Goal: Transaction & Acquisition: Purchase product/service

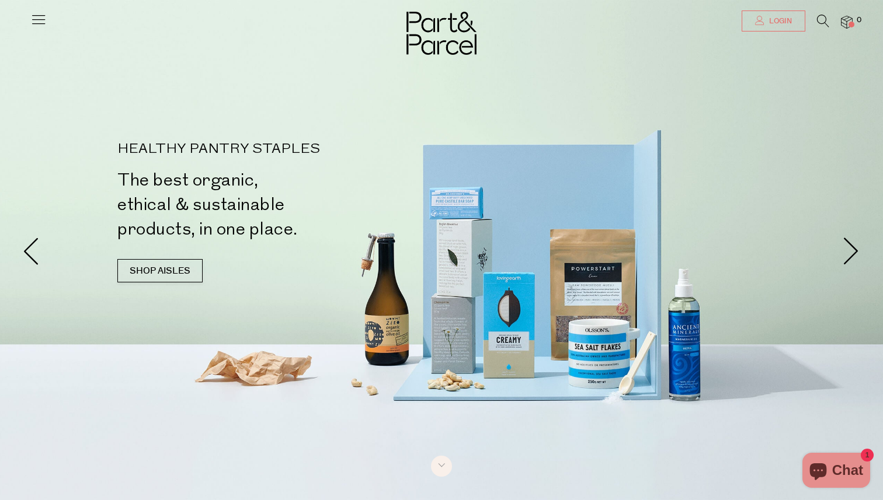
click at [760, 26] on link "Login" at bounding box center [774, 21] width 64 height 21
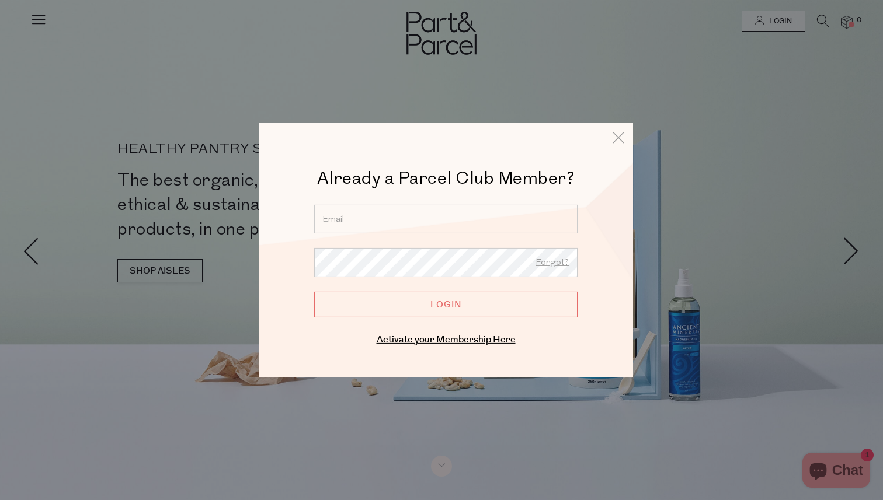
click at [426, 227] on input "email" at bounding box center [445, 218] width 263 height 29
type input "maddisonkraljev@gmail.com"
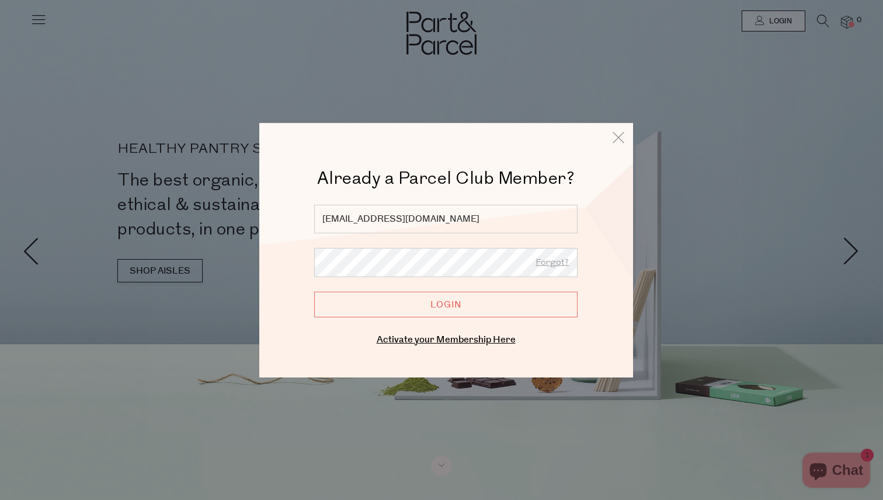
click at [314, 291] on input "Login" at bounding box center [445, 304] width 263 height 26
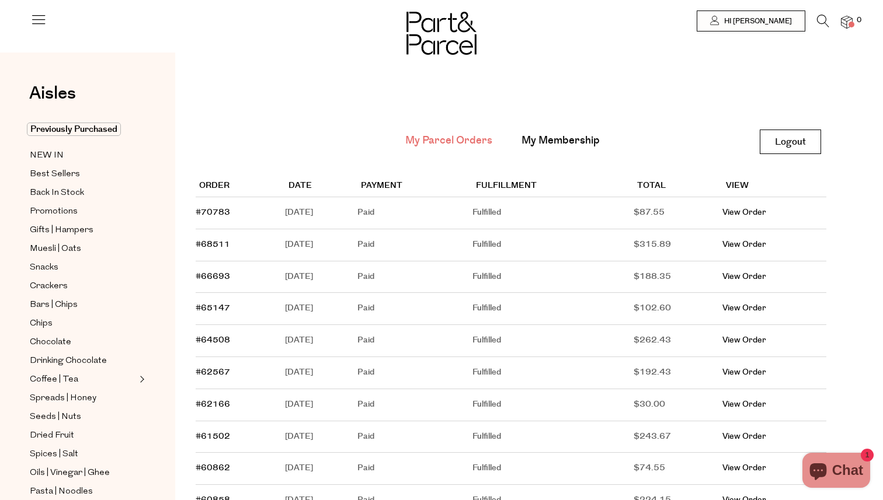
click at [687, 128] on main "My Parcel Orders My Membership Logout Logout Order Date Payment Fulfillment Tot…" at bounding box center [529, 504] width 708 height 868
click at [99, 121] on div "Aisles Clear Previously Purchased NEW IN Best Sellers Back In Stock Promotions …" at bounding box center [87, 299] width 175 height 458
click at [98, 127] on span "Previously Purchased" at bounding box center [74, 129] width 94 height 13
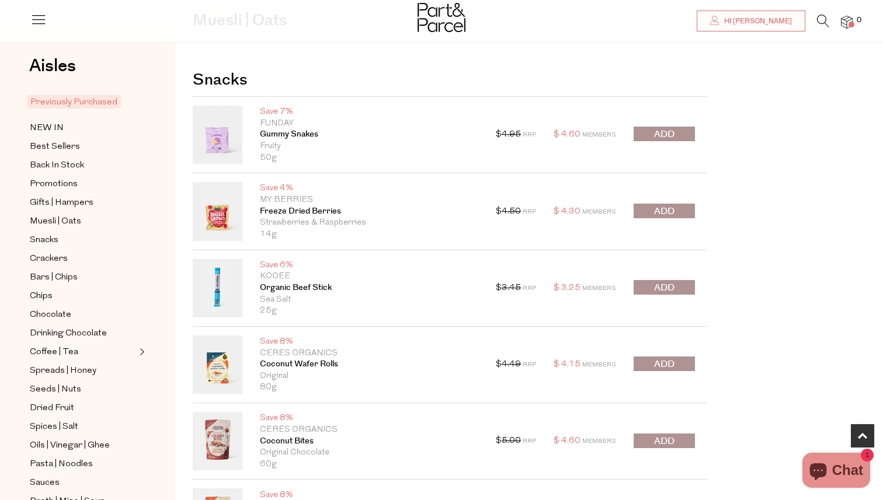
scroll to position [680, 0]
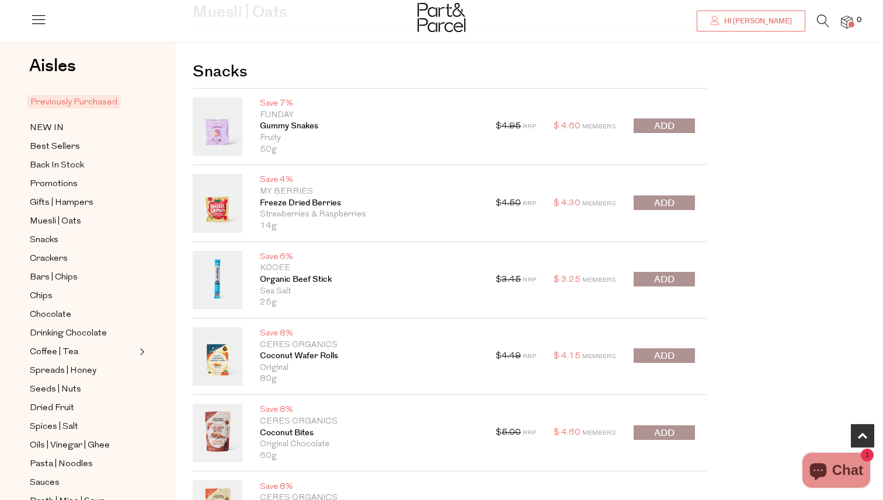
click at [668, 206] on span "submit" at bounding box center [664, 203] width 20 height 13
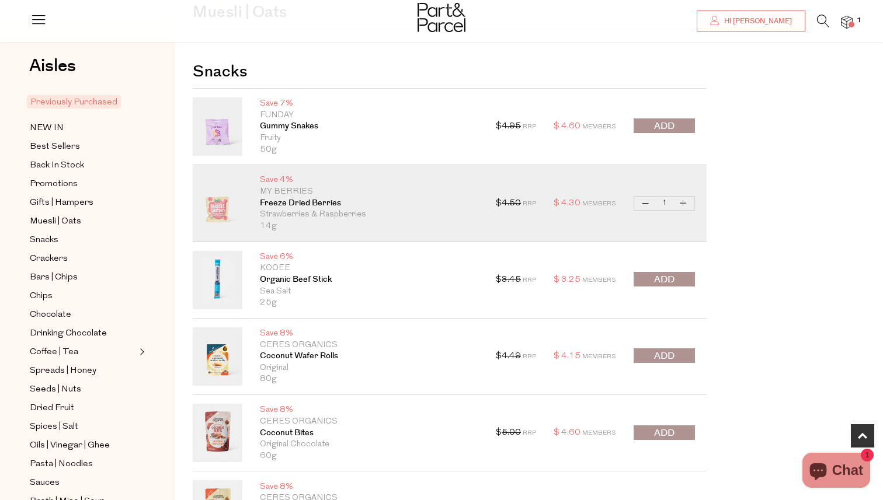
click at [687, 203] on button "Increase Freeze Dried Berries" at bounding box center [683, 203] width 14 height 13
type input "2"
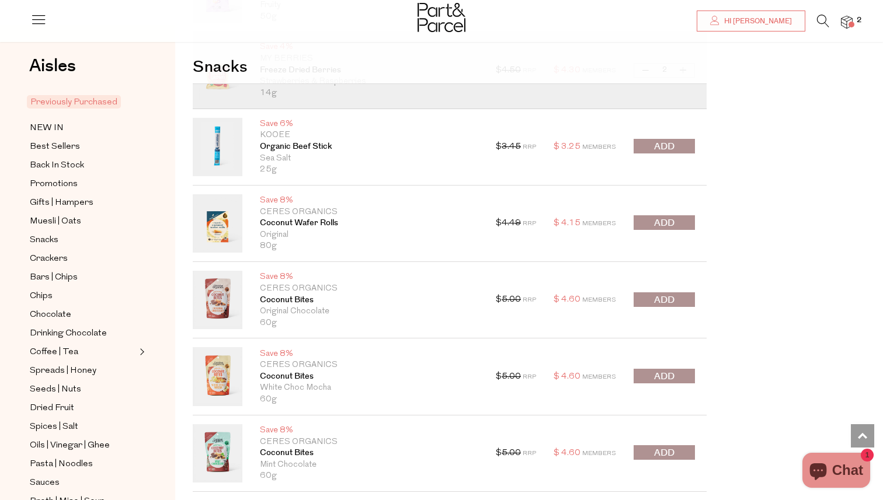
scroll to position [811, 0]
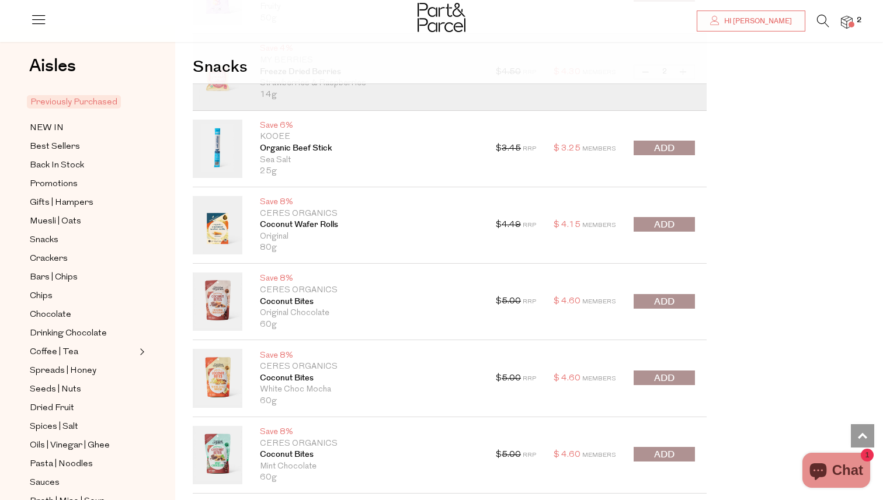
click at [679, 143] on button "submit" at bounding box center [664, 148] width 61 height 15
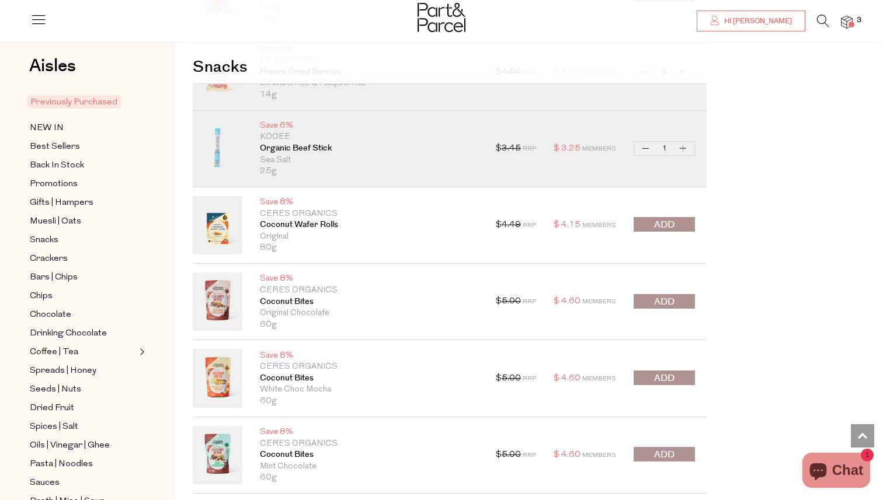
drag, startPoint x: 750, startPoint y: 195, endPoint x: 751, endPoint y: 157, distance: 38.0
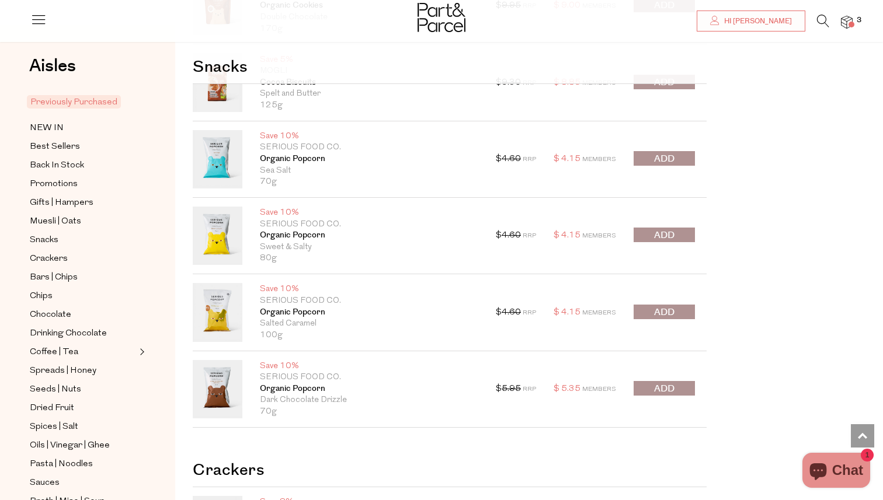
scroll to position [1338, 0]
click at [646, 237] on button "submit" at bounding box center [664, 234] width 61 height 15
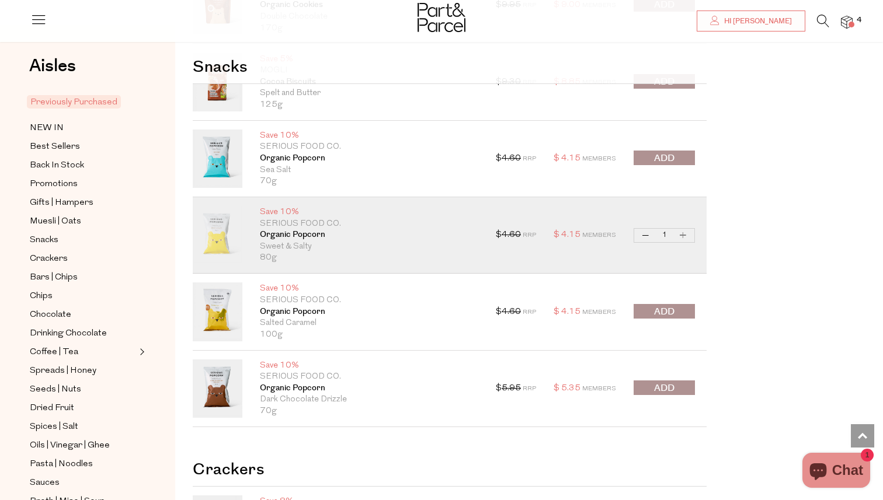
click at [670, 158] on span "submit" at bounding box center [664, 158] width 20 height 13
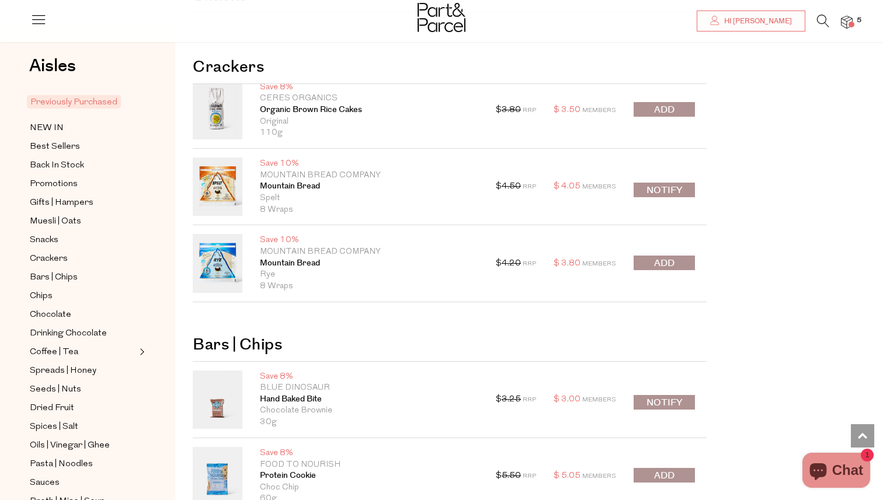
scroll to position [1754, 0]
click at [675, 259] on button "submit" at bounding box center [664, 262] width 61 height 15
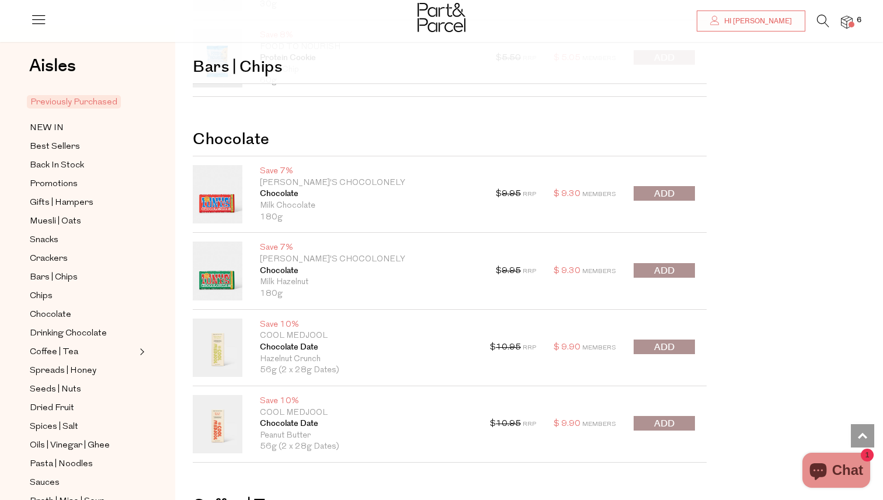
scroll to position [2223, 0]
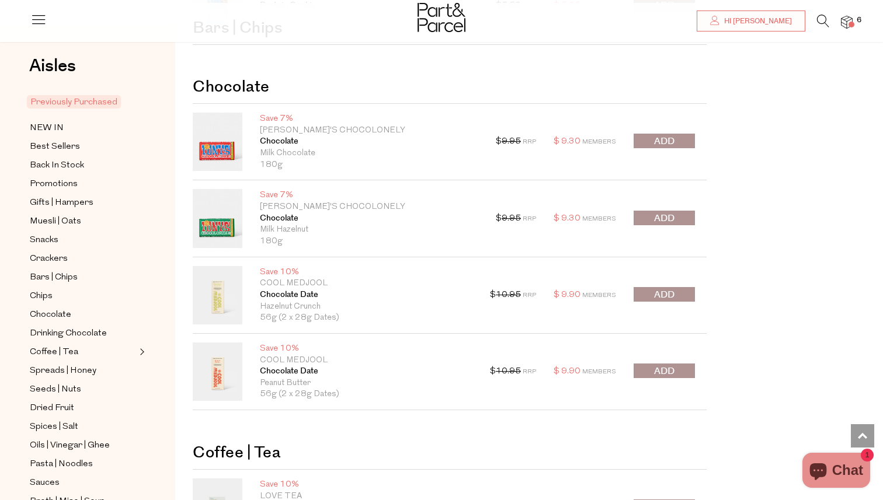
click at [660, 222] on span "submit" at bounding box center [664, 218] width 20 height 13
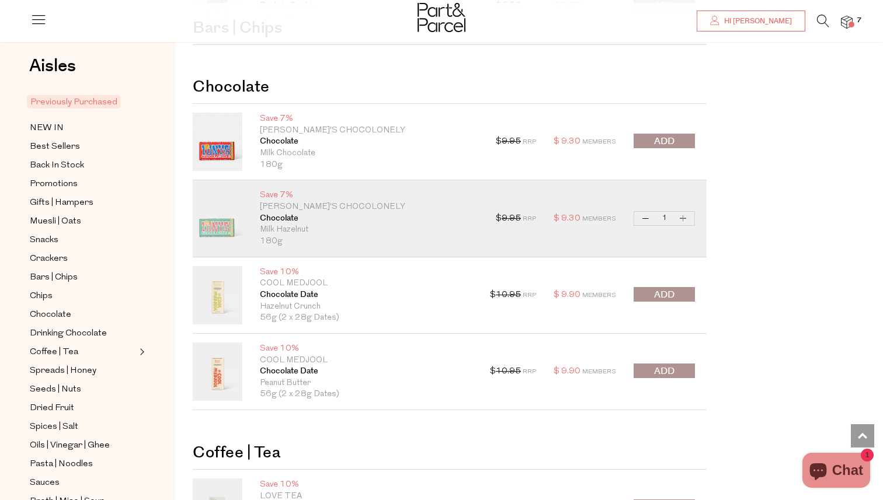
click at [674, 140] on button "submit" at bounding box center [664, 141] width 61 height 15
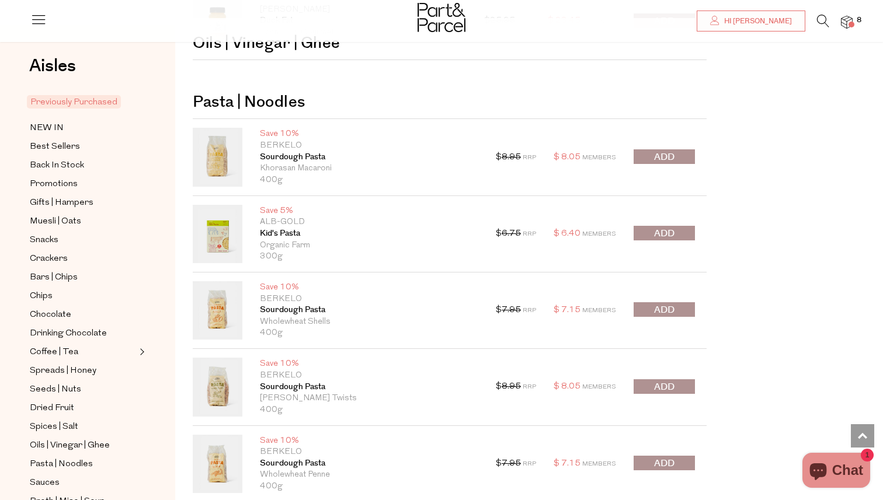
scroll to position [3821, 0]
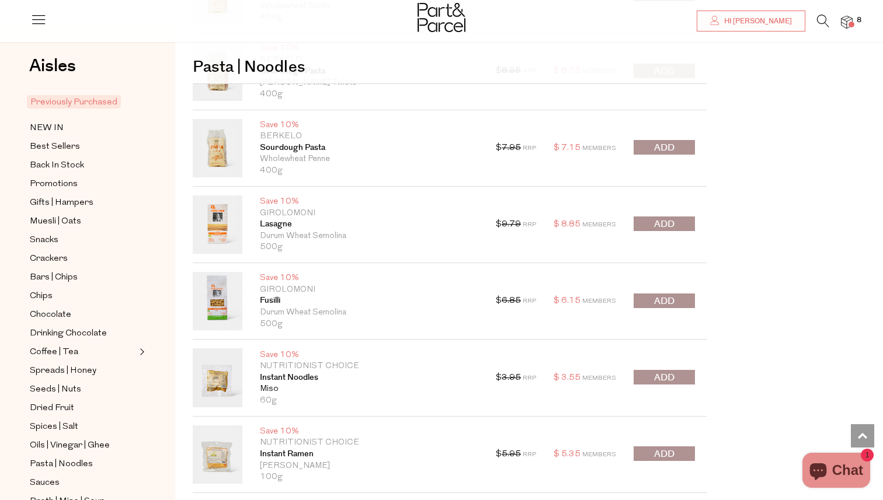
scroll to position [4145, 0]
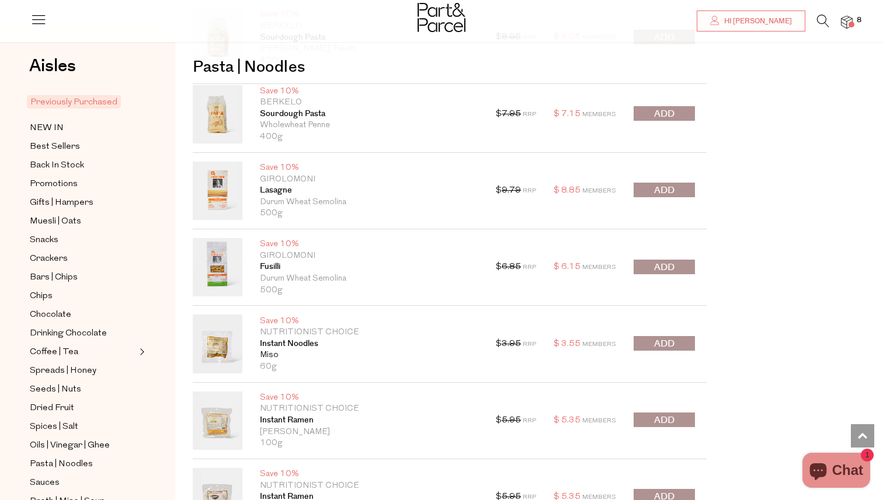
click at [654, 267] on span "submit" at bounding box center [664, 267] width 20 height 13
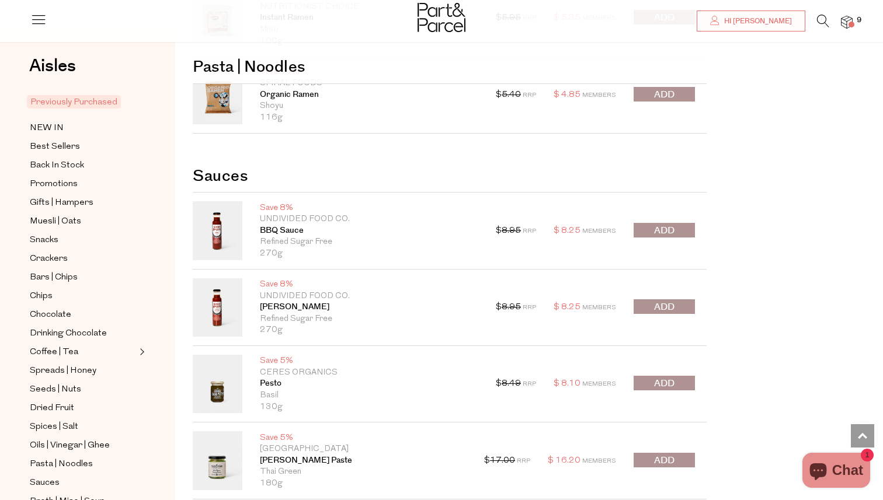
scroll to position [4641, 0]
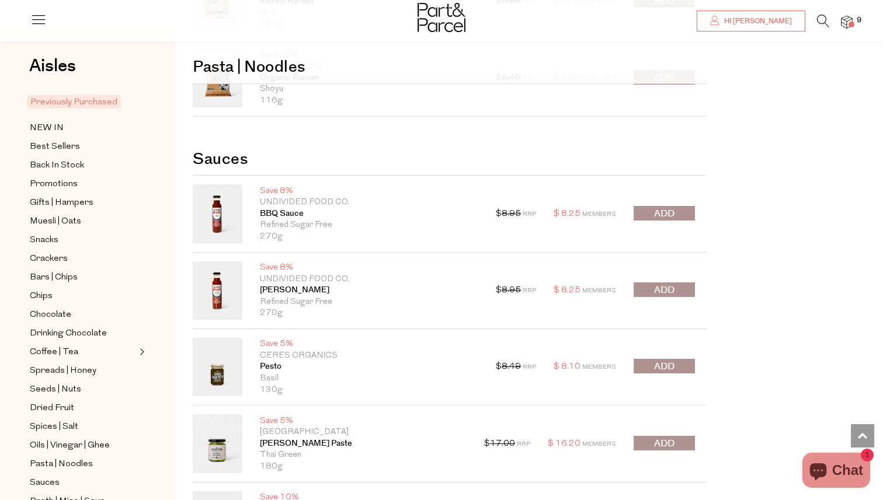
click at [676, 211] on button "submit" at bounding box center [664, 213] width 61 height 15
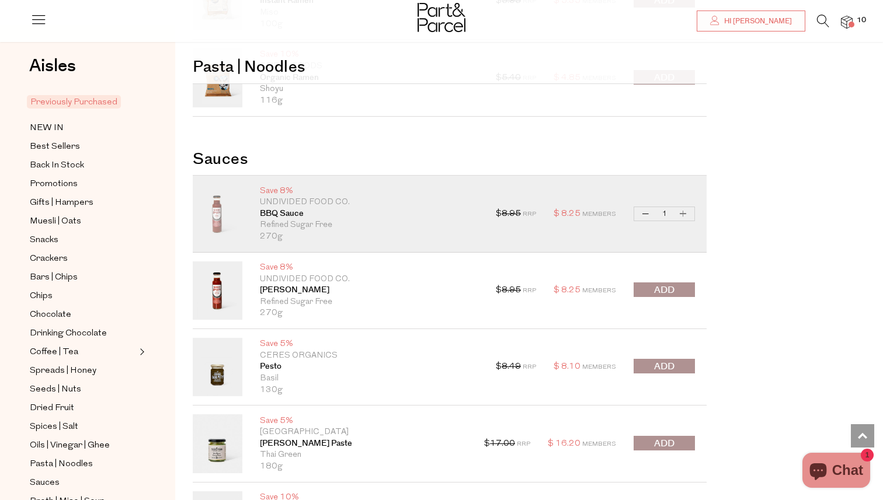
click at [655, 291] on span "submit" at bounding box center [664, 290] width 20 height 13
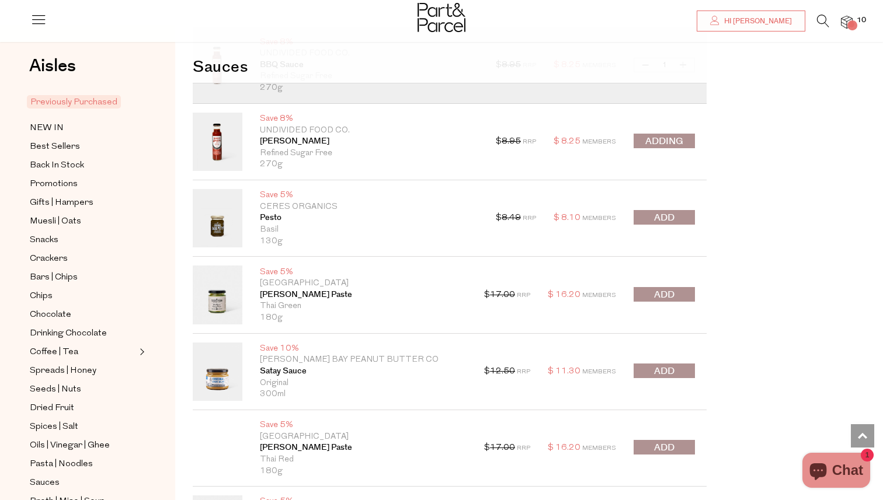
scroll to position [4809, 0]
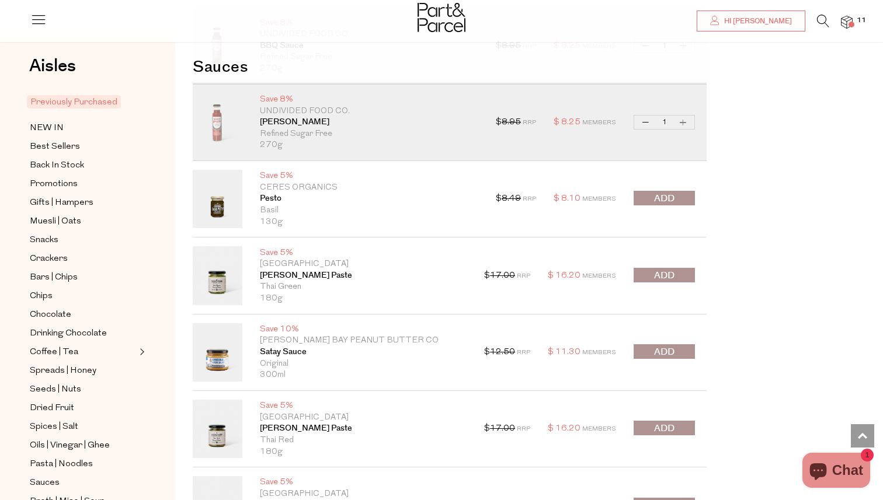
click at [655, 197] on span "submit" at bounding box center [664, 198] width 20 height 13
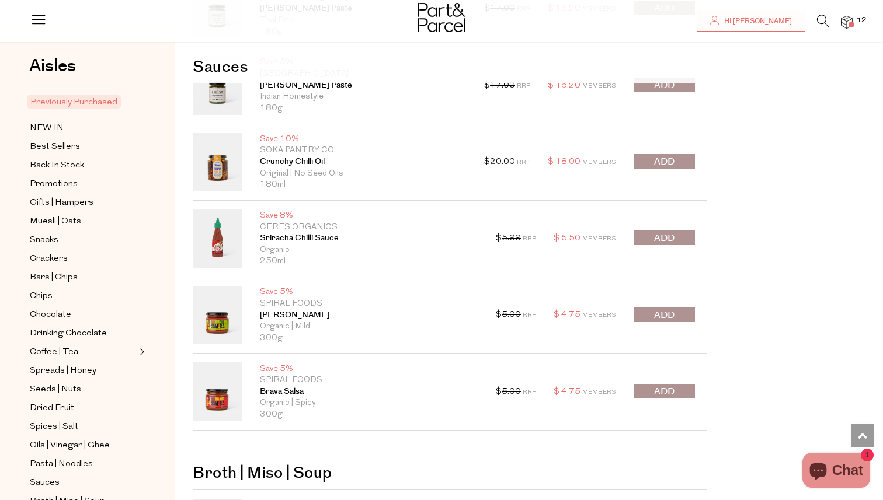
scroll to position [5234, 0]
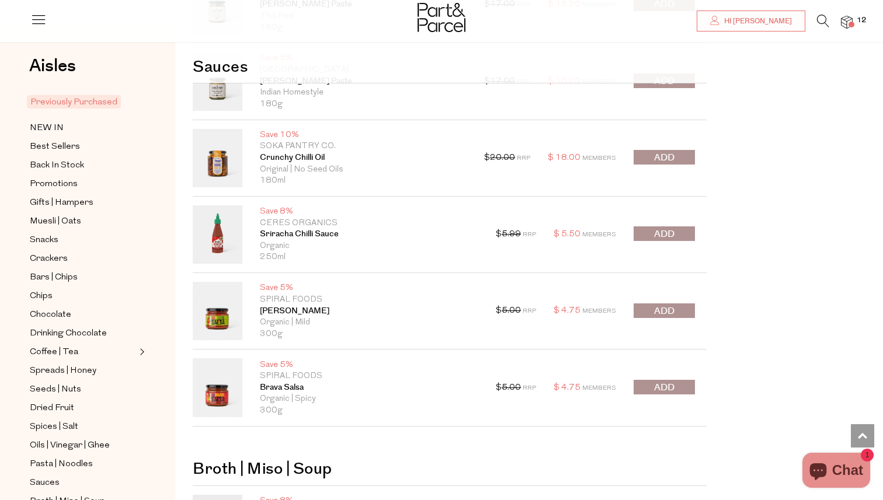
click at [647, 225] on div "$ 5.99 RRP $ 5.50 Members Decrease Sriracha Chilli Sauce 1 Increase Sriracha Ch…" at bounding box center [595, 235] width 199 height 58
click at [658, 235] on span "submit" at bounding box center [664, 234] width 20 height 13
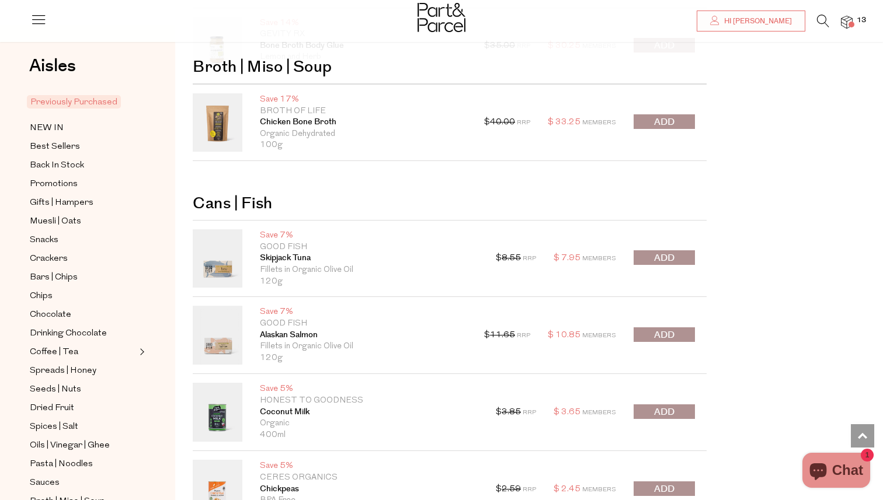
scroll to position [5941, 0]
click at [654, 255] on span "submit" at bounding box center [664, 258] width 20 height 13
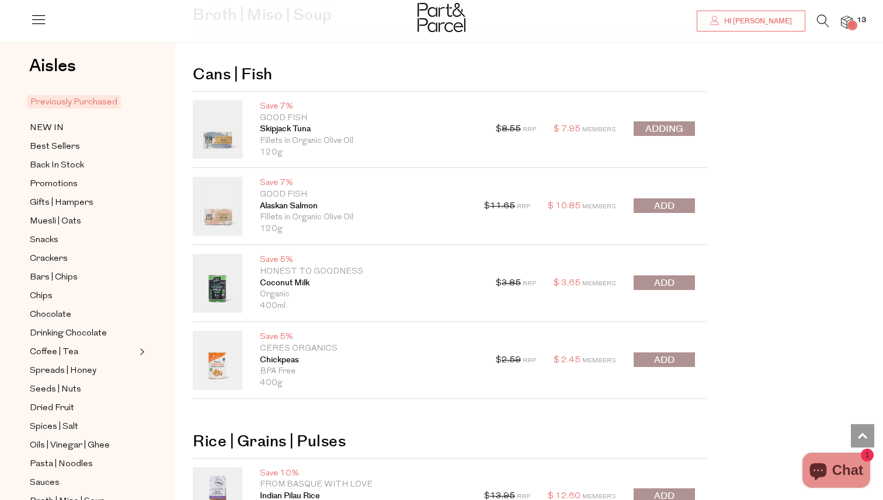
scroll to position [6077, 0]
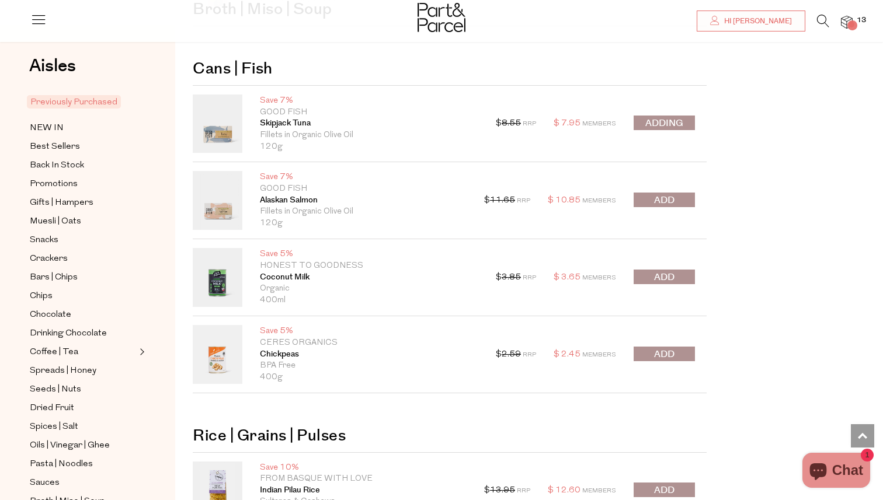
click at [655, 199] on div at bounding box center [664, 201] width 61 height 16
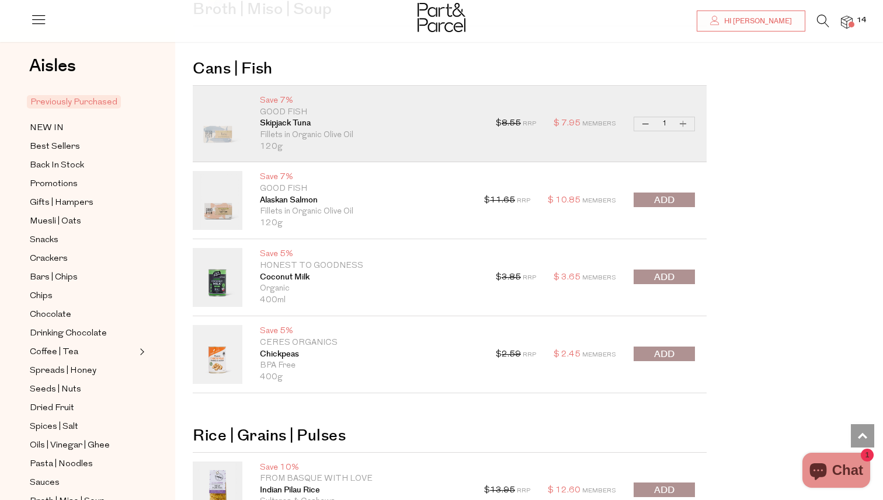
click at [671, 200] on span "submit" at bounding box center [664, 200] width 20 height 13
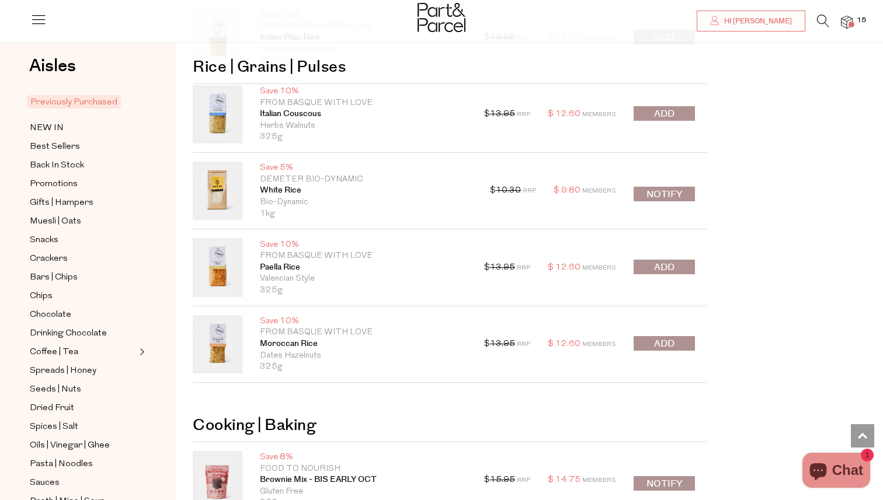
scroll to position [6540, 0]
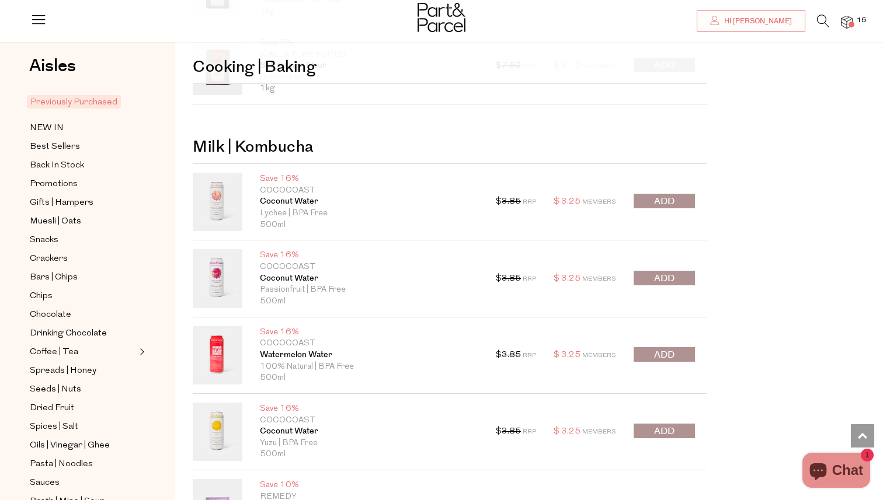
scroll to position [7714, 0]
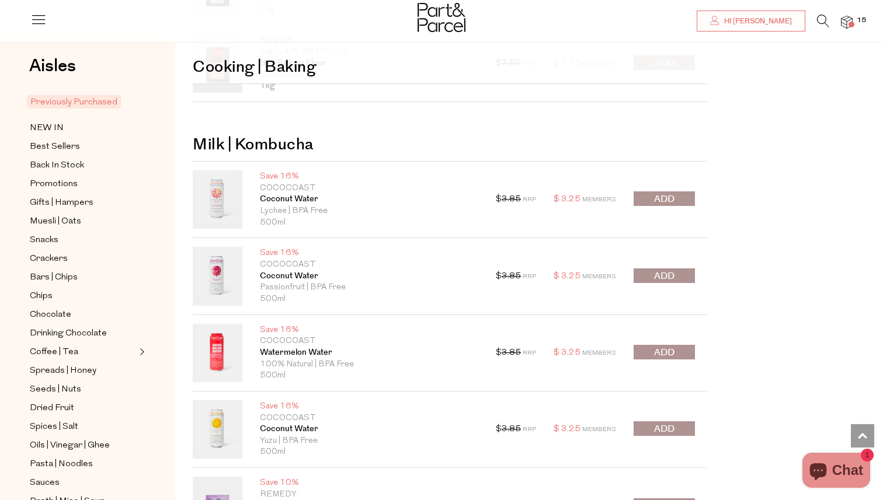
drag, startPoint x: 736, startPoint y: 275, endPoint x: 739, endPoint y: 228, distance: 46.8
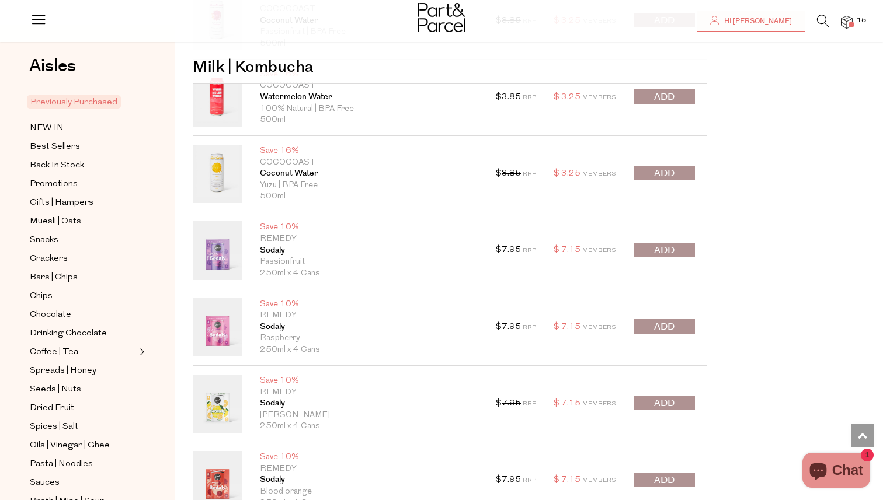
scroll to position [7975, 0]
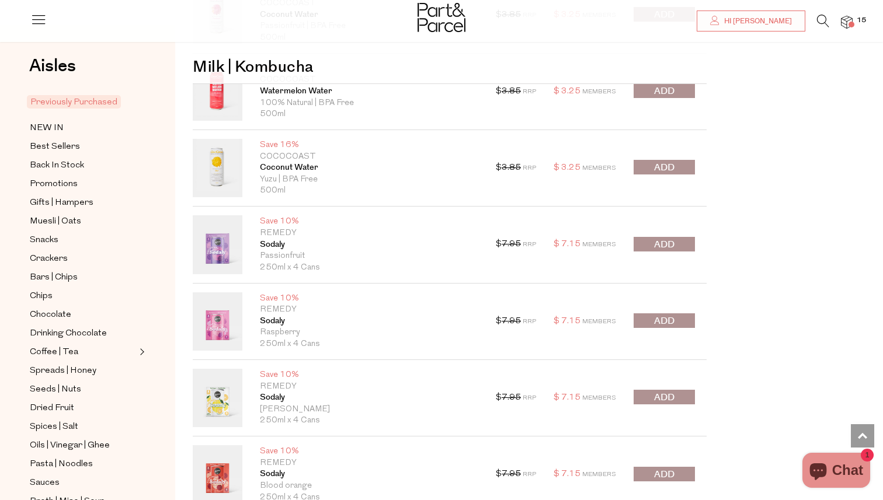
click at [650, 246] on button "submit" at bounding box center [664, 244] width 61 height 15
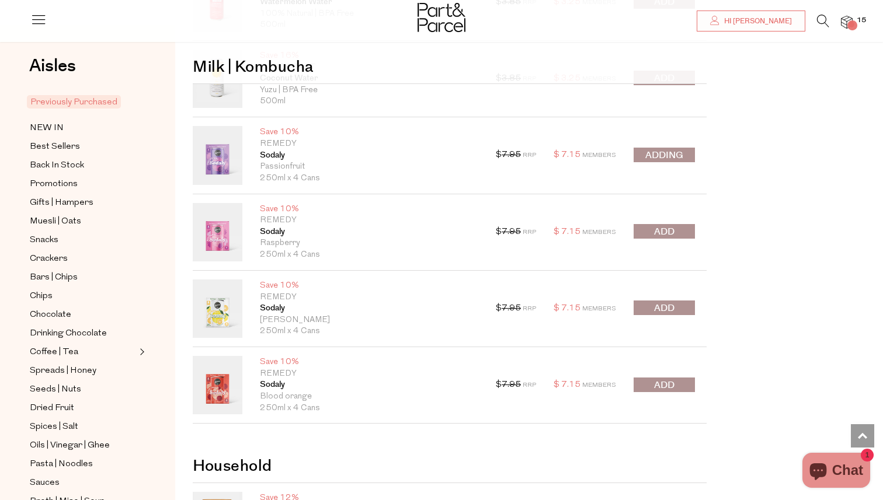
scroll to position [8081, 0]
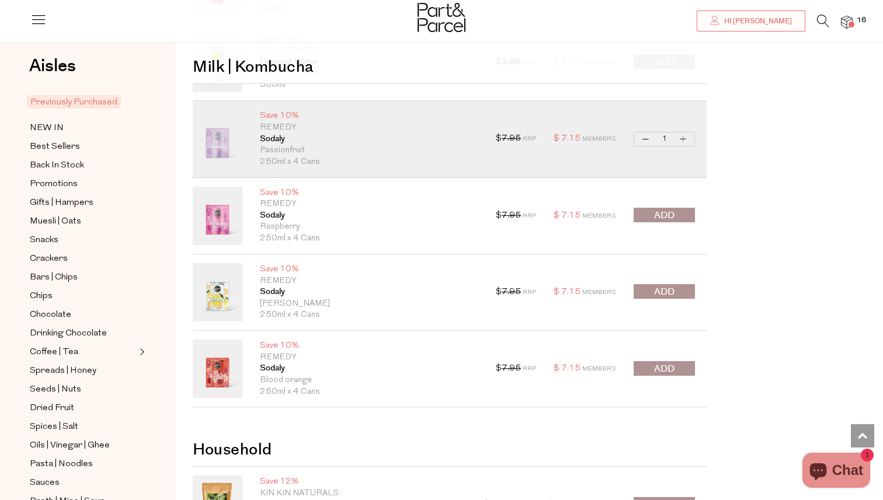
click at [654, 288] on span "submit" at bounding box center [664, 292] width 20 height 13
click at [663, 377] on div at bounding box center [664, 369] width 61 height 16
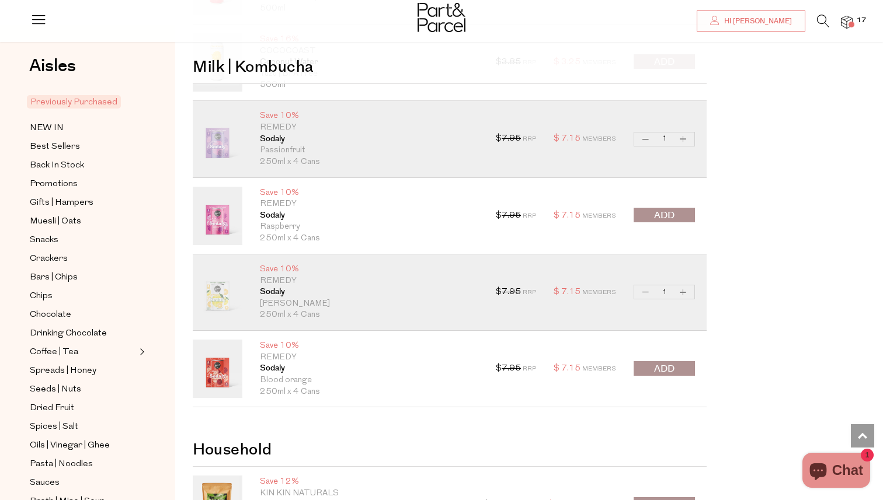
click at [660, 374] on span "submit" at bounding box center [664, 369] width 20 height 13
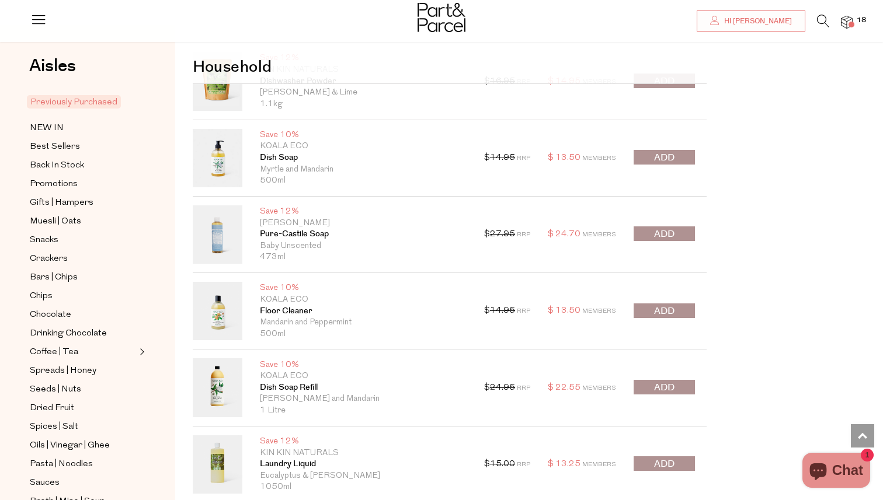
scroll to position [8510, 0]
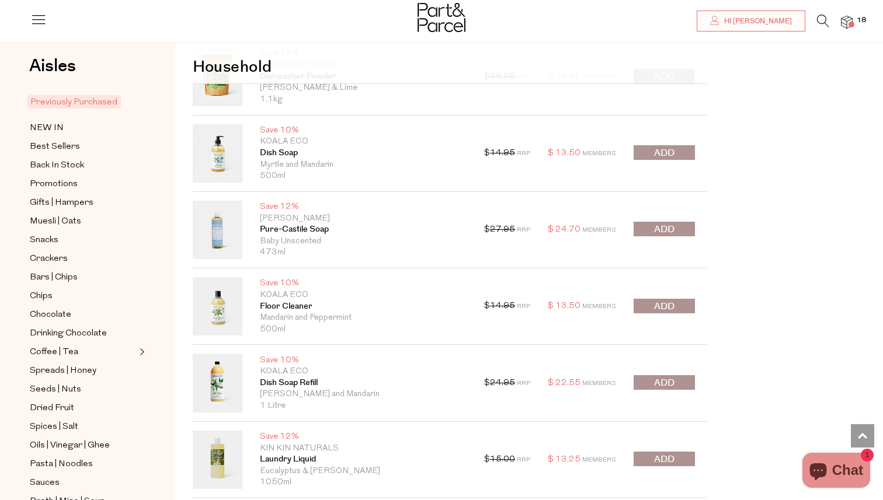
click at [650, 384] on button "submit" at bounding box center [664, 382] width 61 height 15
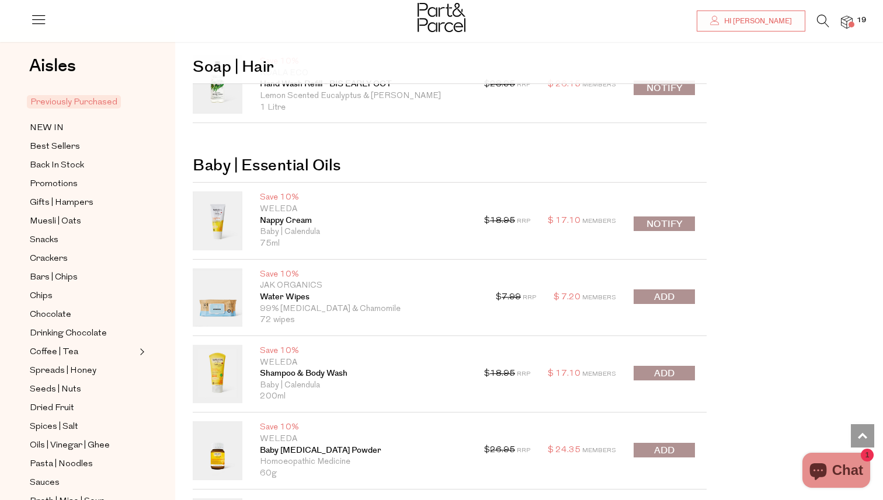
scroll to position [9924, 0]
click at [664, 290] on span "submit" at bounding box center [664, 296] width 20 height 13
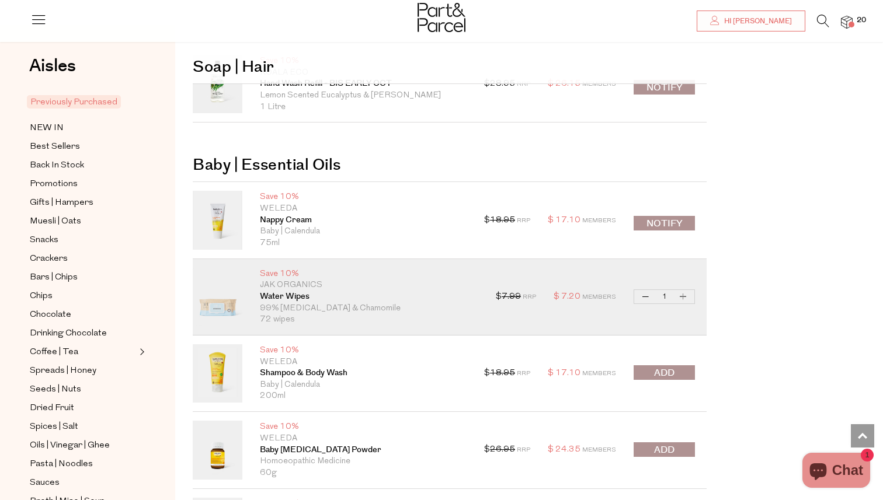
click at [682, 296] on button "Increase Water Wipes" at bounding box center [683, 296] width 14 height 13
type input "2"
click at [687, 297] on button "Increase Water Wipes" at bounding box center [683, 296] width 14 height 13
type input "3"
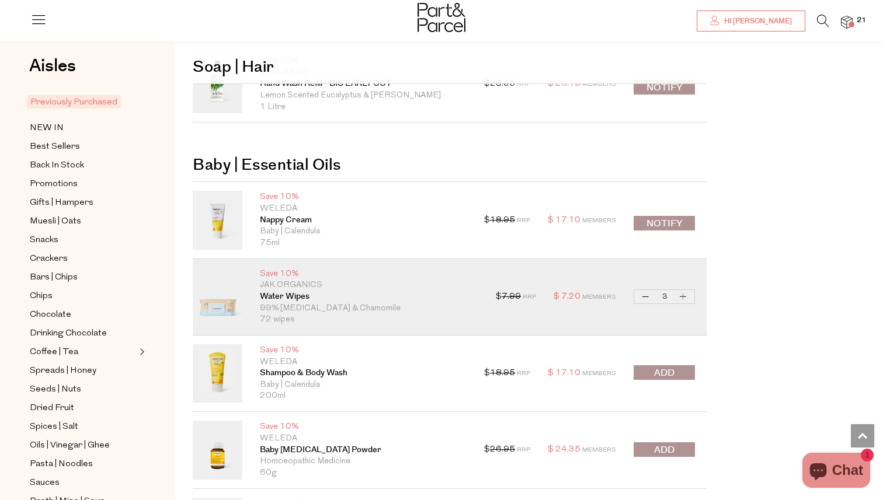
type input "3"
click at [687, 297] on button "Increase Water Wipes" at bounding box center [683, 296] width 14 height 13
type input "4"
click at [687, 297] on button "Increase Water Wipes" at bounding box center [683, 296] width 14 height 13
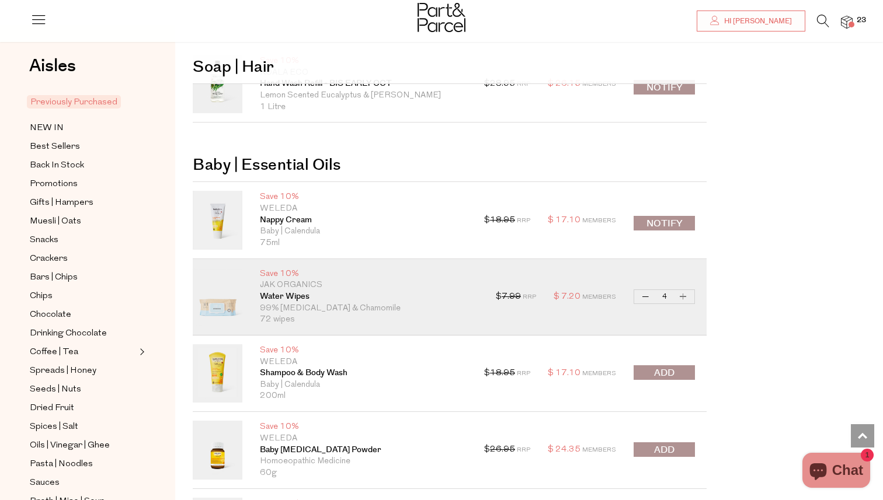
type input "5"
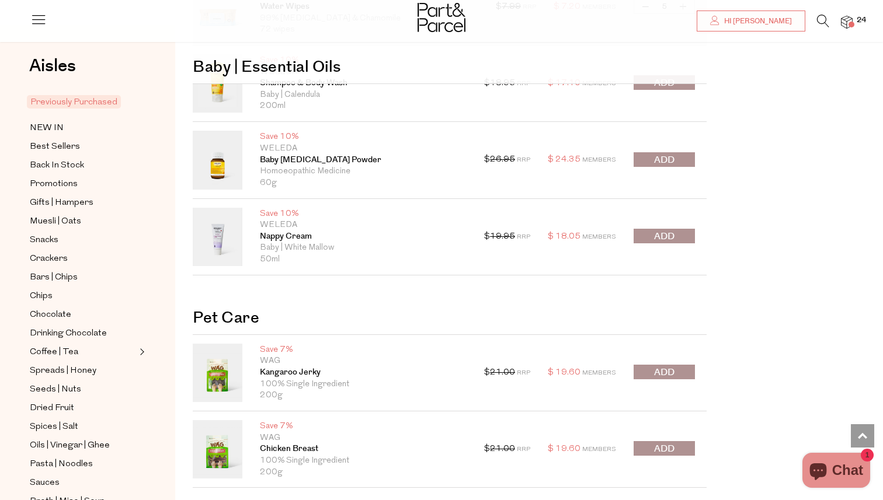
scroll to position [10216, 0]
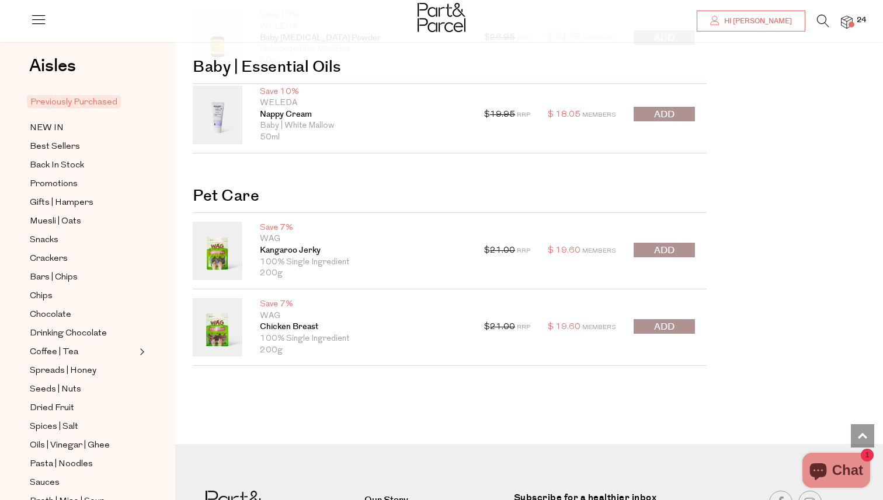
scroll to position [10343, 0]
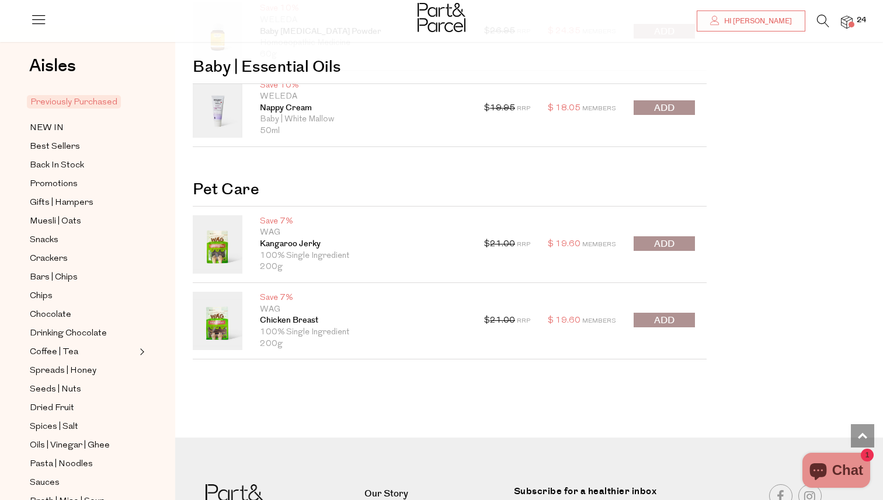
drag, startPoint x: 723, startPoint y: 198, endPoint x: 723, endPoint y: 176, distance: 21.6
click at [64, 124] on link "NEW IN" at bounding box center [83, 128] width 106 height 15
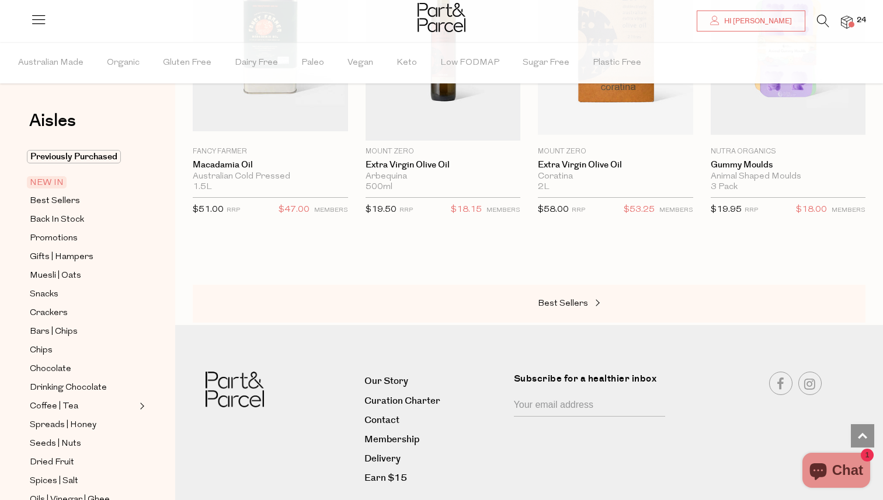
scroll to position [1357, 0]
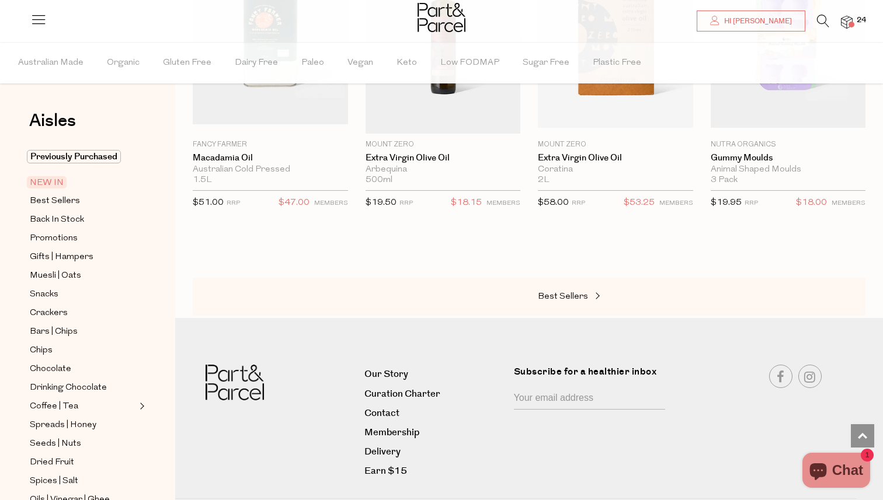
click at [820, 29] on link at bounding box center [823, 24] width 12 height 12
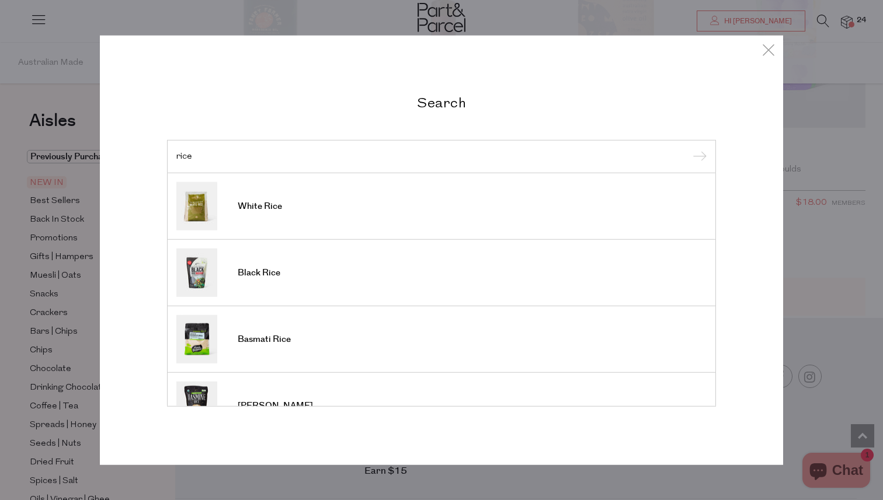
type input "rice"
click at [689, 148] on input "submit" at bounding box center [698, 157] width 18 height 18
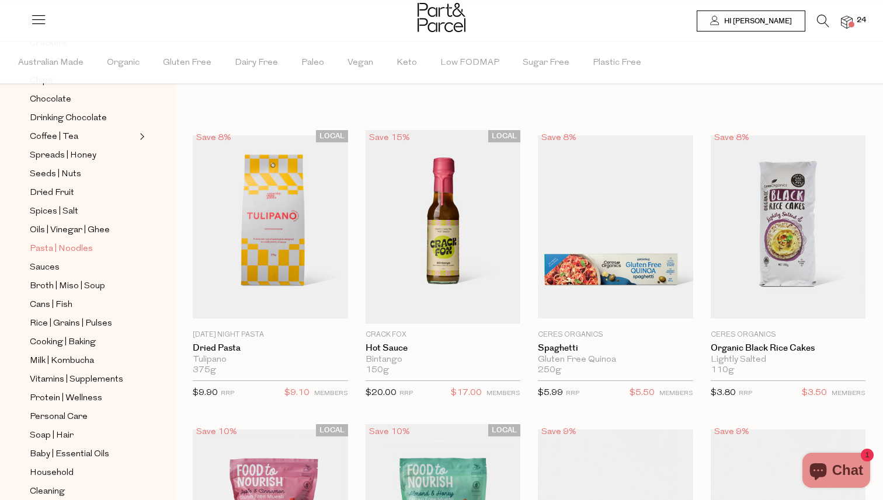
scroll to position [271, 0]
click at [51, 328] on span "Rice | Grains | Pulses" at bounding box center [71, 323] width 82 height 14
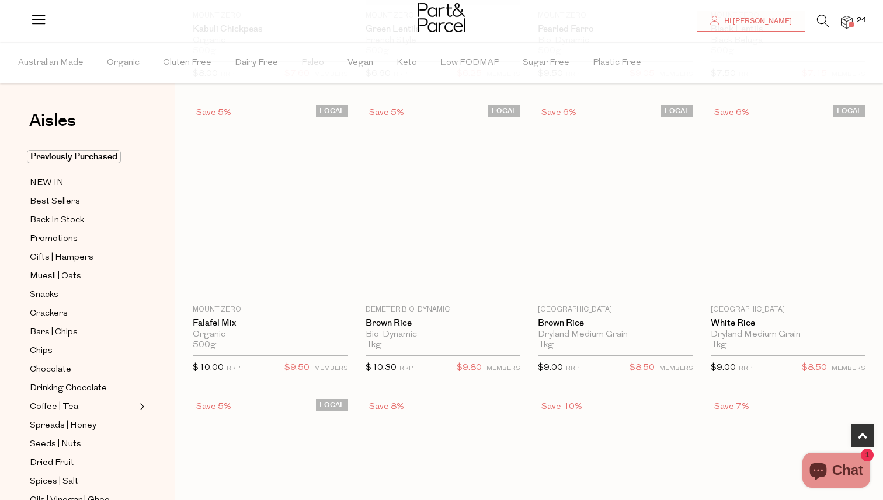
scroll to position [350, 0]
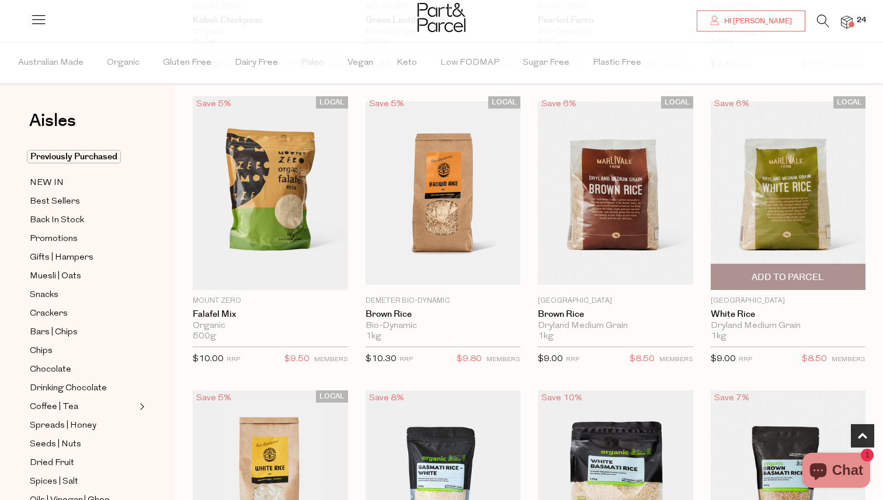
click at [802, 272] on span "Add To Parcel" at bounding box center [788, 278] width 72 height 12
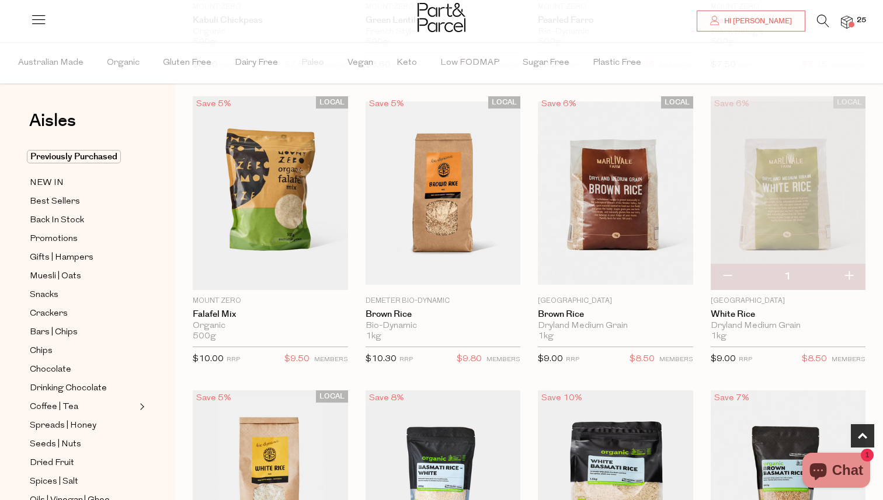
click at [850, 279] on button "button" at bounding box center [848, 277] width 33 height 26
type input "2"
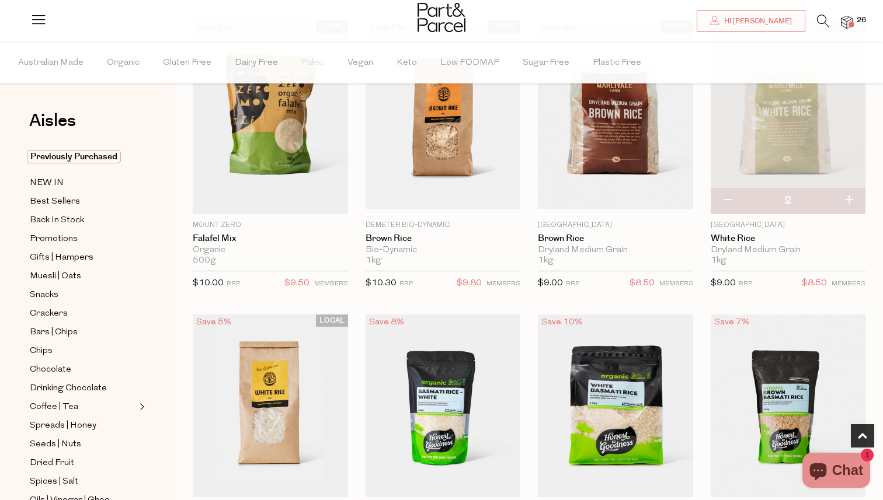
scroll to position [421, 0]
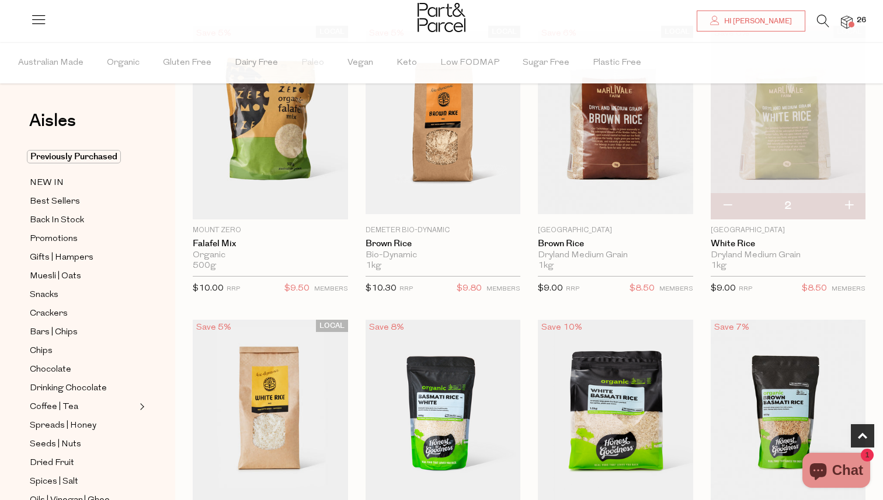
click at [728, 206] on button "button" at bounding box center [727, 206] width 33 height 26
type input "1"
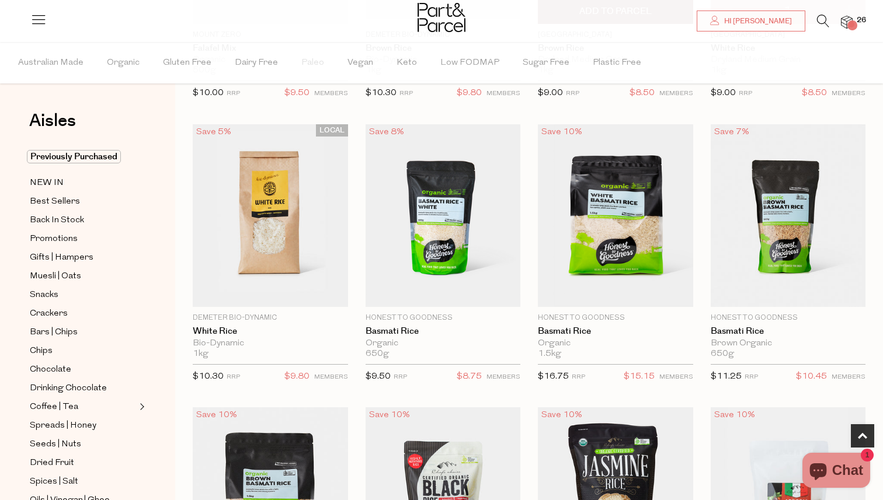
scroll to position [618, 0]
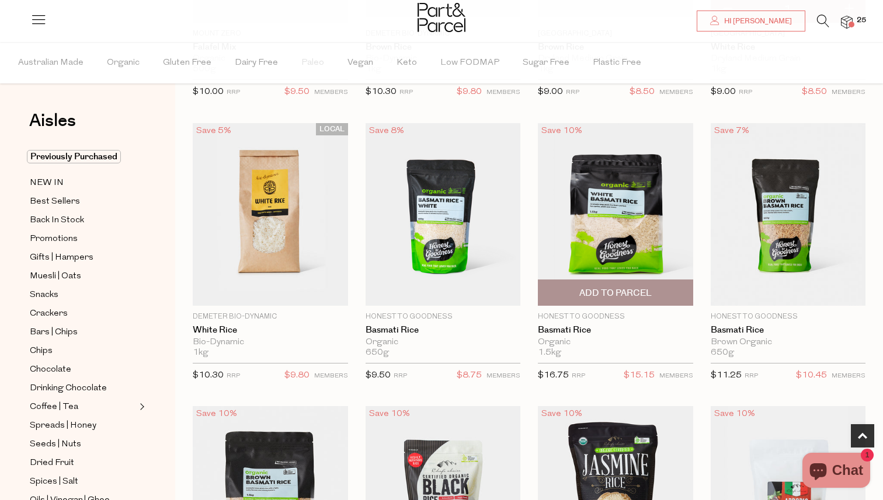
click at [647, 290] on span "Add To Parcel" at bounding box center [615, 293] width 72 height 12
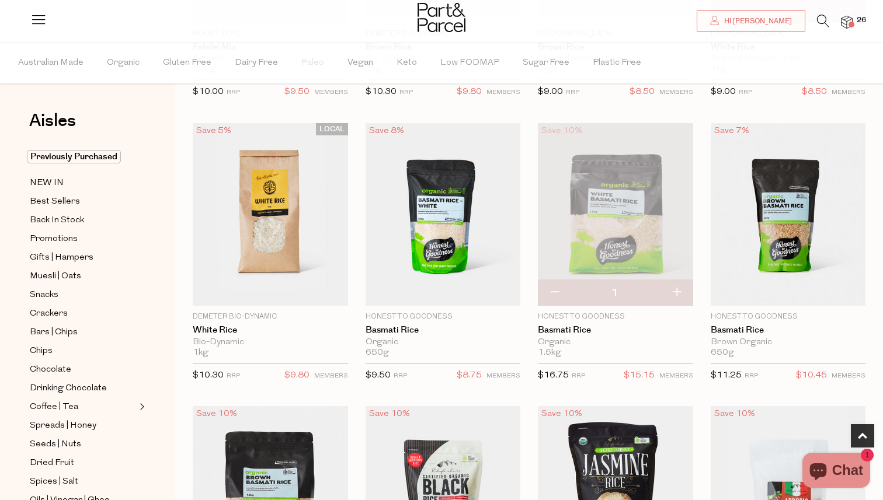
click at [677, 294] on button "button" at bounding box center [676, 293] width 33 height 26
type input "2"
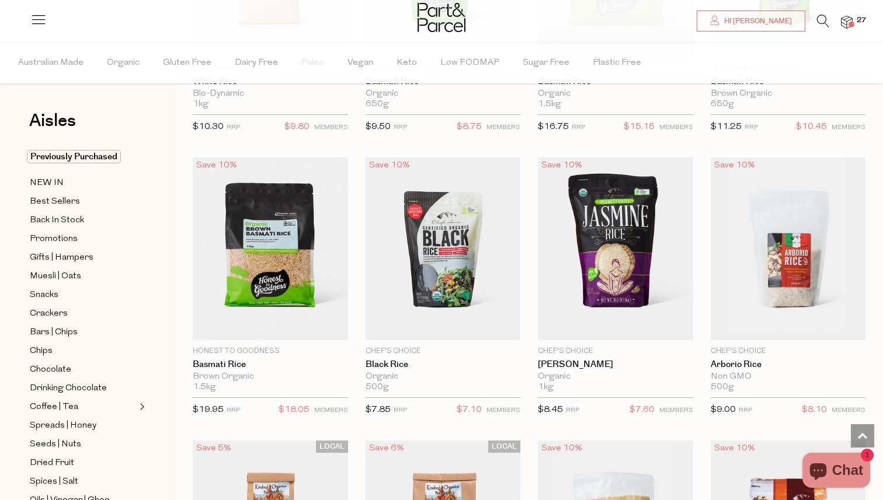
scroll to position [872, 0]
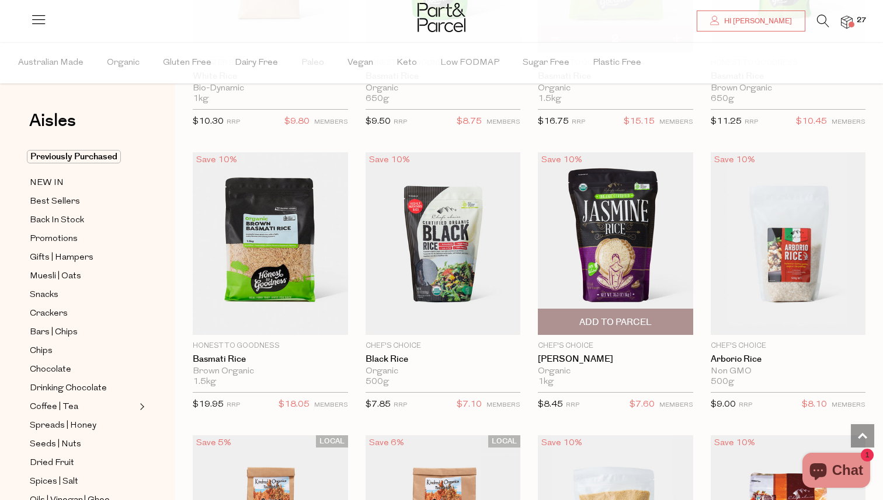
click at [658, 323] on span "Add To Parcel" at bounding box center [615, 321] width 148 height 25
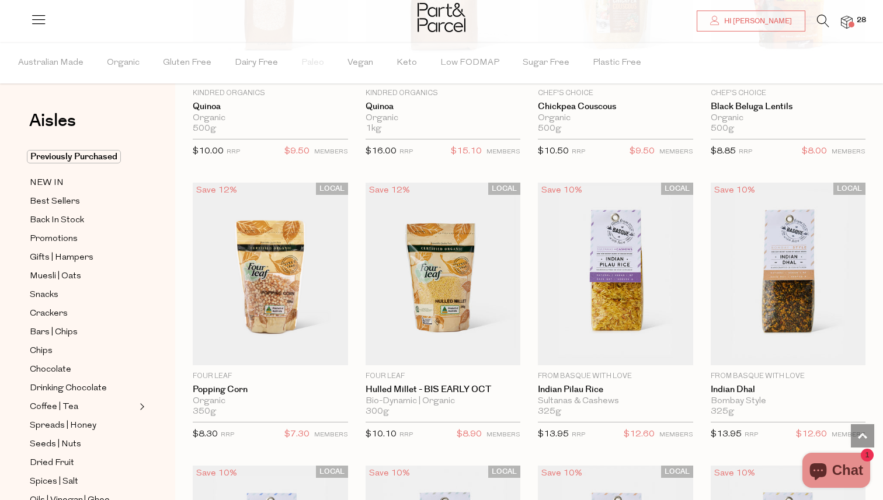
scroll to position [1421, 0]
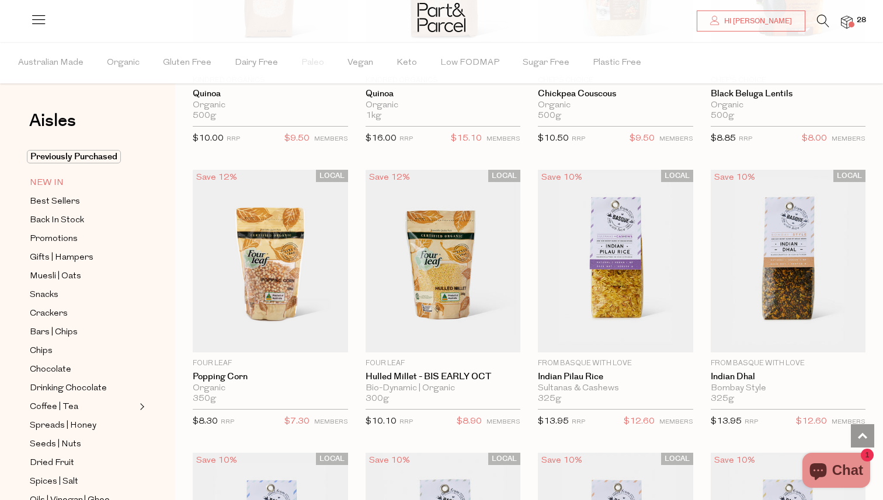
click at [53, 177] on span "NEW IN" at bounding box center [47, 183] width 34 height 14
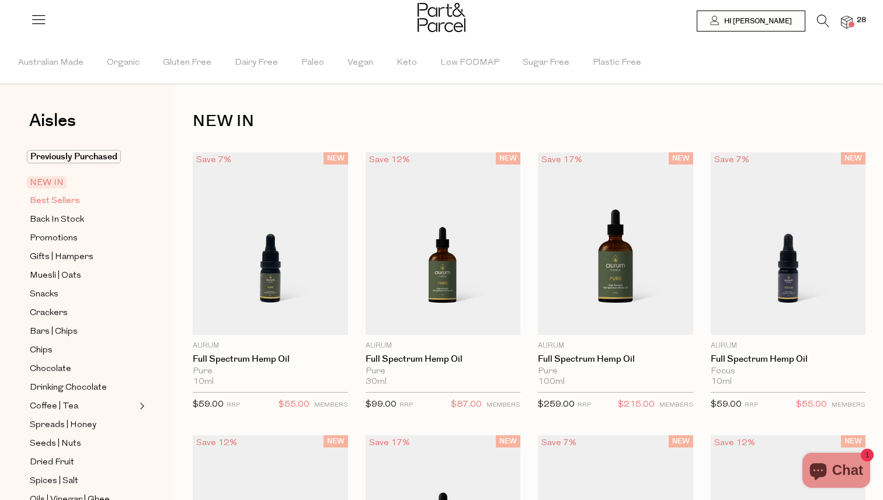
click at [65, 205] on span "Best Sellers" at bounding box center [55, 201] width 50 height 14
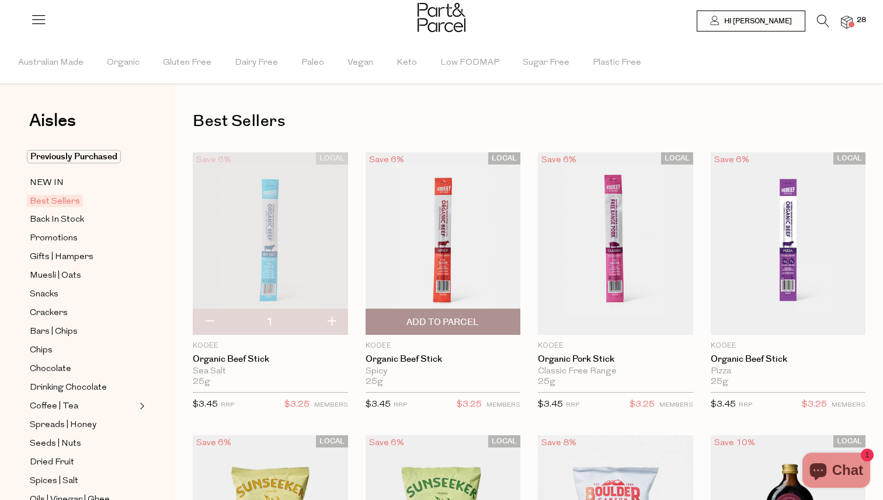
click at [474, 317] on span "Add To Parcel" at bounding box center [442, 322] width 72 height 12
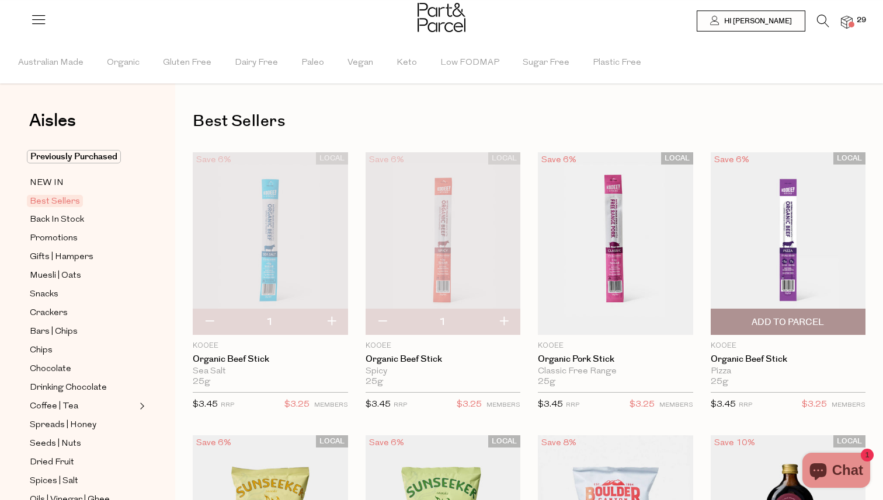
click at [774, 316] on span "Add To Parcel" at bounding box center [788, 322] width 72 height 12
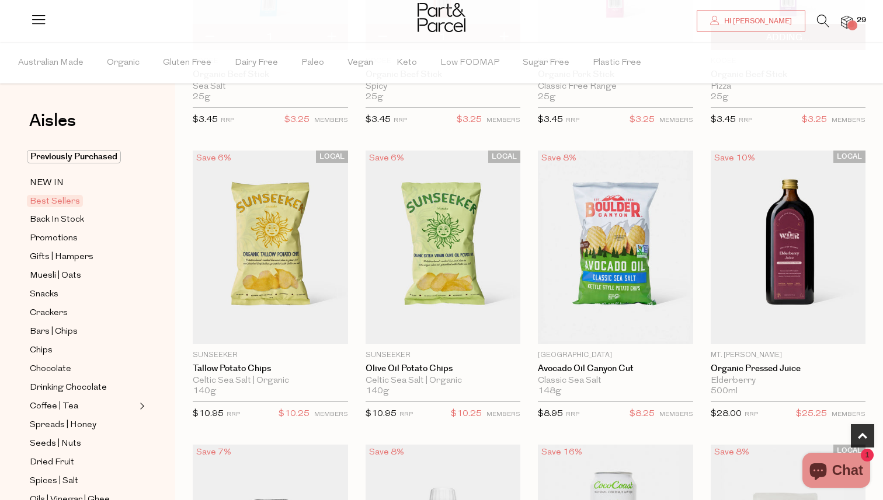
scroll to position [294, 0]
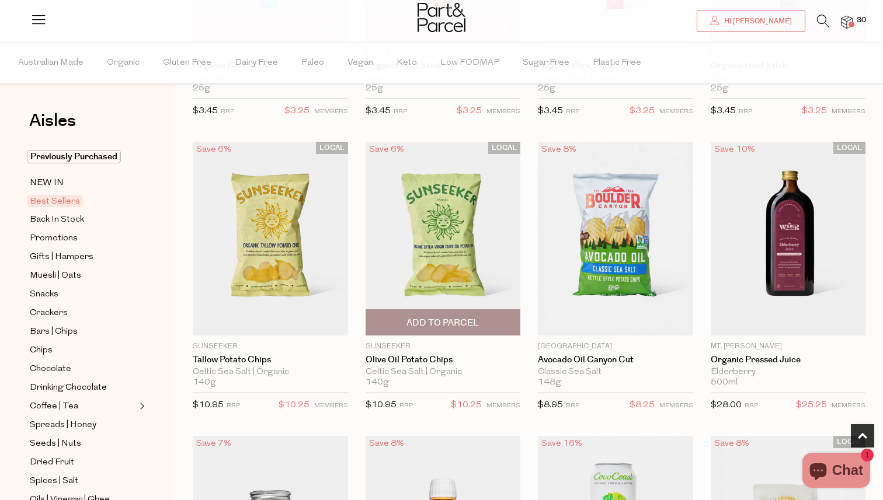
click at [483, 325] on span "Add To Parcel" at bounding box center [443, 322] width 148 height 25
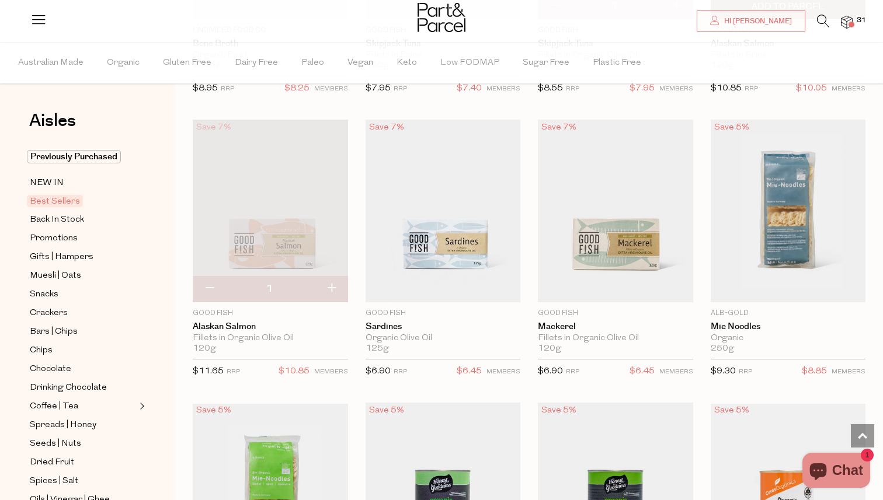
scroll to position [1178, 0]
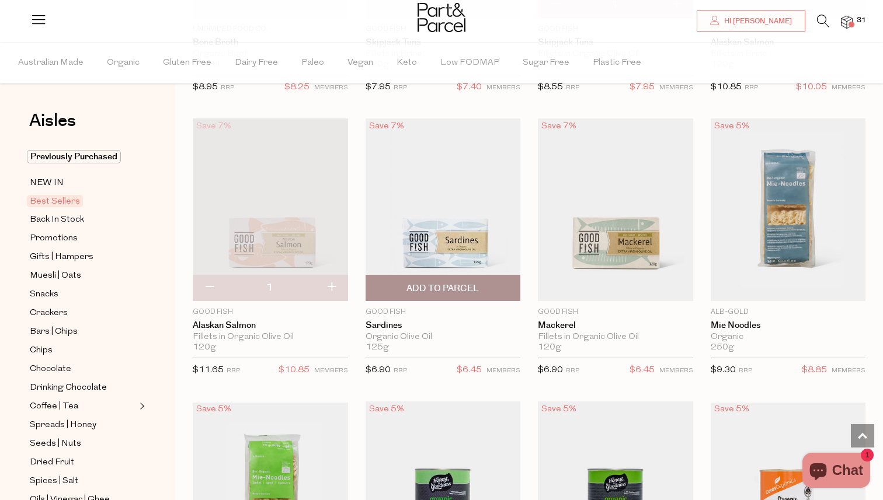
click at [498, 290] on span "Add To Parcel" at bounding box center [443, 288] width 148 height 25
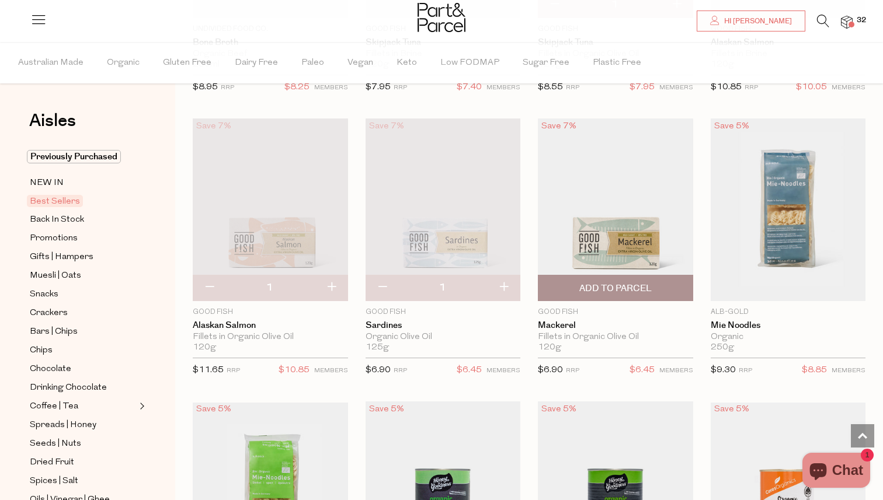
click at [641, 287] on span "Add To Parcel" at bounding box center [615, 289] width 72 height 12
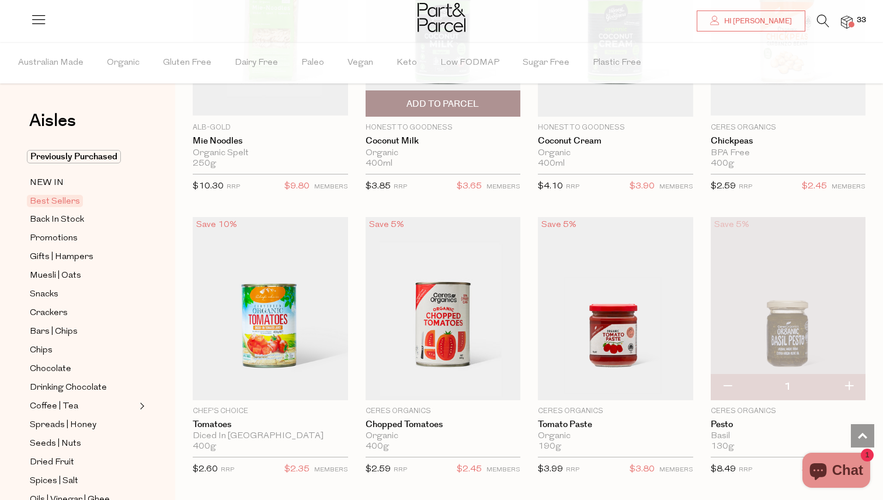
scroll to position [1650, 0]
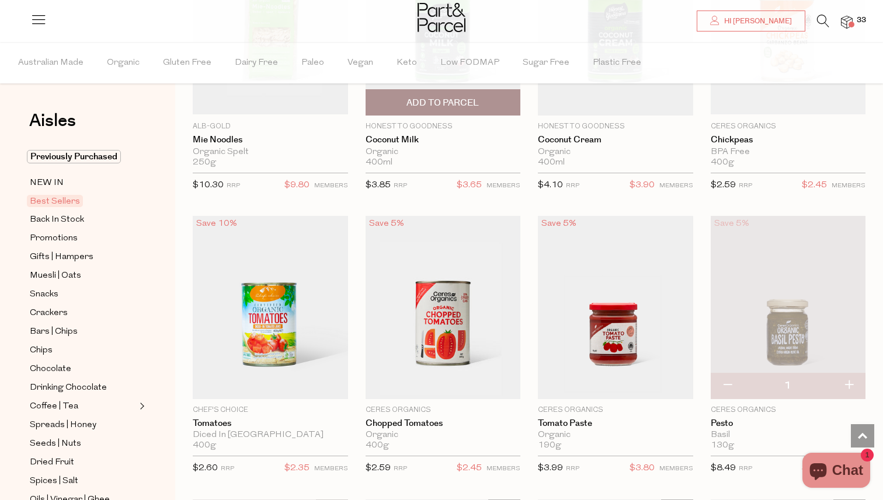
click at [466, 105] on span "Add To Parcel" at bounding box center [442, 103] width 72 height 12
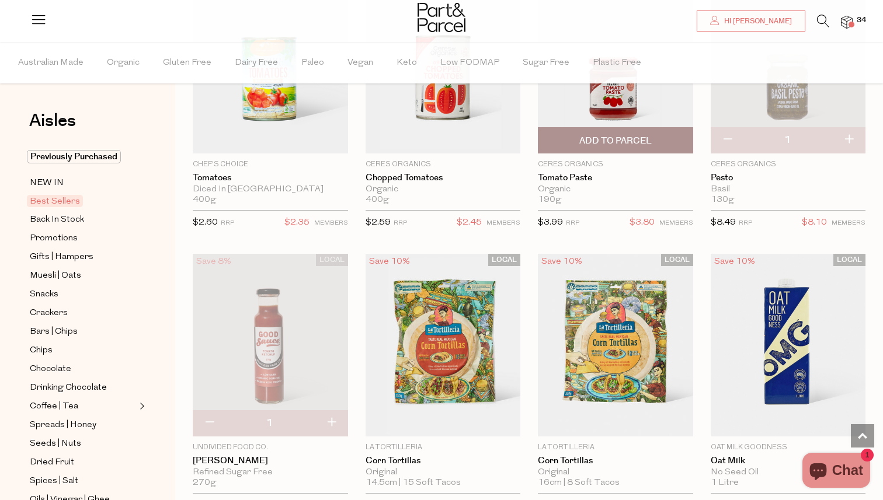
scroll to position [1890, 0]
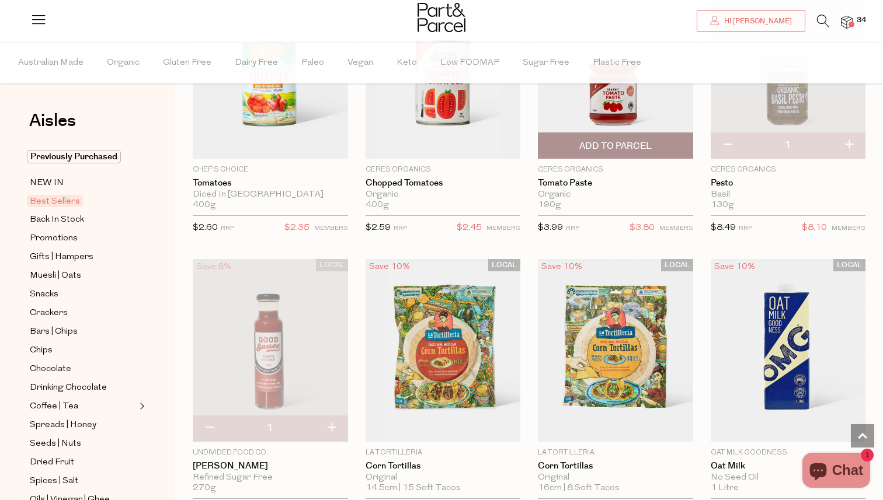
click at [614, 143] on span "Add To Parcel" at bounding box center [615, 146] width 72 height 12
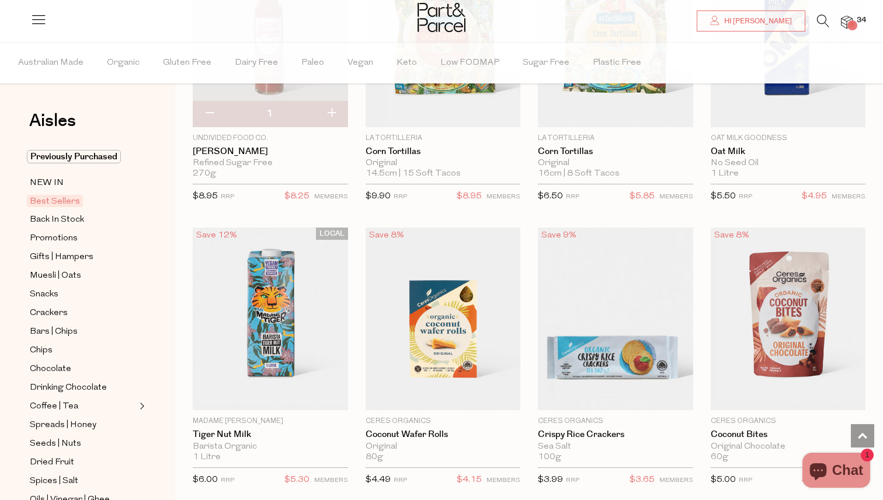
scroll to position [2207, 0]
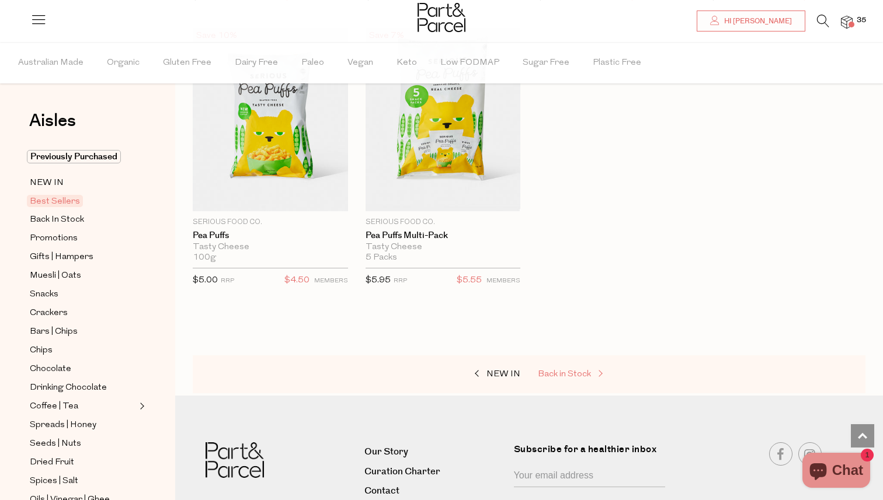
click at [559, 370] on span "Back in Stock" at bounding box center [564, 374] width 53 height 9
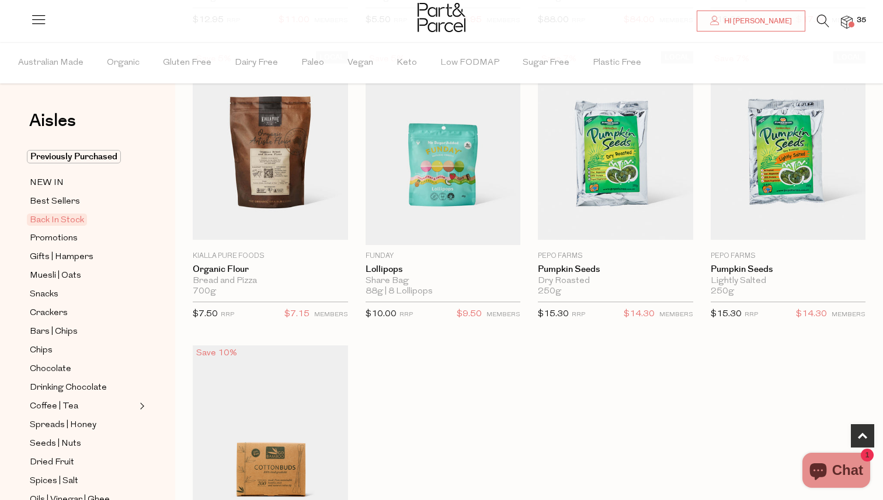
scroll to position [419, 0]
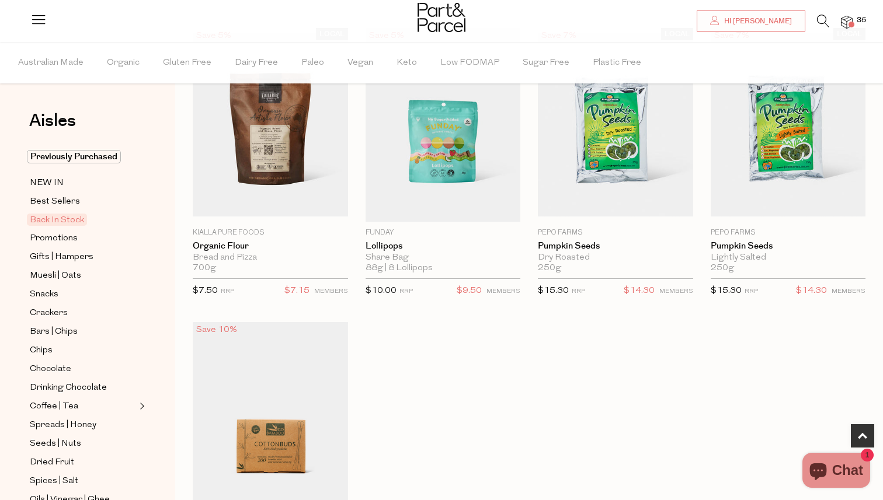
click at [683, 349] on div "Save 15% 1 Add To Parcel The Whole Foodies Kelp Noodles Original 340g Only 16 A…" at bounding box center [520, 170] width 690 height 872
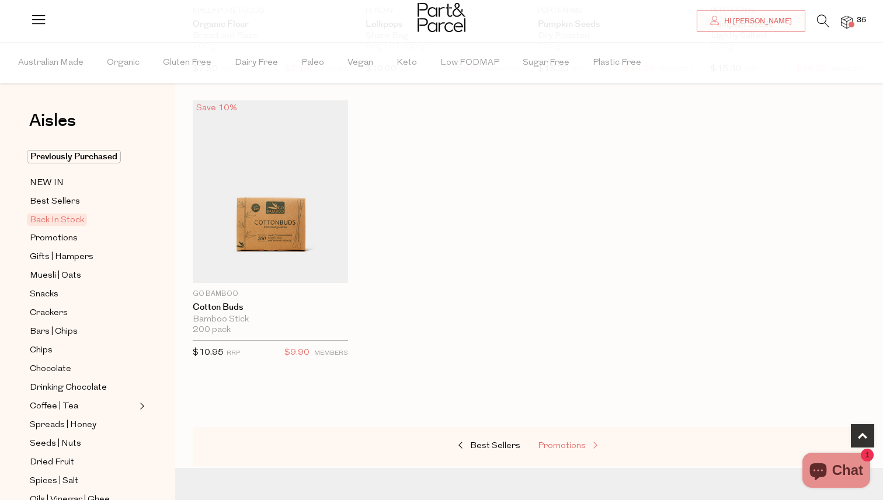
click at [576, 448] on span "Promotions" at bounding box center [562, 446] width 48 height 9
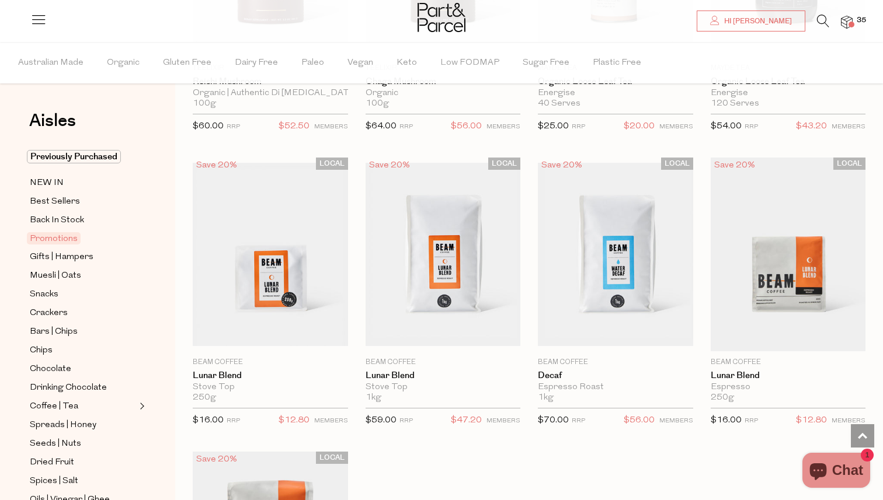
scroll to position [1129, 0]
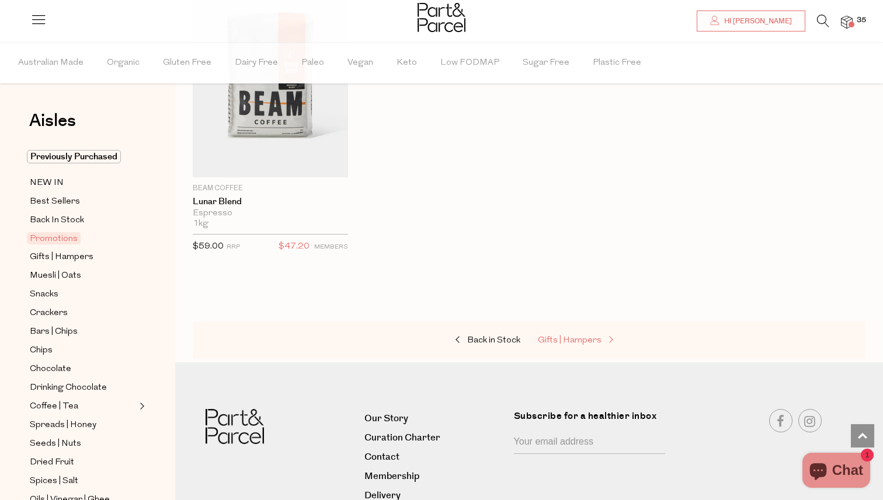
click at [572, 339] on span "Gifts | Hampers" at bounding box center [570, 340] width 64 height 9
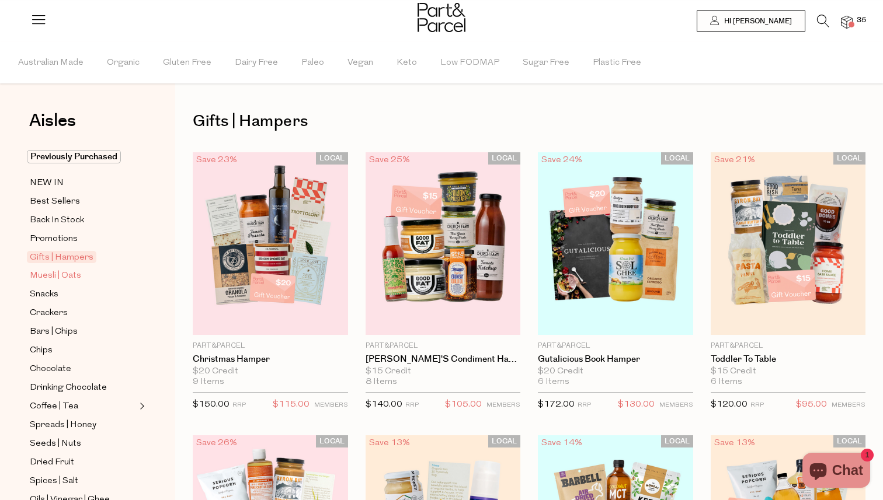
click at [79, 276] on link "Muesli | Oats" at bounding box center [83, 276] width 106 height 15
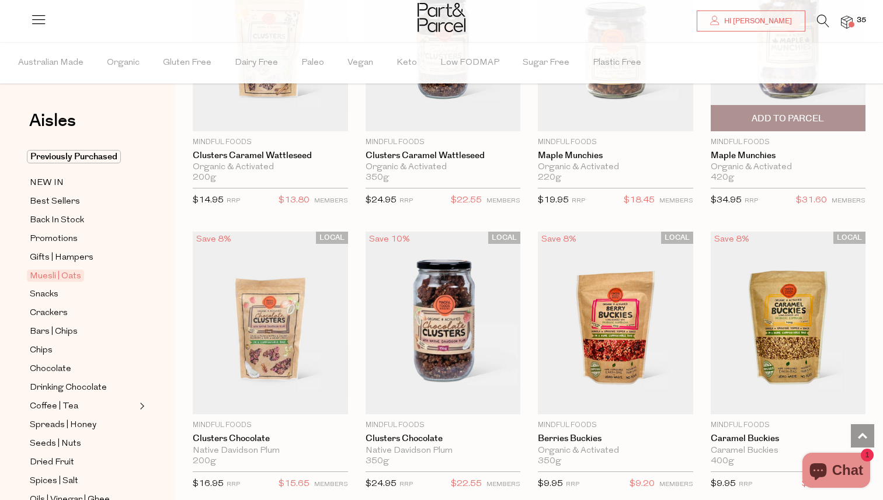
scroll to position [1055, 0]
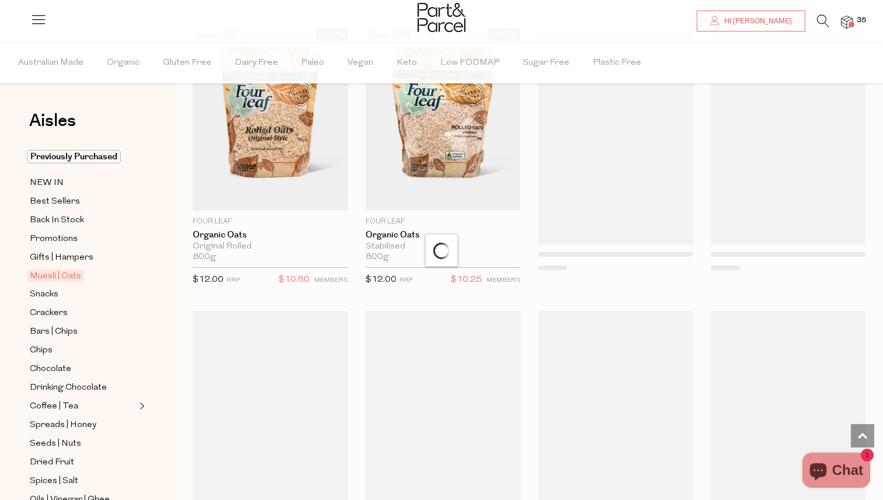
scroll to position [3564, 0]
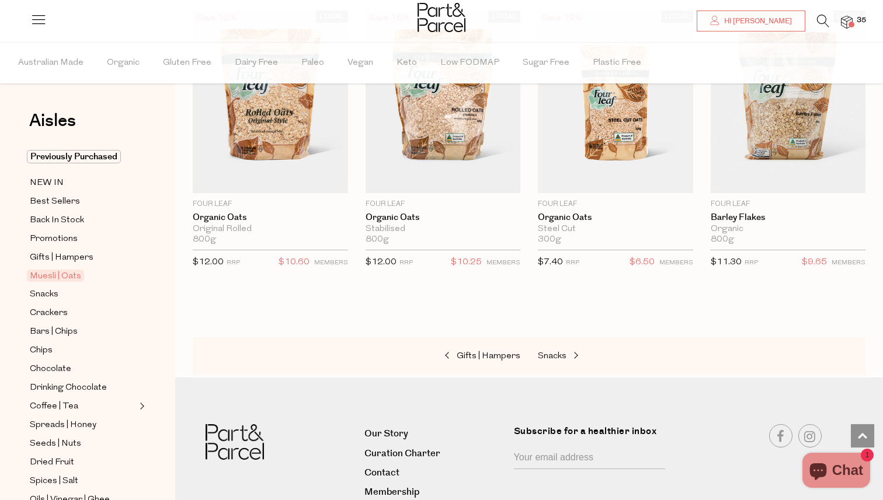
click at [553, 360] on div "Gifts | Hampers Snacks" at bounding box center [529, 357] width 673 height 39
click at [560, 352] on span "Snacks" at bounding box center [552, 356] width 29 height 9
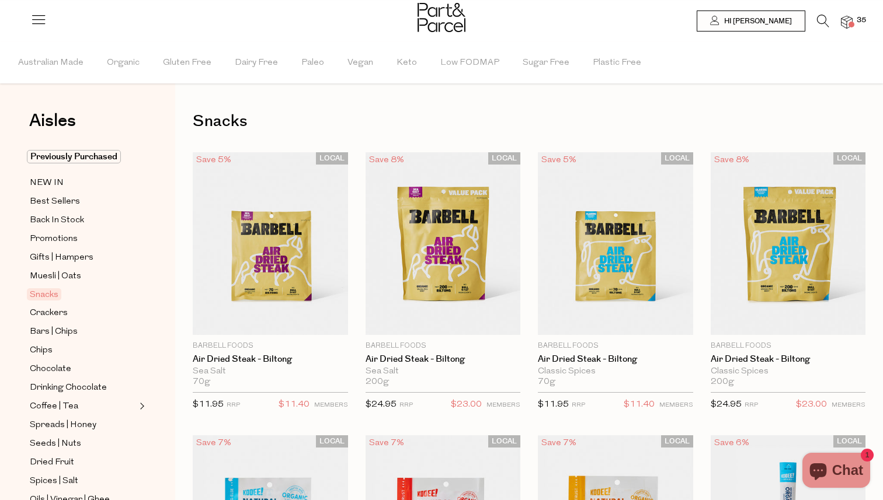
type input "2"
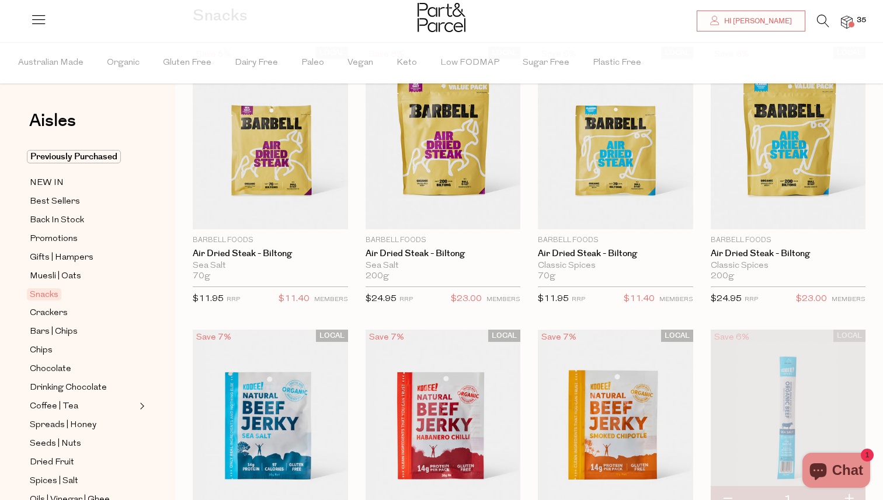
scroll to position [115, 0]
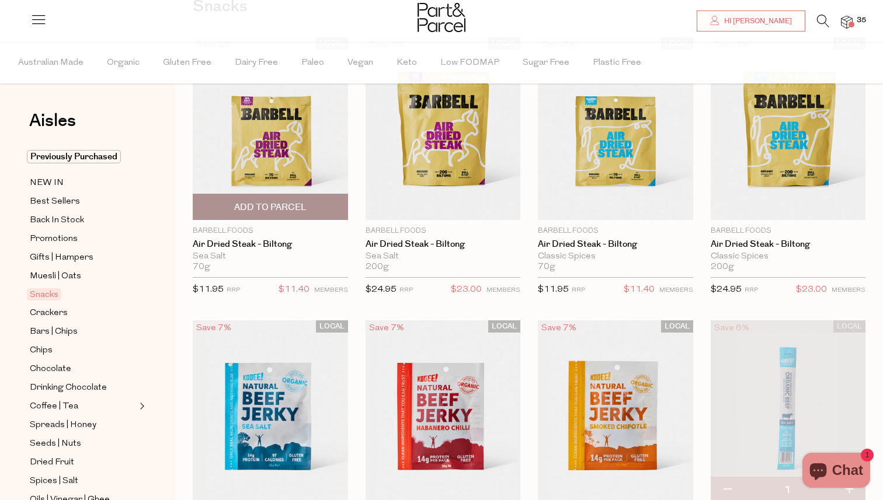
click at [309, 213] on span "Add To Parcel" at bounding box center [270, 206] width 148 height 25
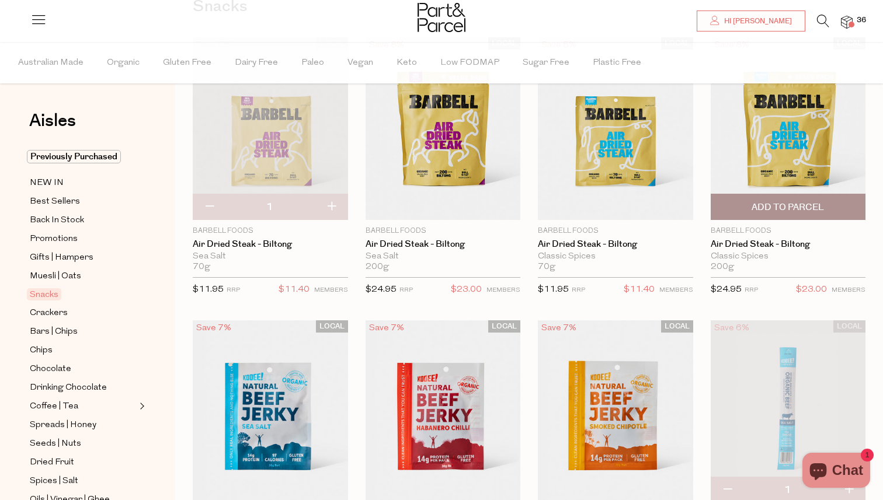
click at [770, 210] on span "Add To Parcel" at bounding box center [788, 207] width 72 height 12
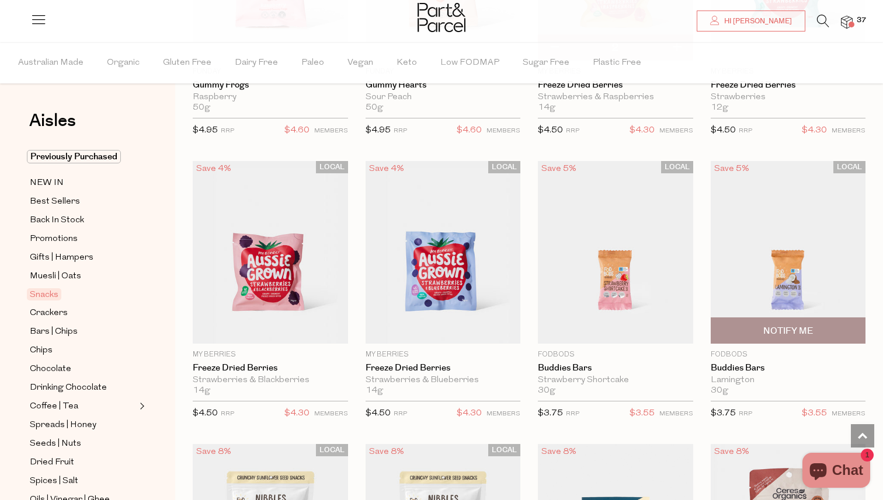
scroll to position [1709, 0]
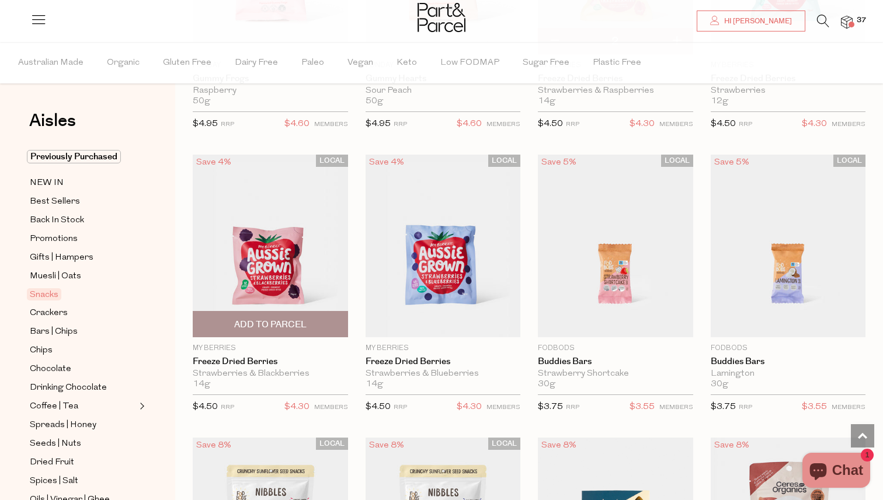
click at [322, 327] on span "Add To Parcel" at bounding box center [270, 324] width 148 height 25
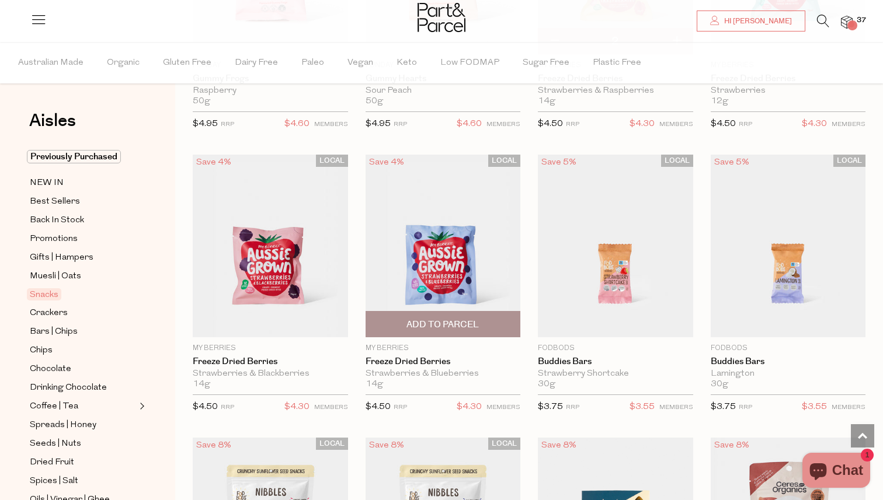
click at [488, 326] on span "Add To Parcel" at bounding box center [443, 324] width 148 height 25
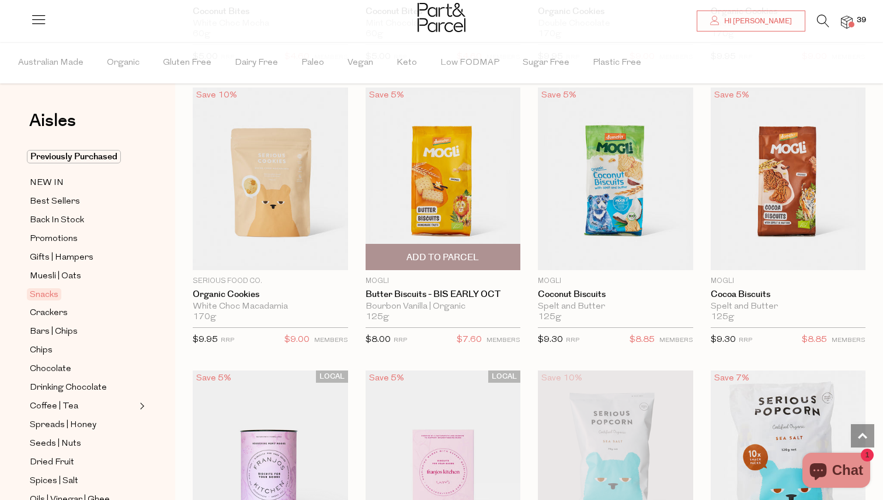
scroll to position [2743, 0]
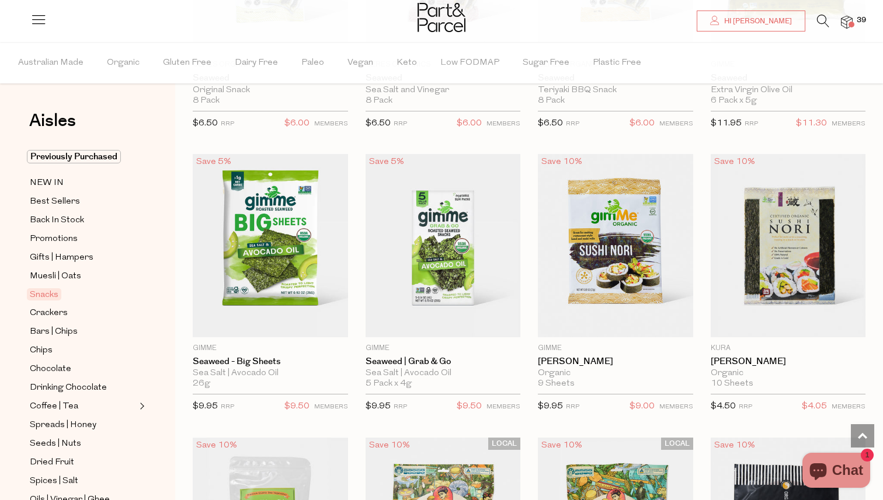
scroll to position [3978, 0]
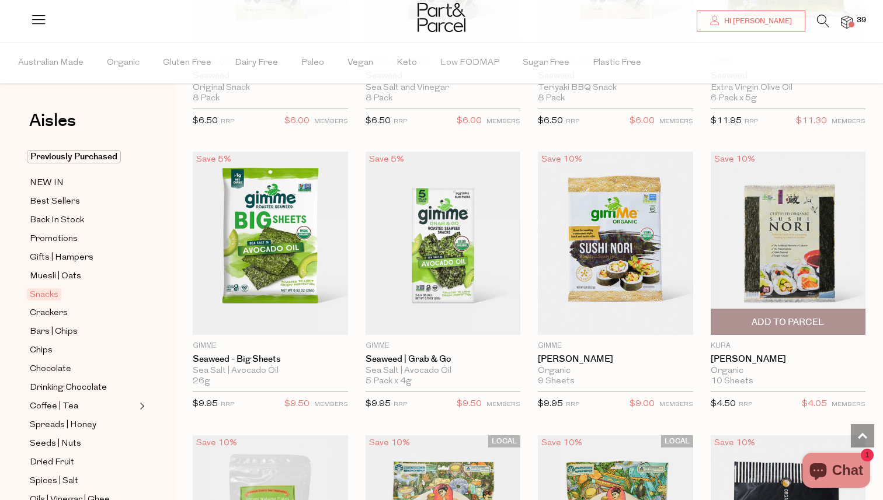
click at [805, 321] on span "Add To Parcel" at bounding box center [788, 322] width 72 height 12
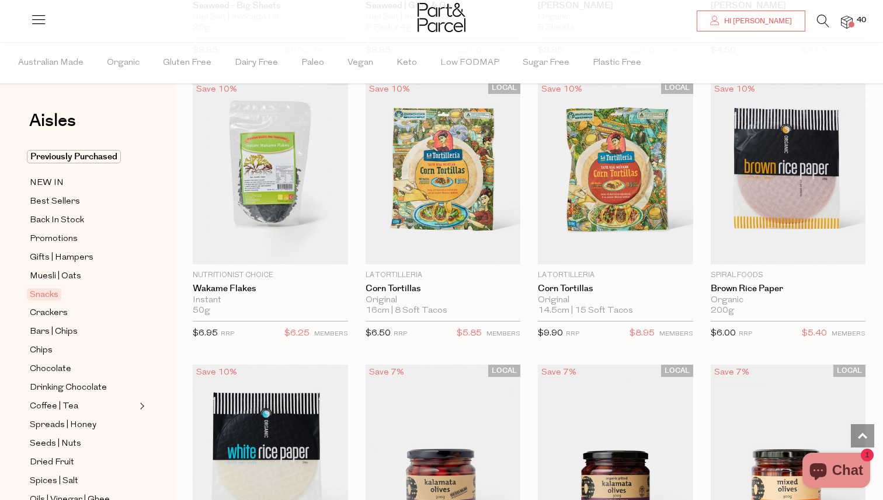
scroll to position [4329, 0]
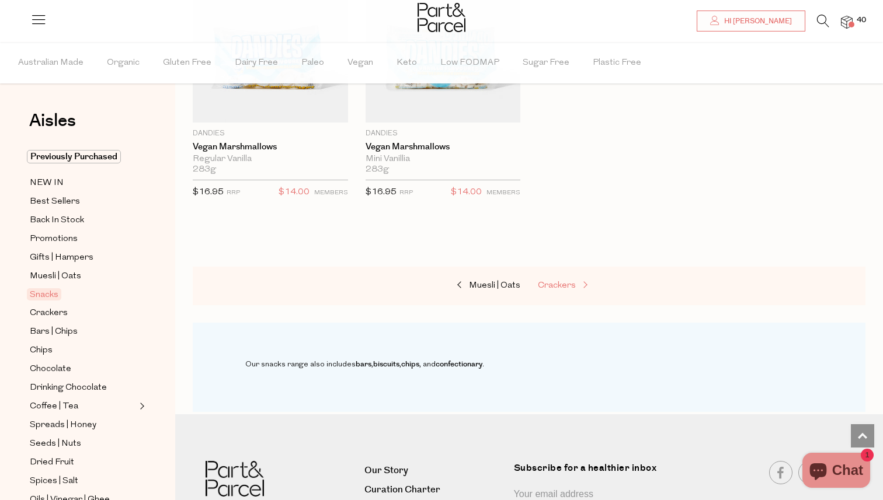
click at [575, 281] on span "Crackers" at bounding box center [557, 285] width 38 height 9
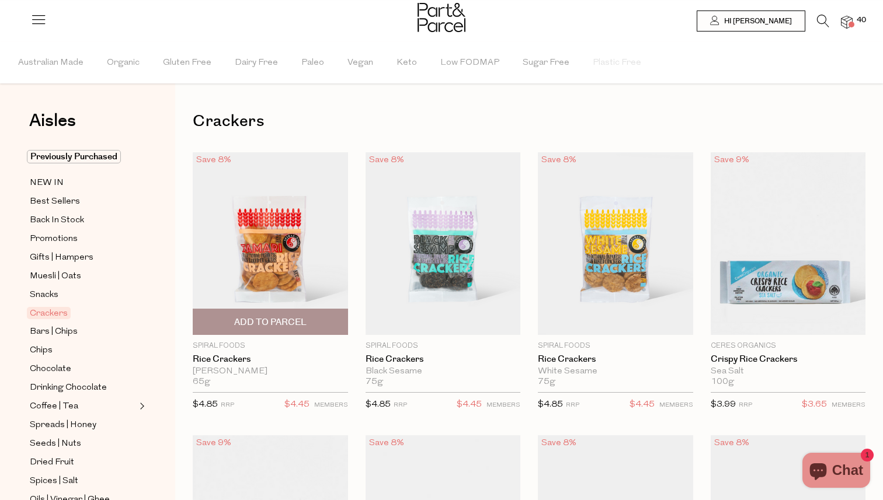
click at [300, 322] on span "Add To Parcel" at bounding box center [270, 322] width 72 height 12
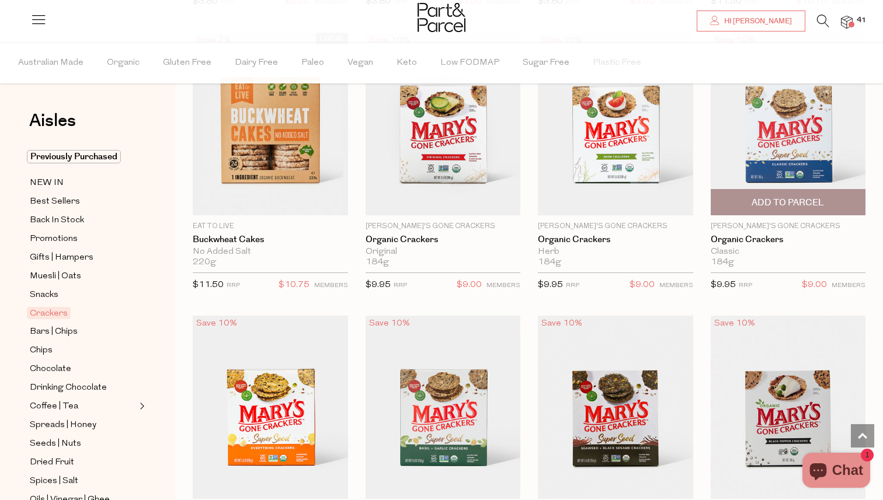
scroll to position [1254, 0]
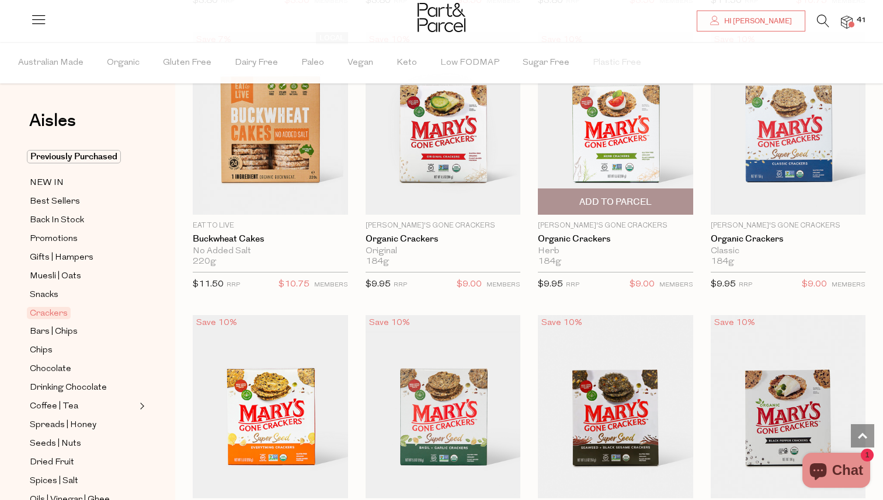
click at [646, 200] on span "Add To Parcel" at bounding box center [615, 202] width 72 height 12
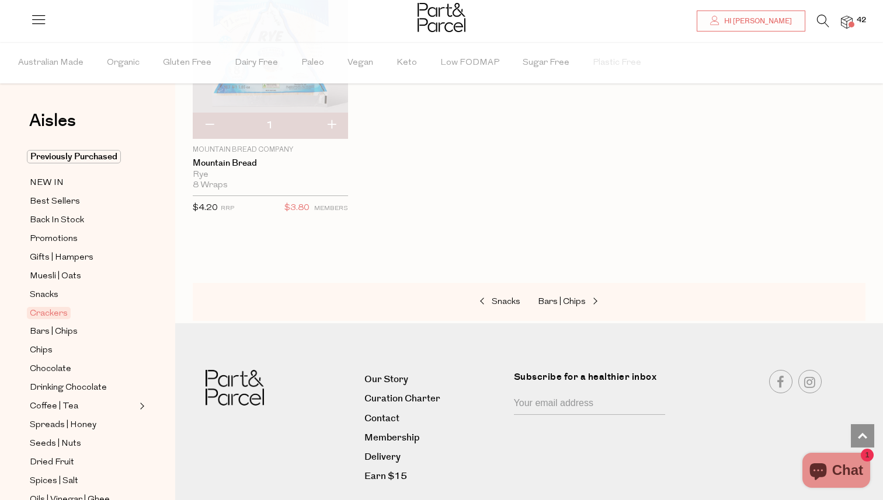
scroll to position [2765, 0]
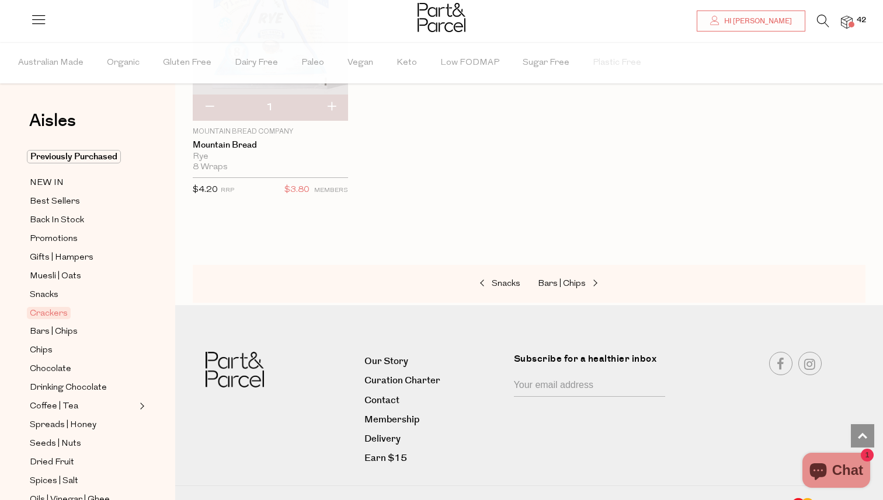
click at [559, 270] on div "Snacks Bars | Chips" at bounding box center [529, 284] width 673 height 39
click at [556, 283] on span "Bars | Chips" at bounding box center [562, 284] width 48 height 9
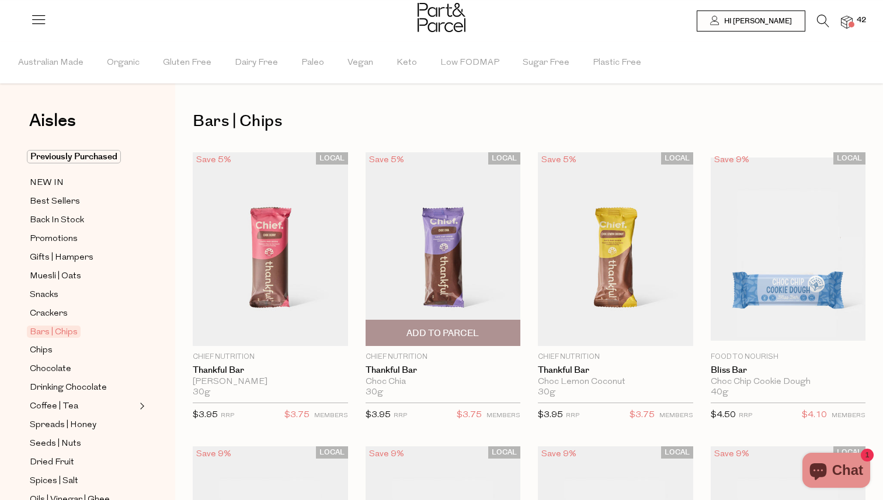
click at [502, 326] on span "Add To Parcel" at bounding box center [443, 333] width 148 height 25
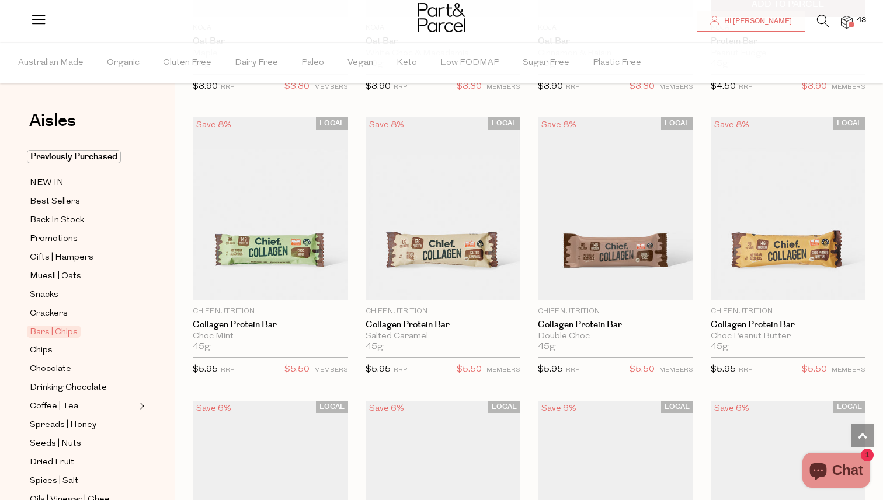
scroll to position [897, 0]
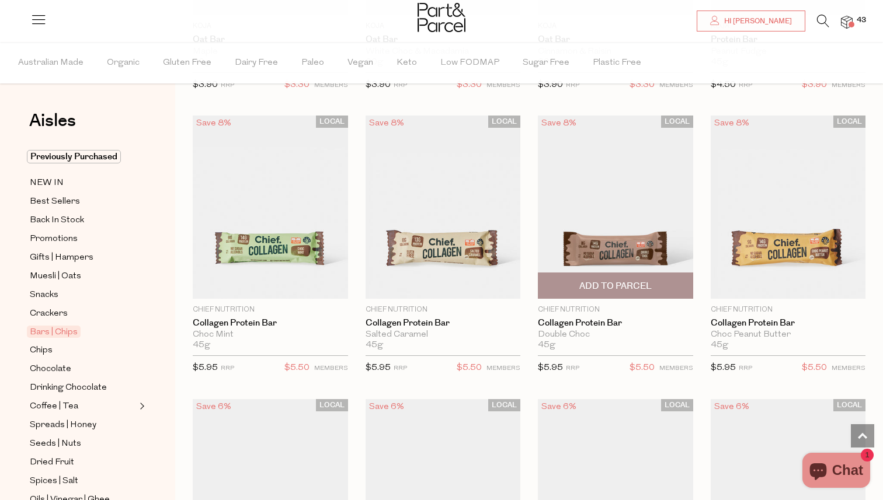
click at [655, 283] on span "Add To Parcel" at bounding box center [615, 285] width 148 height 25
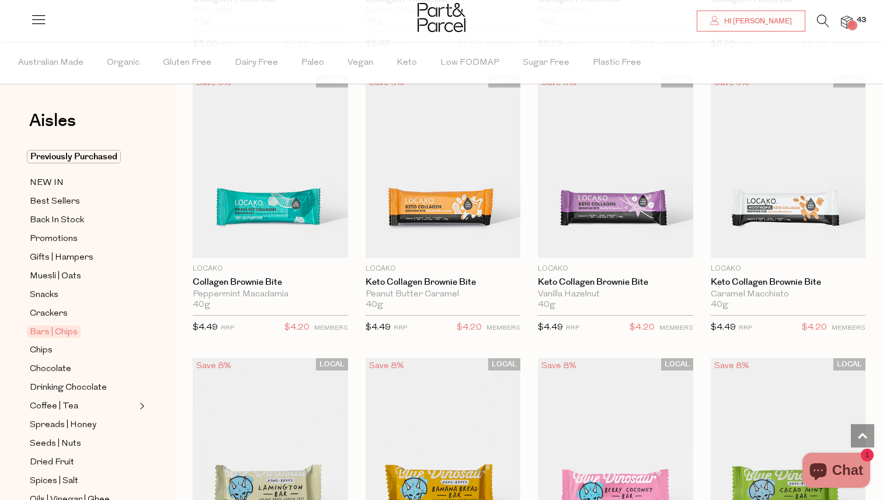
scroll to position [1225, 0]
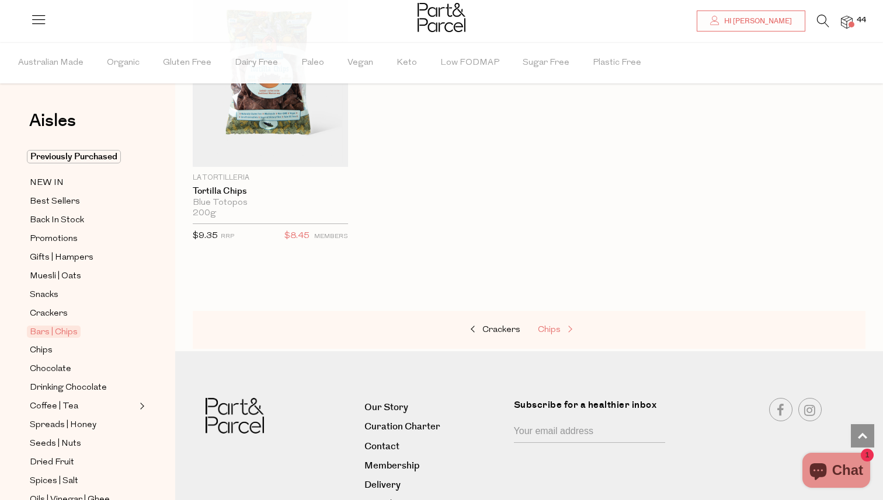
click at [558, 326] on span "Chips" at bounding box center [549, 330] width 23 height 9
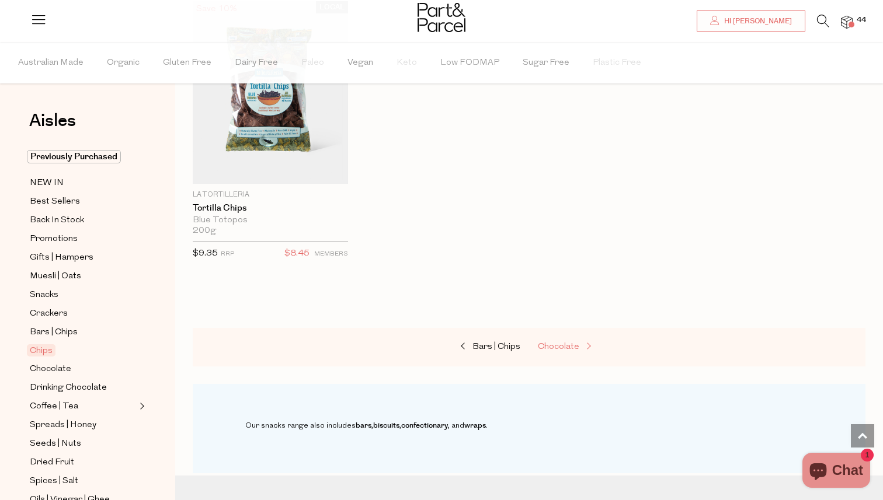
click at [552, 343] on span "Chocolate" at bounding box center [558, 347] width 41 height 9
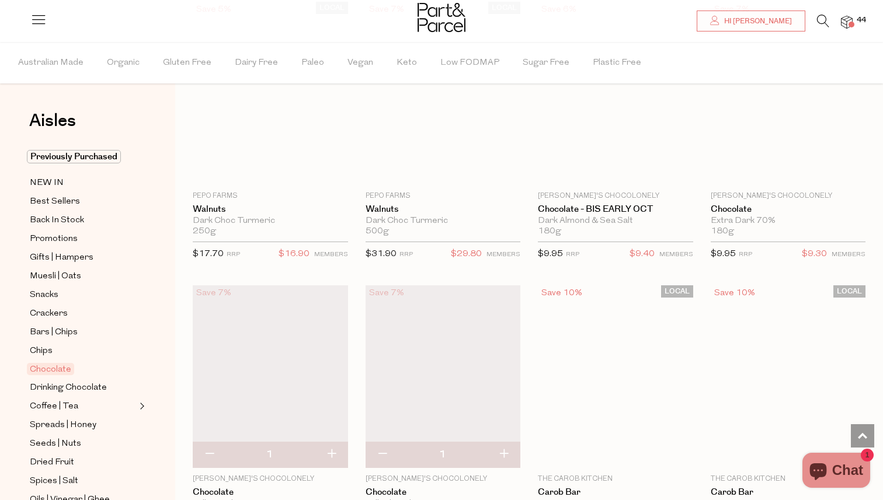
scroll to position [2734, 0]
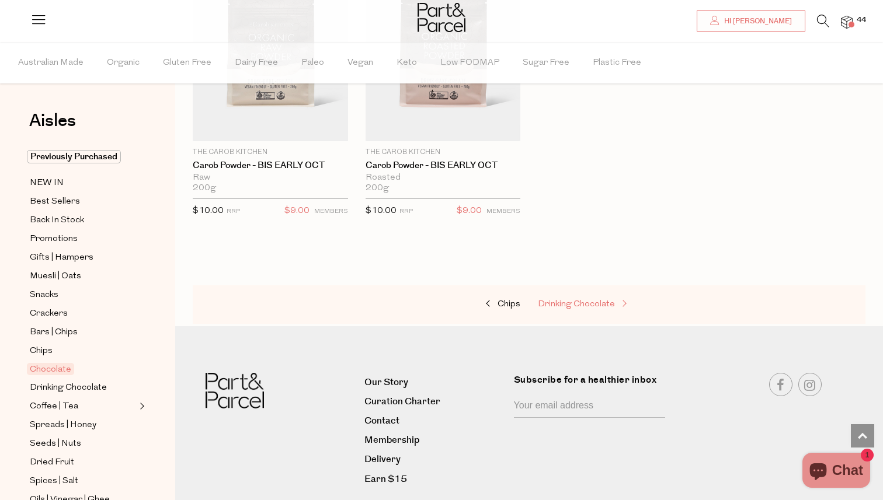
click at [594, 297] on link "Drinking Chocolate" at bounding box center [596, 304] width 117 height 15
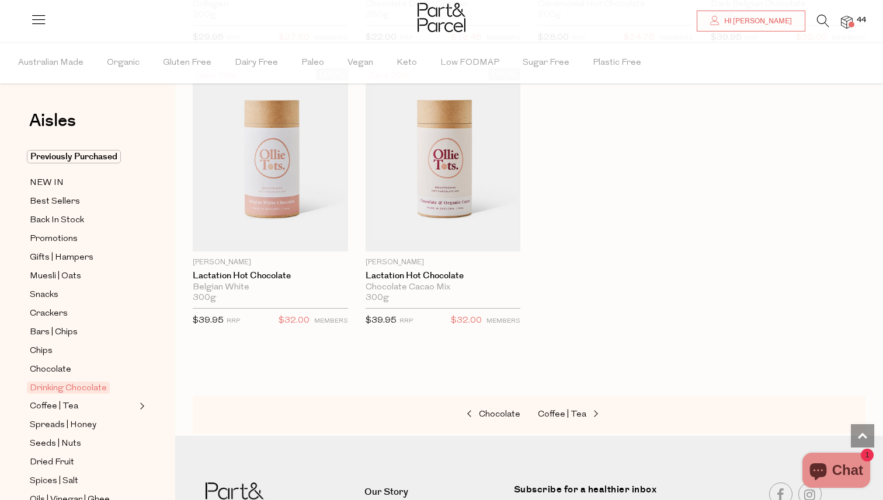
scroll to position [1387, 0]
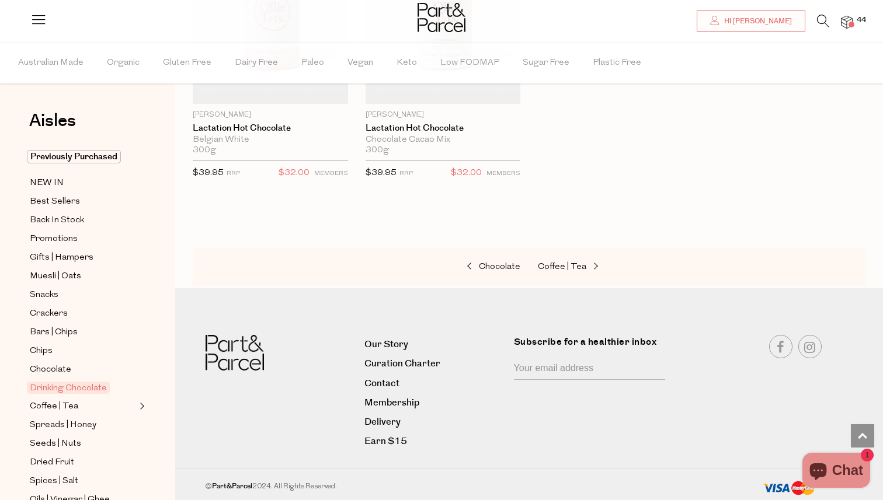
click at [576, 273] on div "Chocolate Coffee | Tea" at bounding box center [529, 267] width 673 height 39
click at [570, 267] on span "Coffee | Tea" at bounding box center [562, 267] width 48 height 9
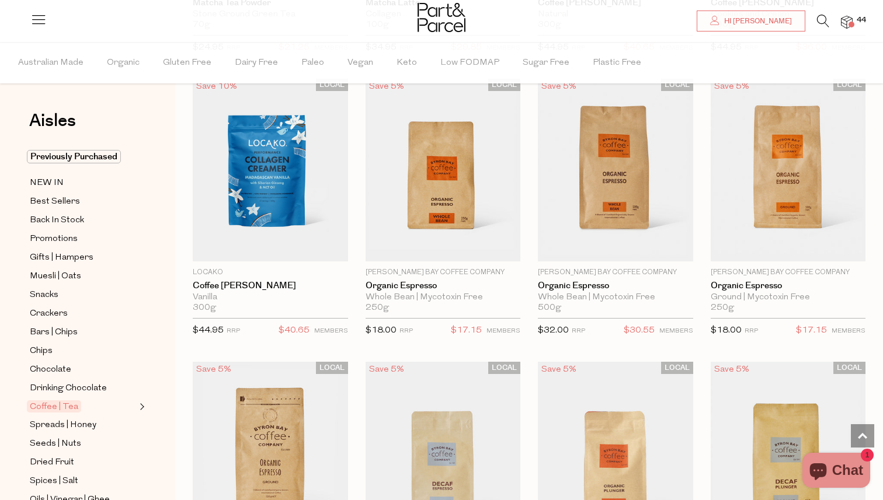
scroll to position [5251, 0]
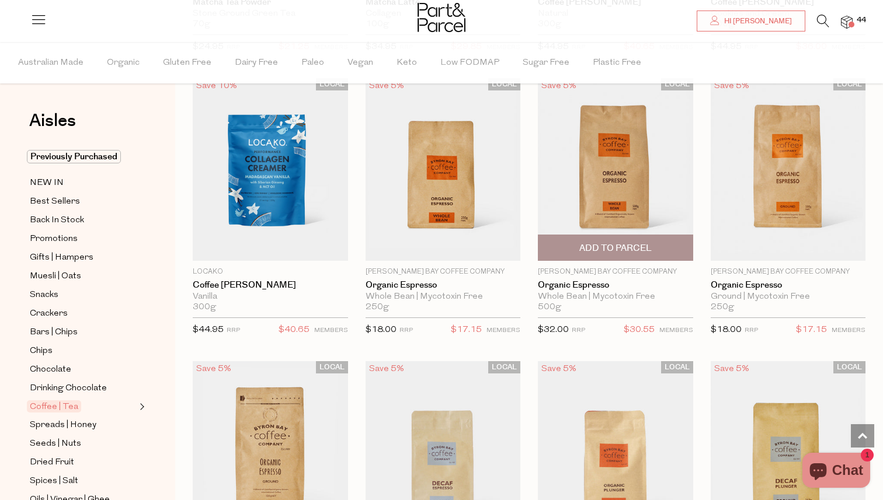
click at [597, 242] on span "Add To Parcel" at bounding box center [615, 248] width 72 height 12
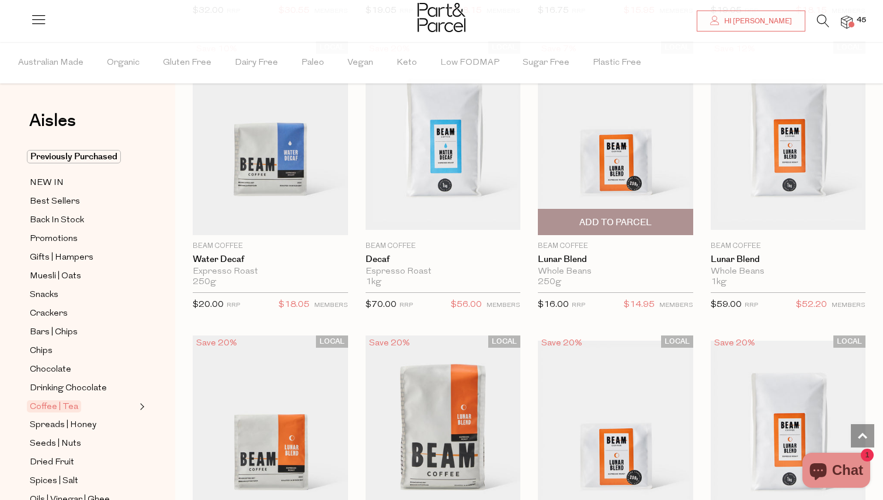
scroll to position [6149, 0]
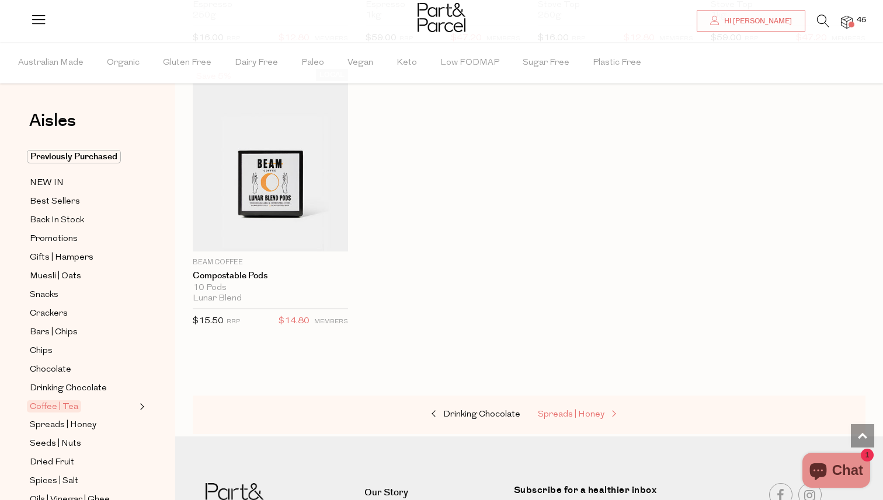
click at [565, 411] on span "Spreads | Honey" at bounding box center [571, 414] width 67 height 9
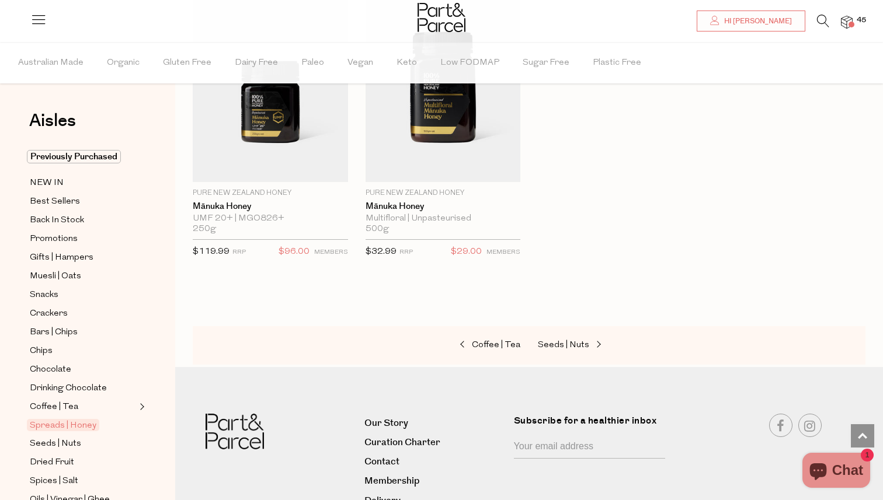
scroll to position [3026, 0]
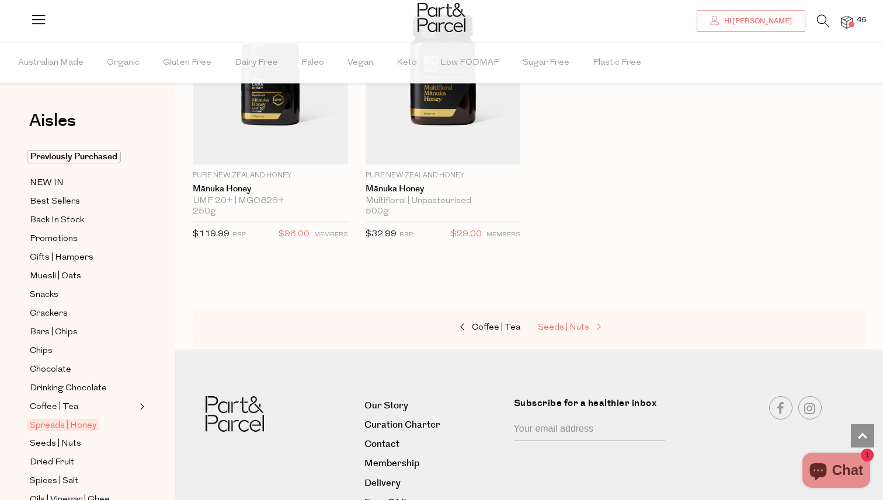
click at [563, 323] on span "Seeds | Nuts" at bounding box center [563, 327] width 51 height 9
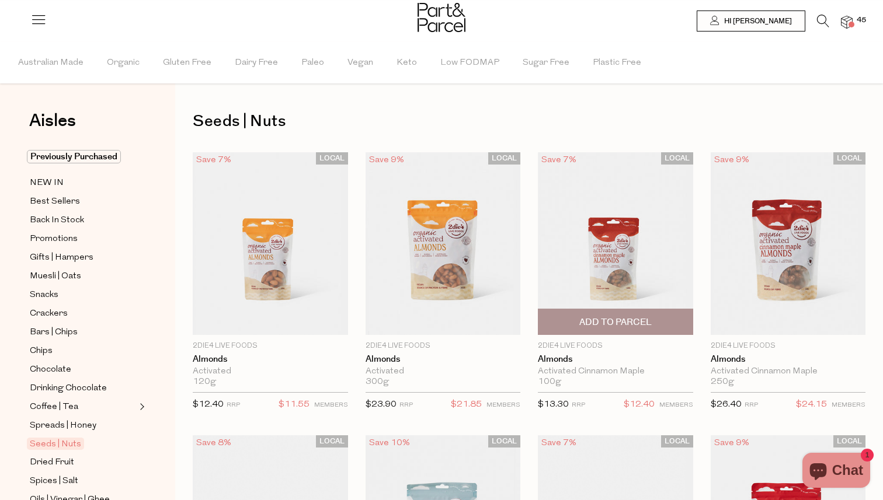
click at [635, 321] on span "Add To Parcel" at bounding box center [615, 322] width 72 height 12
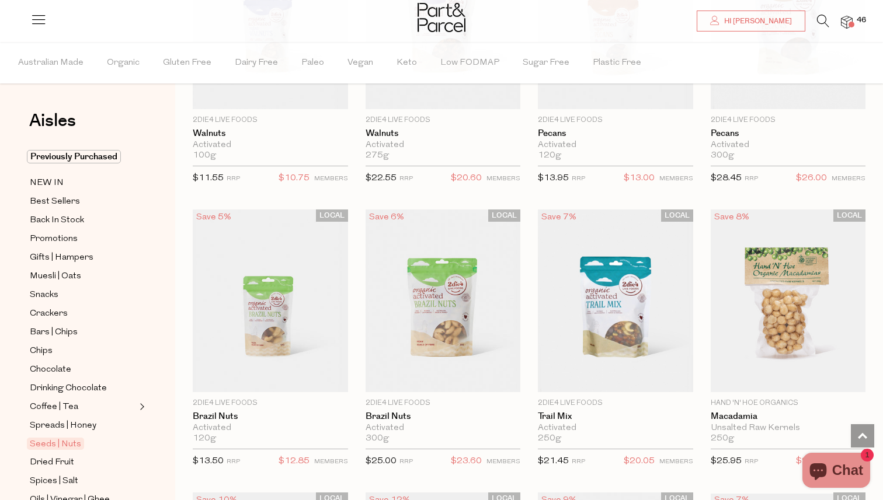
scroll to position [796, 0]
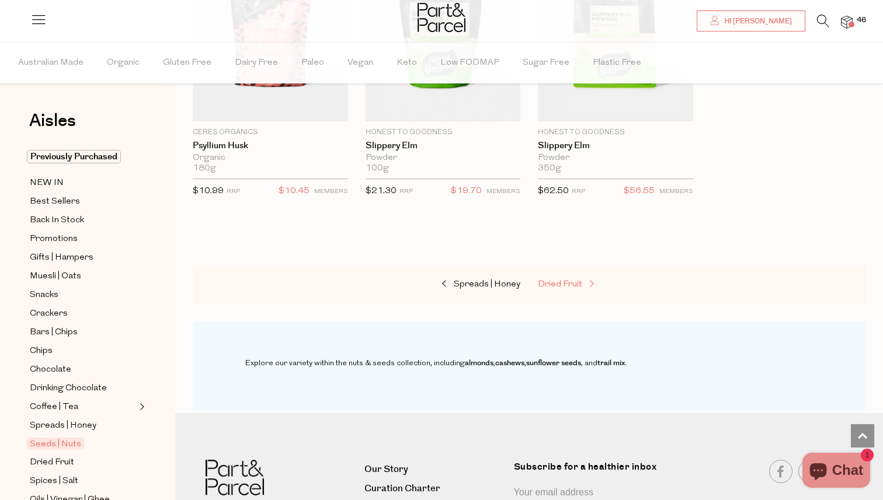
click at [562, 277] on link "Dried Fruit" at bounding box center [596, 284] width 117 height 15
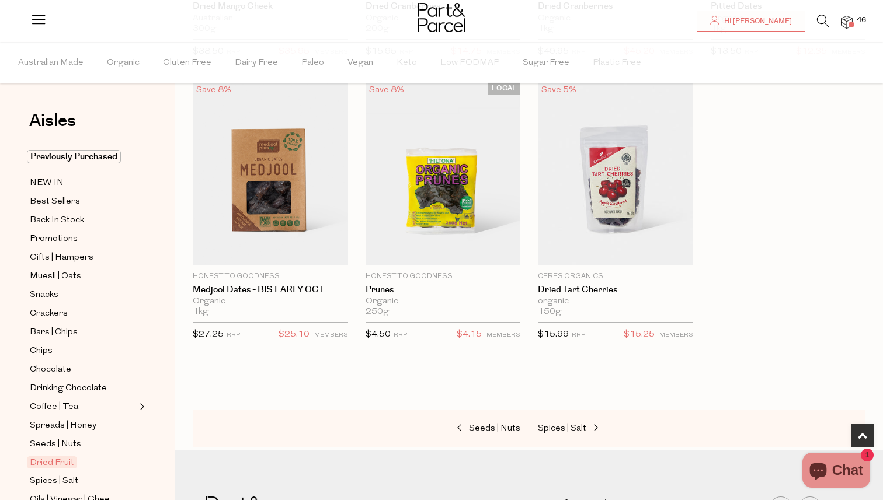
scroll to position [638, 0]
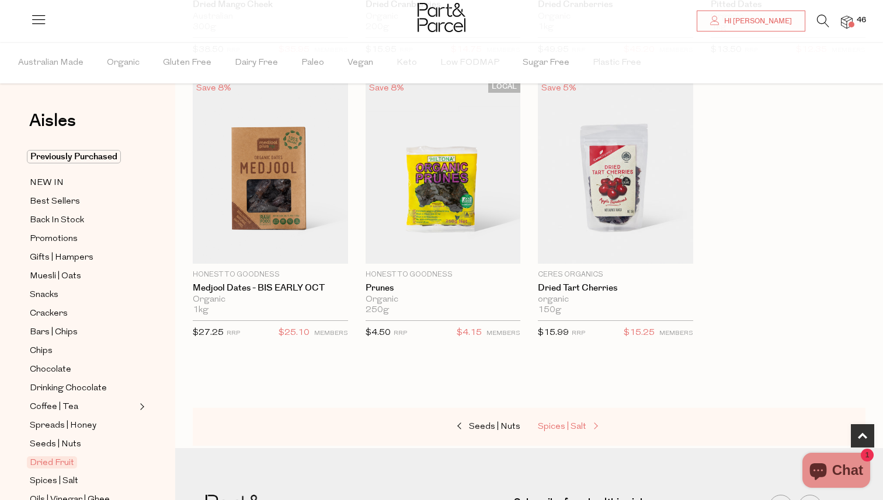
click at [544, 432] on link "Spices | Salt" at bounding box center [596, 427] width 117 height 15
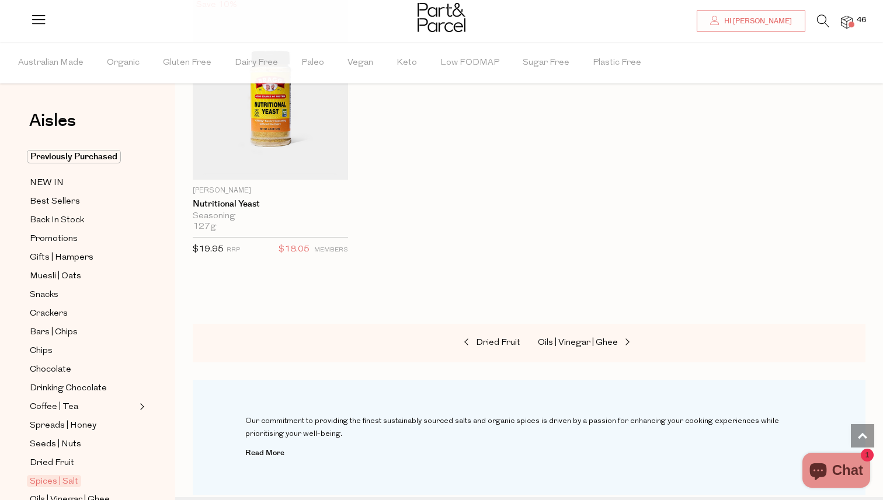
scroll to position [4139, 0]
click at [552, 337] on span "Oils | Vinegar | Ghee" at bounding box center [578, 341] width 80 height 9
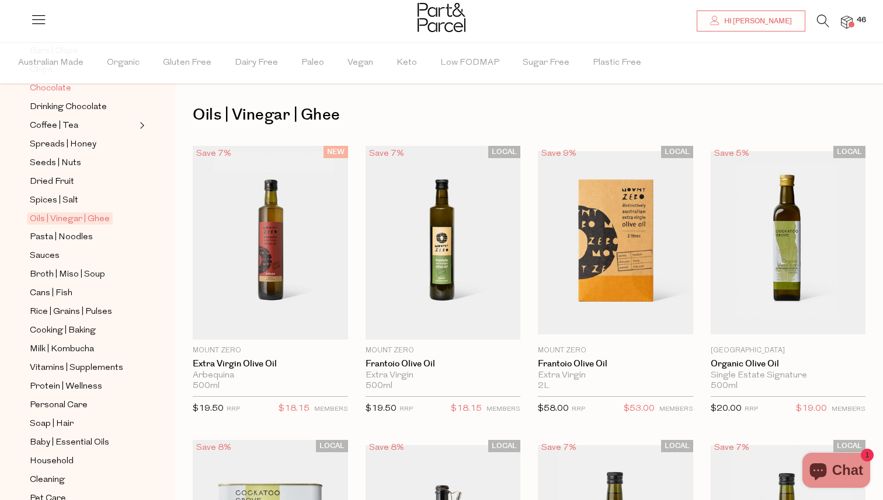
scroll to position [357, 0]
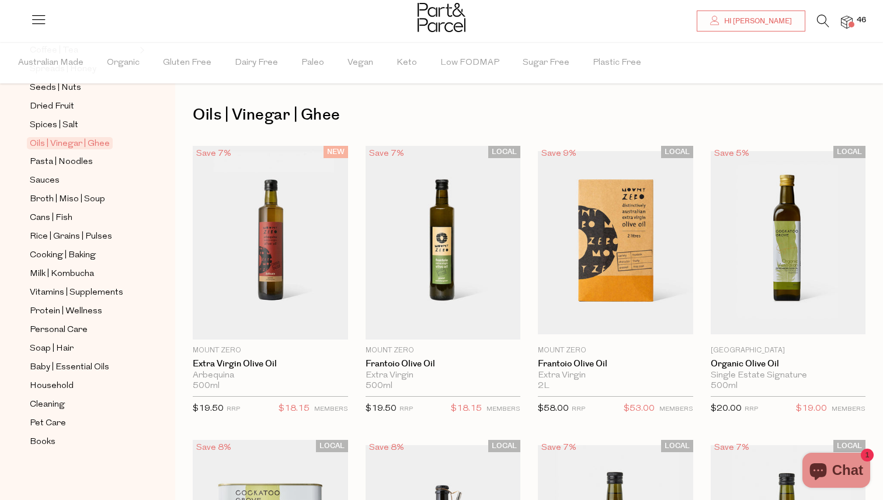
click at [845, 23] on img at bounding box center [847, 22] width 12 height 13
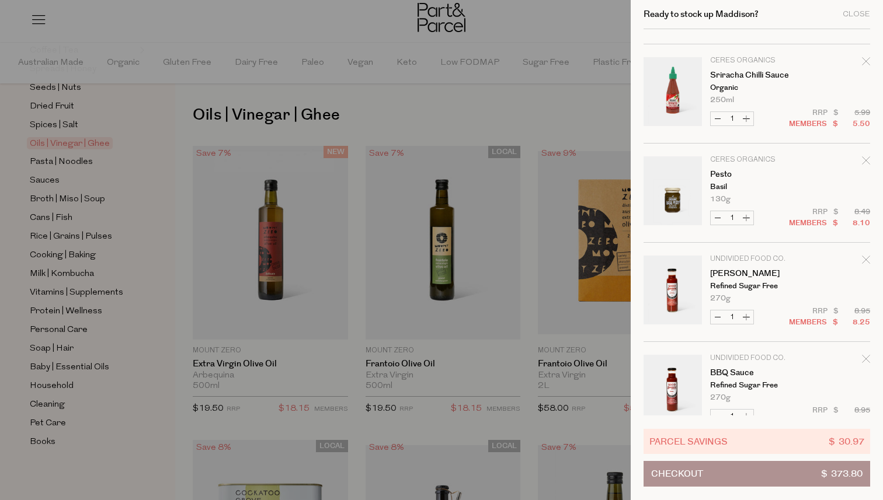
scroll to position [3584, 0]
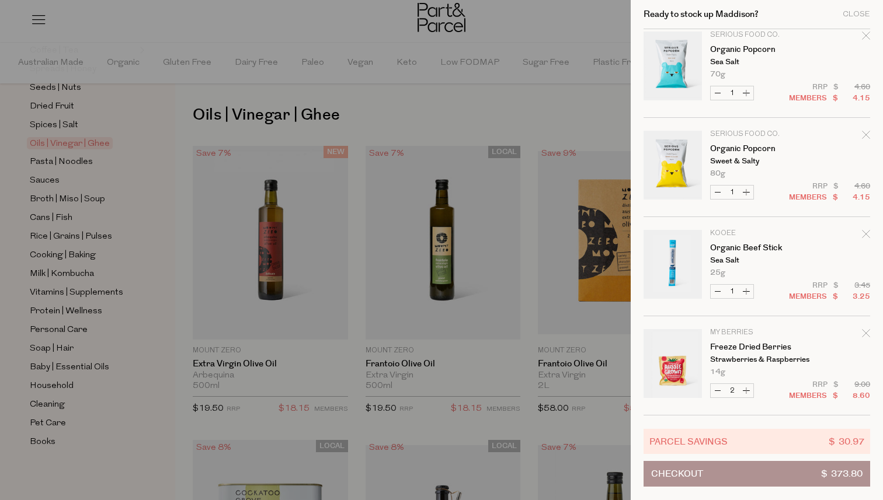
click at [499, 224] on div at bounding box center [441, 250] width 883 height 500
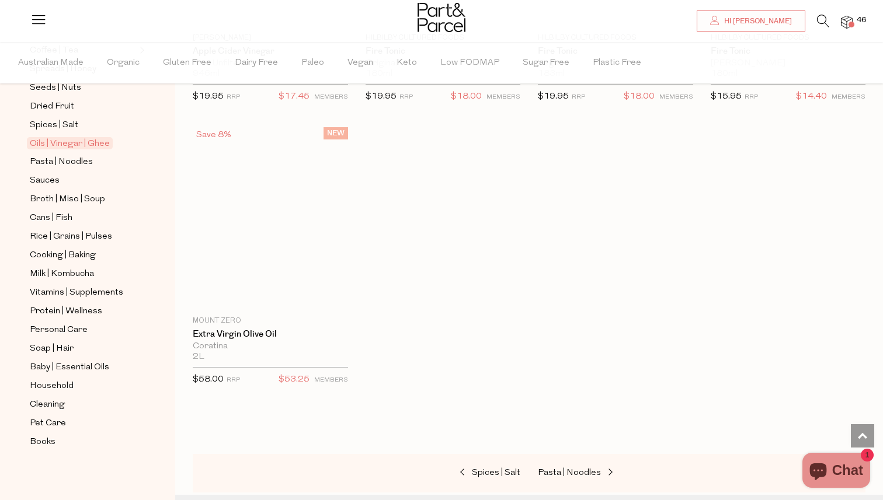
scroll to position [3465, 0]
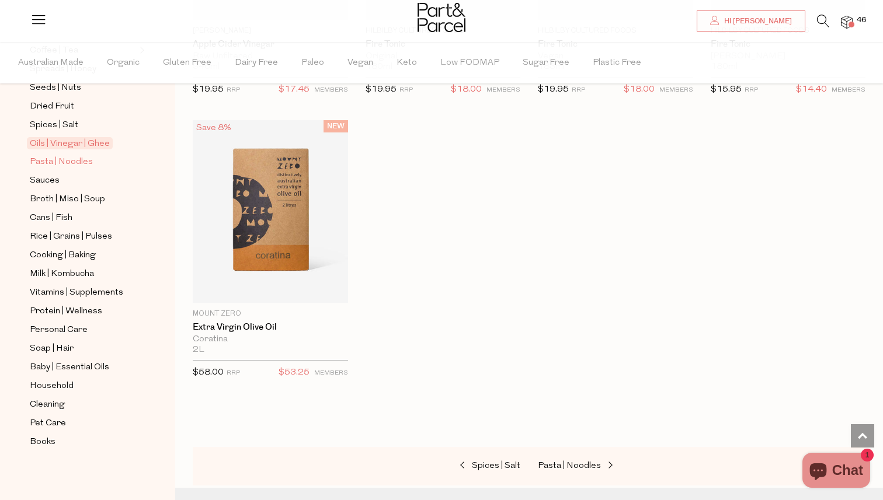
click at [62, 164] on span "Pasta | Noodles" at bounding box center [61, 162] width 63 height 14
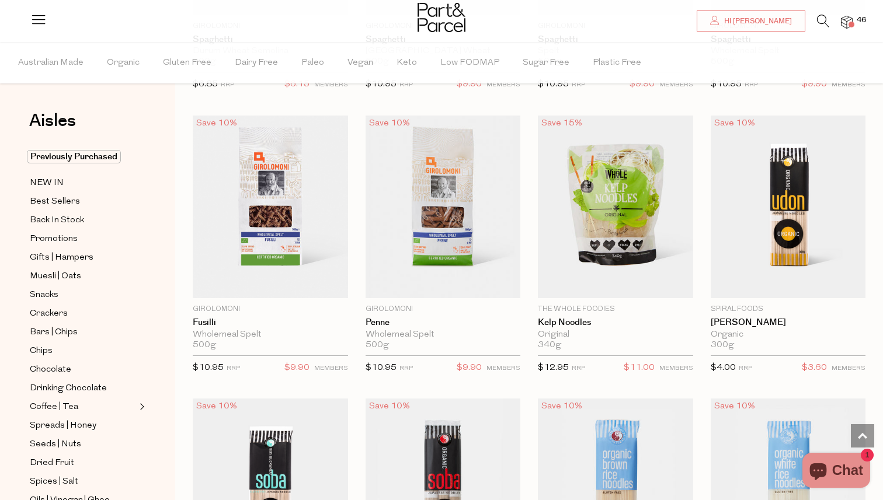
scroll to position [2315, 0]
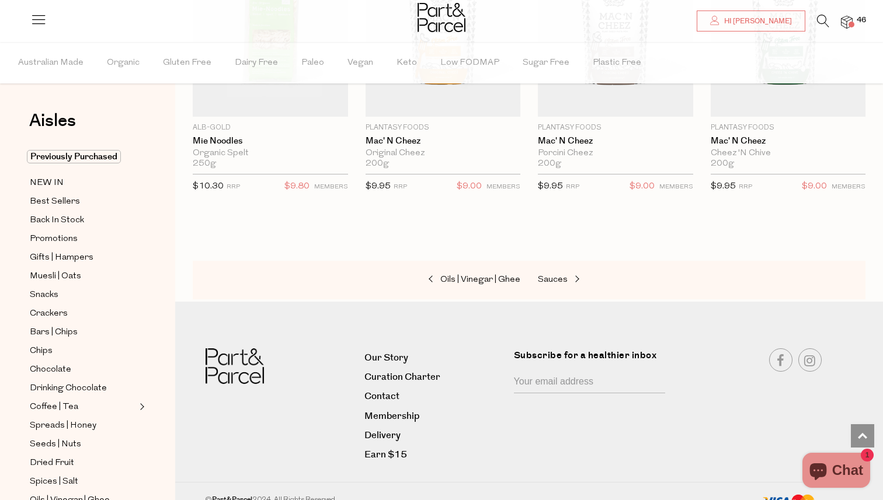
scroll to position [3920, 0]
click at [570, 277] on span at bounding box center [576, 278] width 16 height 9
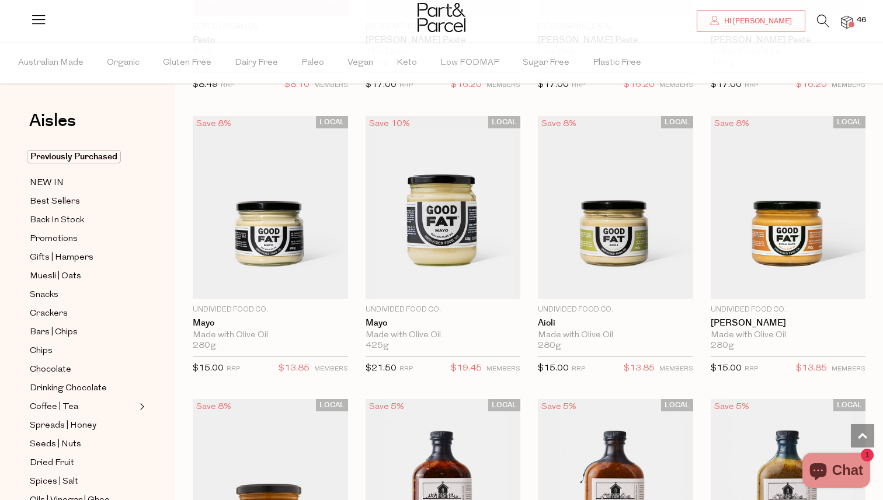
scroll to position [1170, 0]
click at [570, 279] on span "Add To Parcel" at bounding box center [615, 291] width 148 height 25
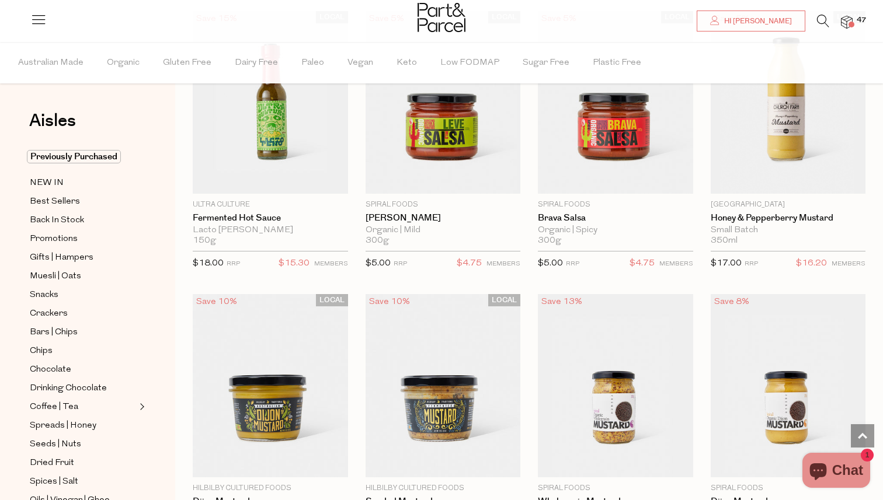
scroll to position [2705, 0]
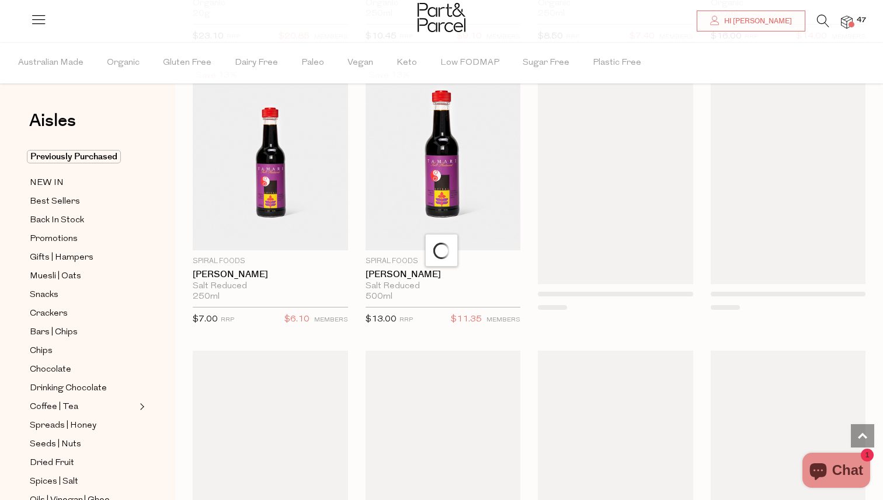
scroll to position [3541, 0]
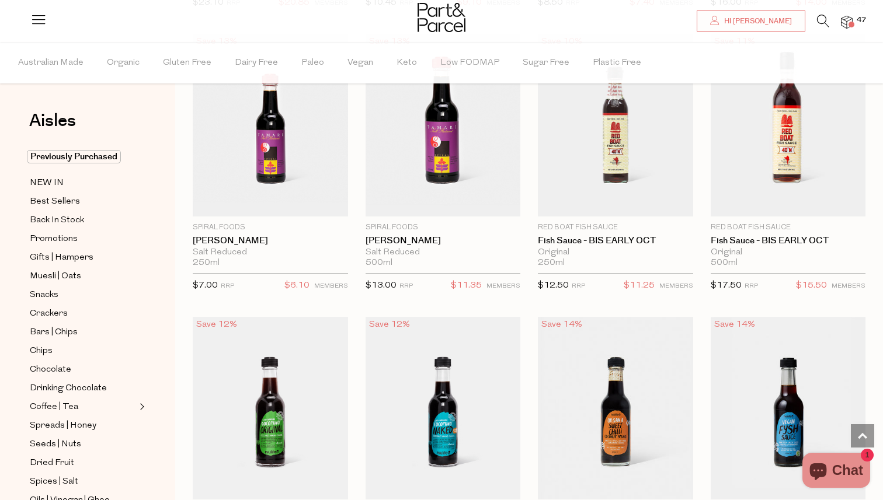
click at [570, 268] on div "Red Boat Fish Sauce Fish Sauce - BIS EARLY OCT Original 250ml Only 0 Available …" at bounding box center [615, 260] width 155 height 77
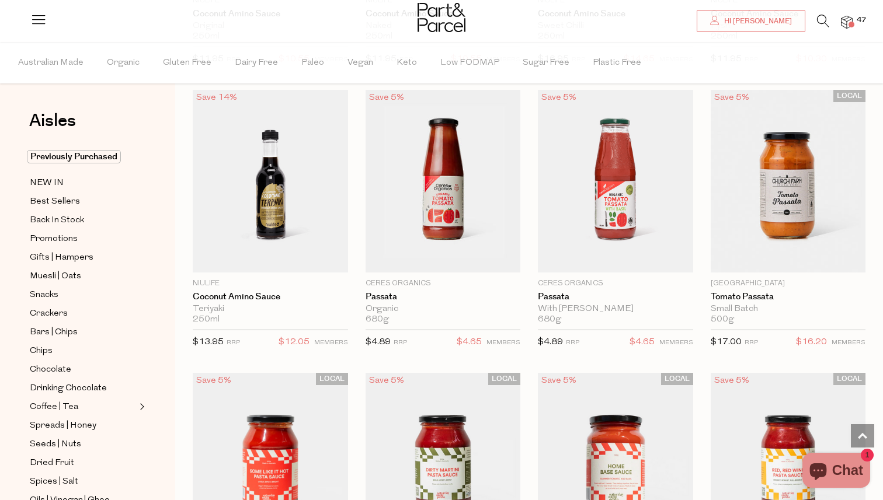
scroll to position [4053, 0]
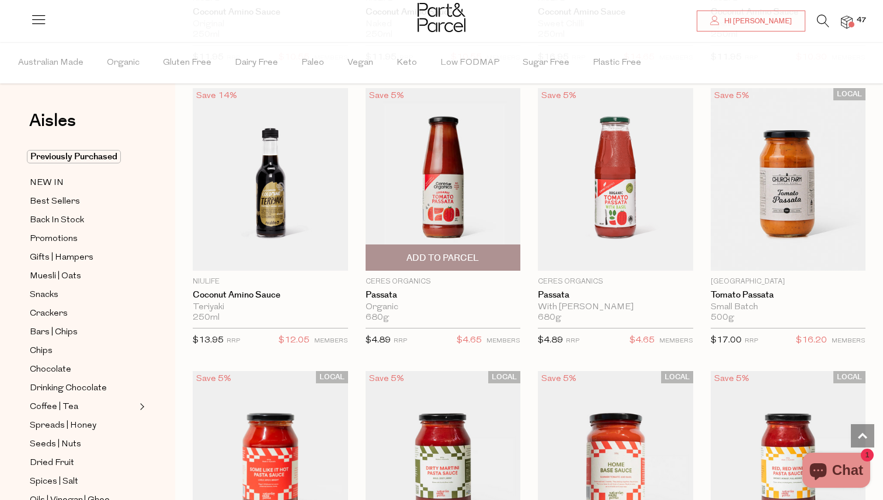
click at [499, 252] on span "Add To Parcel" at bounding box center [443, 257] width 148 height 25
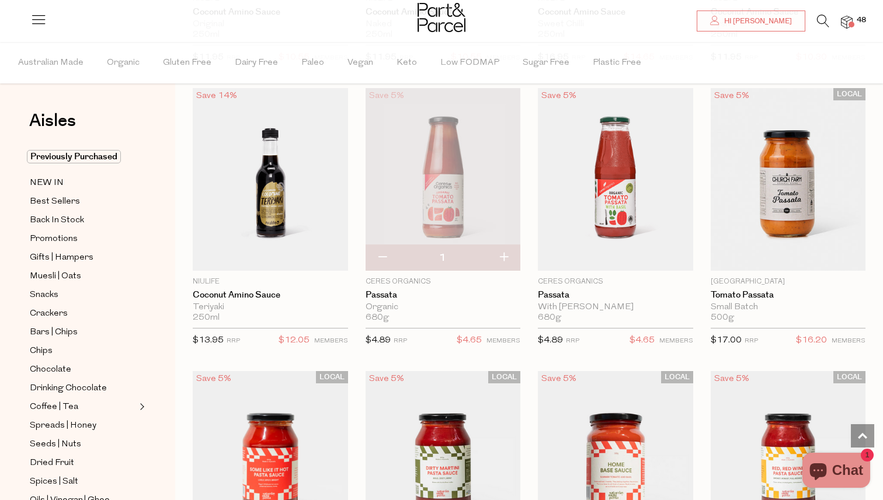
click at [502, 259] on button "button" at bounding box center [503, 258] width 33 height 26
type input "2"
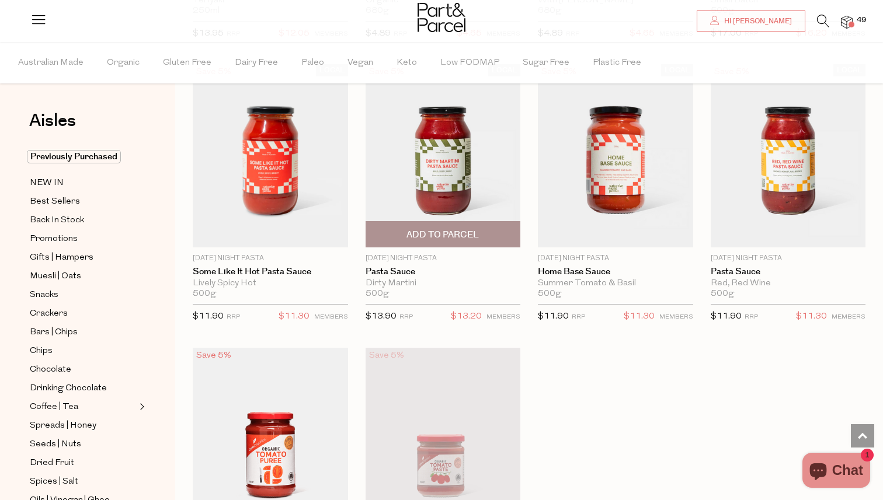
scroll to position [4348, 0]
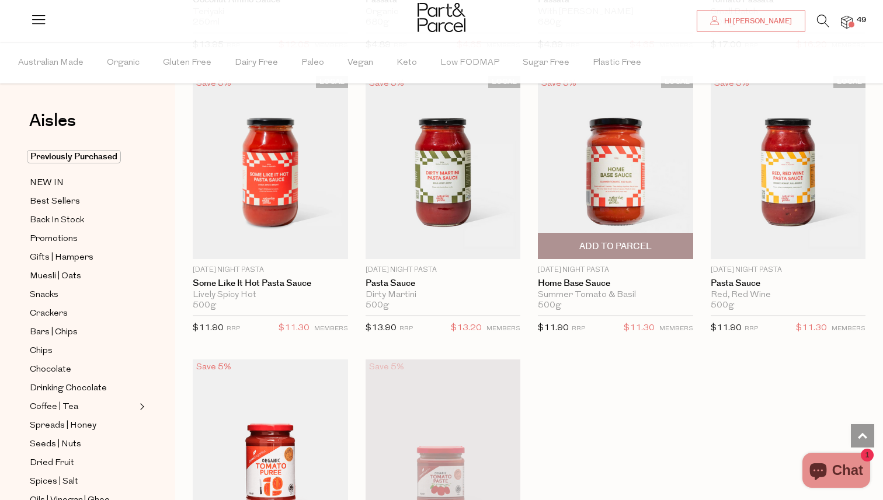
click at [652, 245] on span "Add To Parcel" at bounding box center [615, 246] width 148 height 25
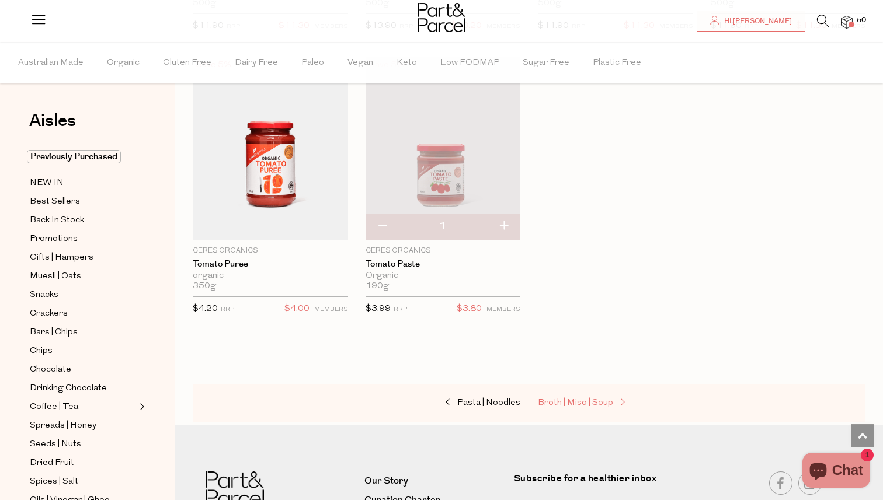
click at [589, 396] on link "Broth | Miso | Soup" at bounding box center [596, 403] width 117 height 15
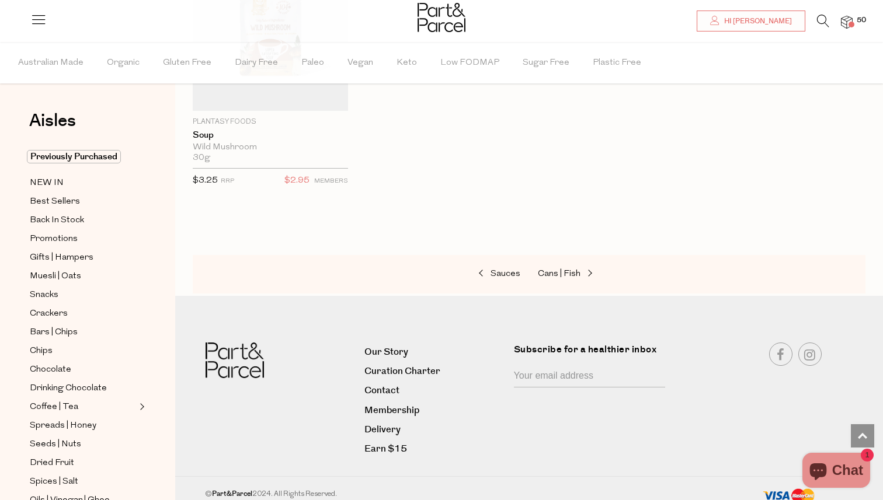
scroll to position [2497, 0]
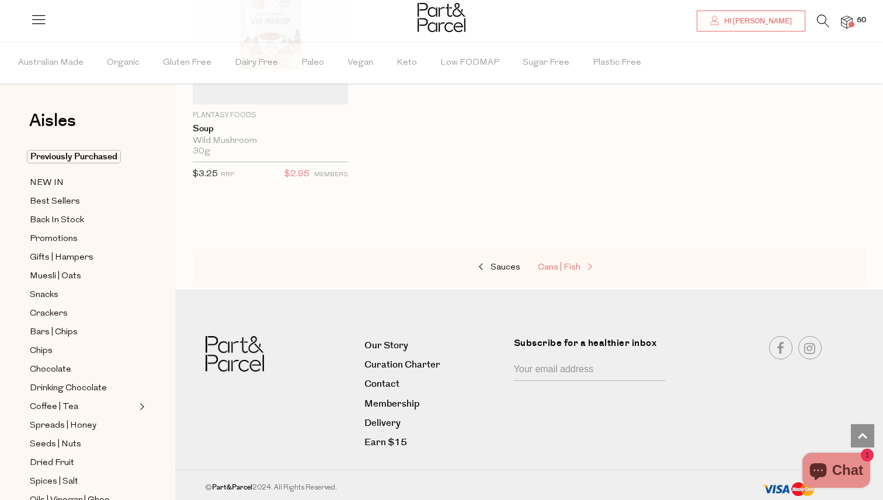
click at [565, 265] on span "Cans | Fish" at bounding box center [559, 267] width 43 height 9
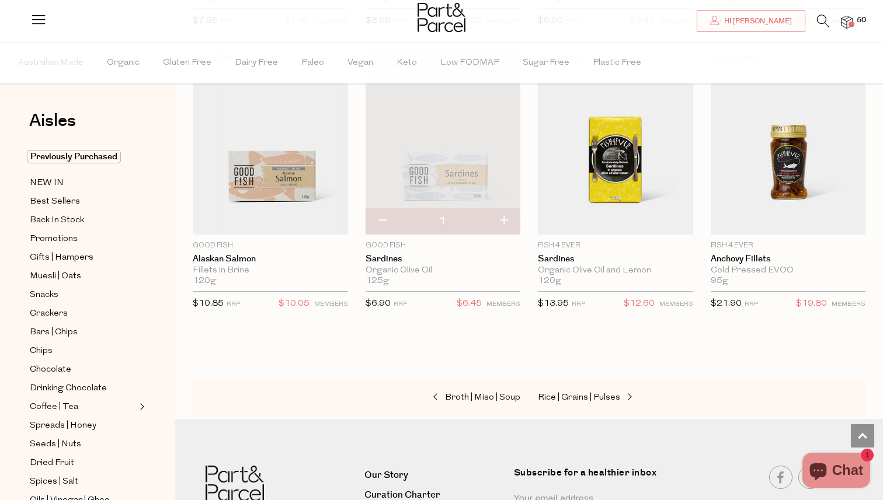
scroll to position [1525, 0]
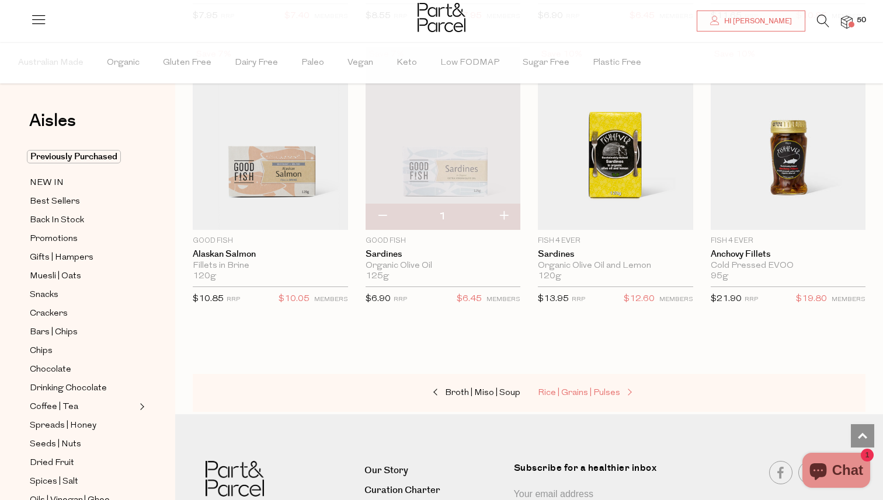
click at [600, 395] on span "Rice | Grains | Pulses" at bounding box center [579, 393] width 82 height 9
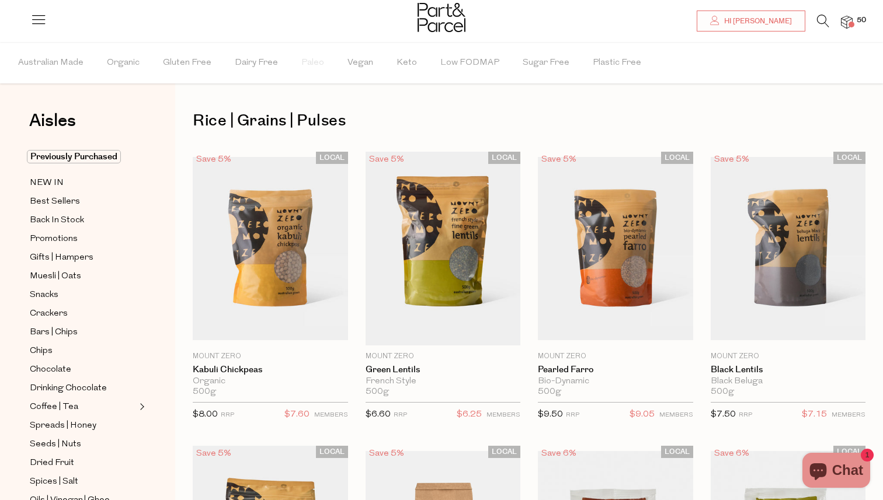
type input "2"
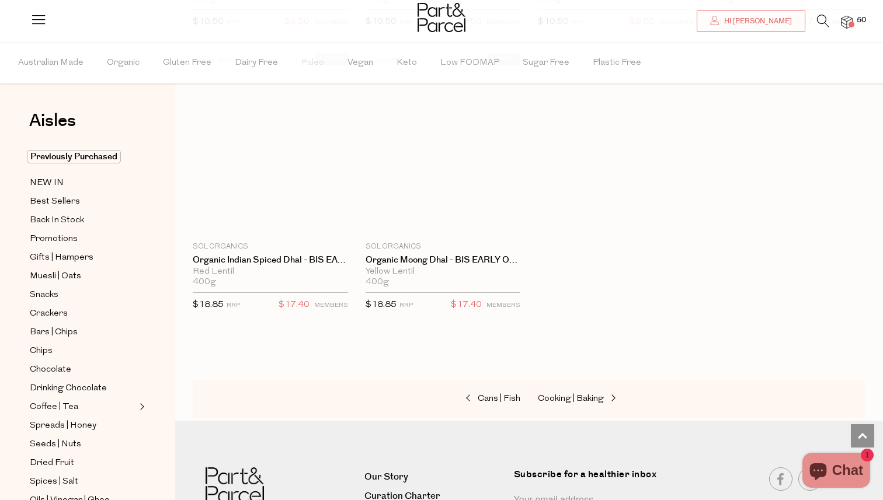
scroll to position [2802, 0]
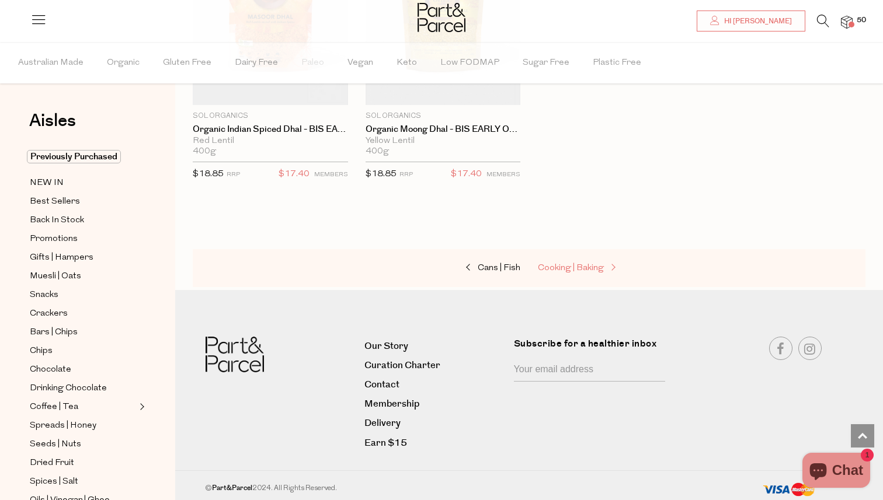
click at [565, 267] on span "Cooking | Baking" at bounding box center [571, 268] width 66 height 9
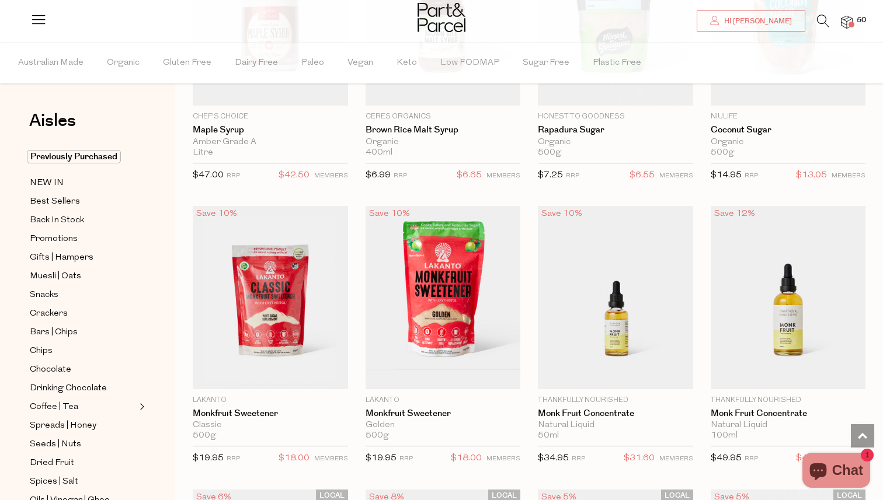
scroll to position [2810, 0]
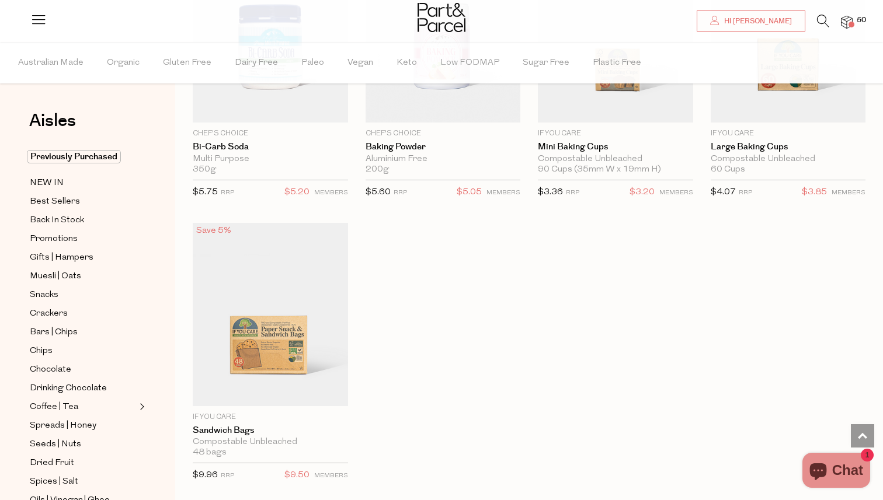
scroll to position [5892, 0]
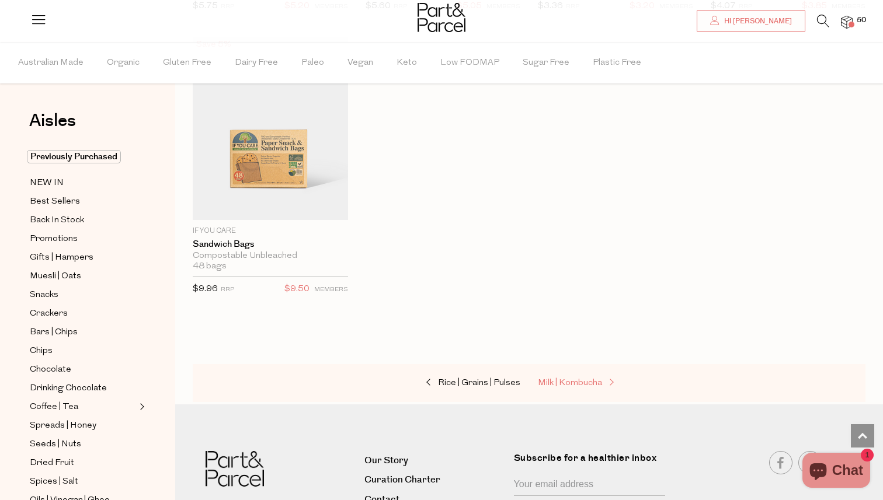
click at [574, 379] on span "Milk | Kombucha" at bounding box center [570, 383] width 64 height 9
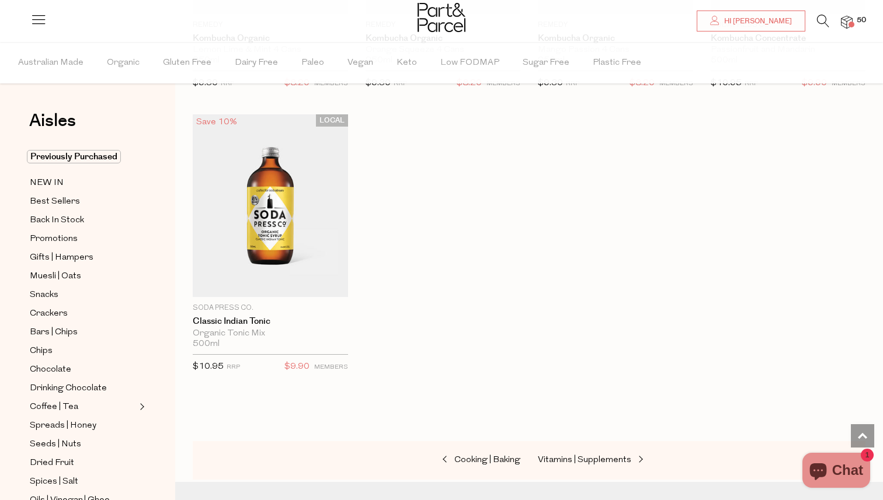
scroll to position [2347, 0]
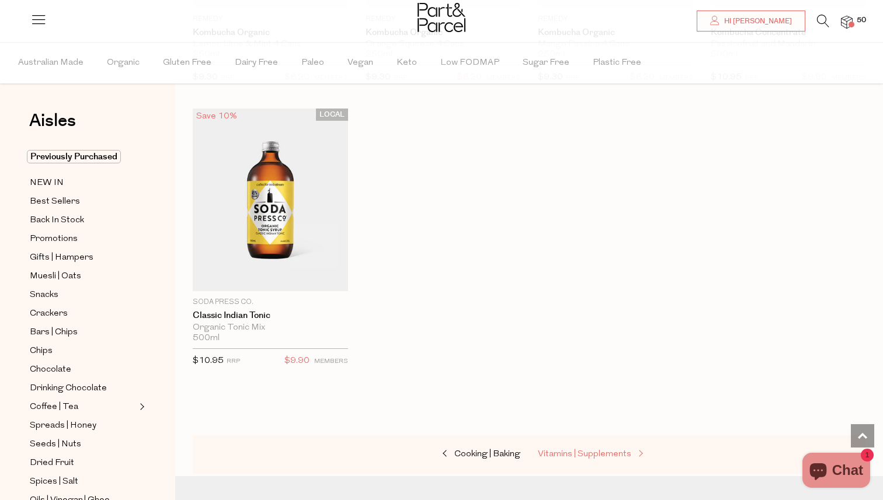
click at [569, 450] on span "Vitamins | Supplements" at bounding box center [584, 454] width 93 height 9
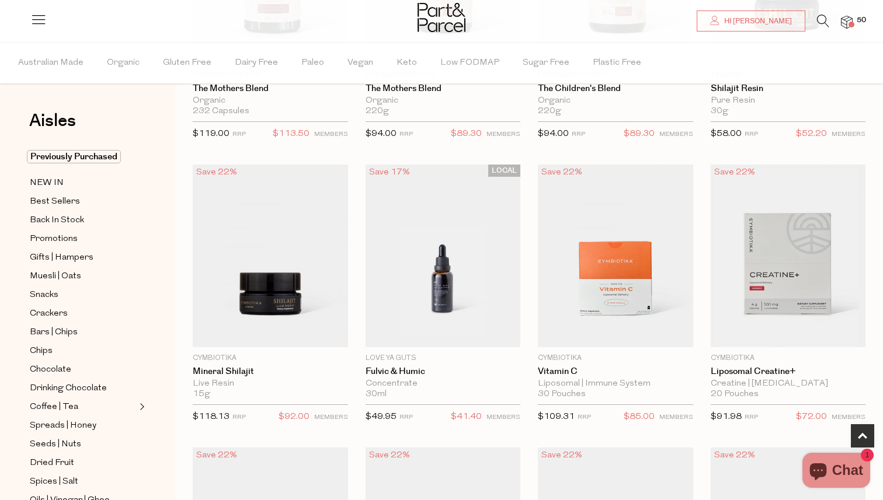
scroll to position [272, 0]
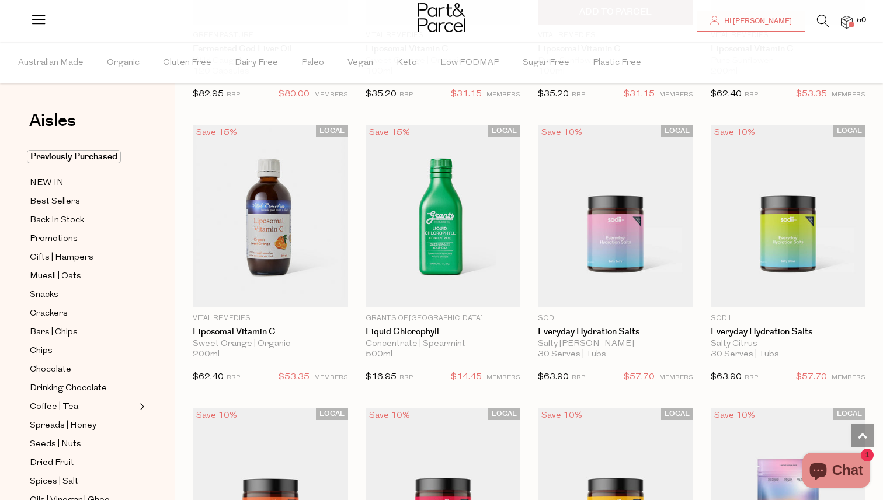
scroll to position [4085, 0]
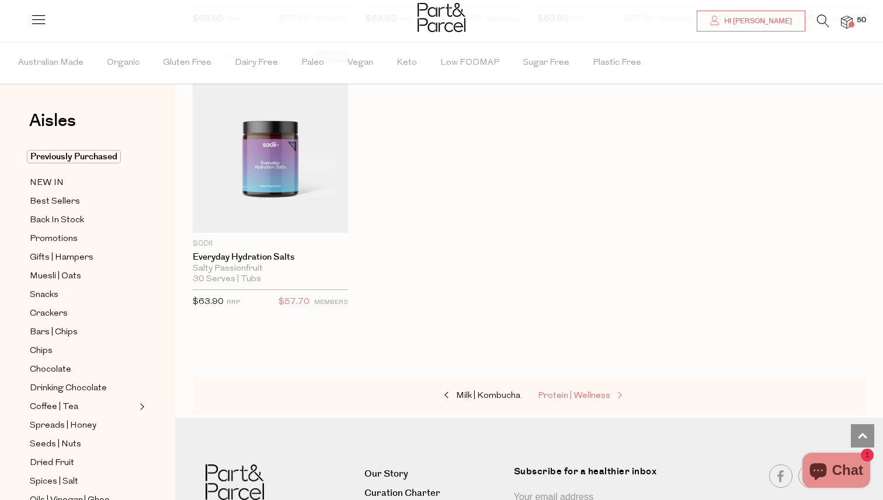
click at [561, 392] on span "Protein | Wellness" at bounding box center [574, 396] width 72 height 9
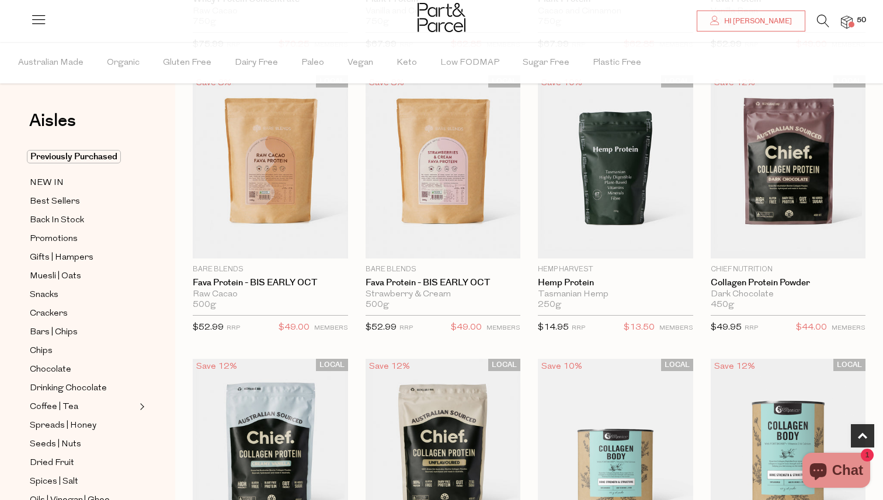
scroll to position [634, 0]
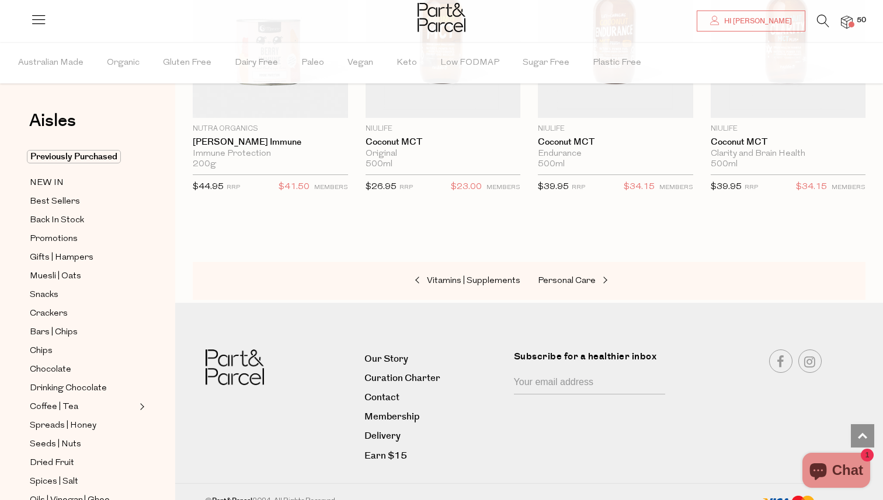
scroll to position [5916, 0]
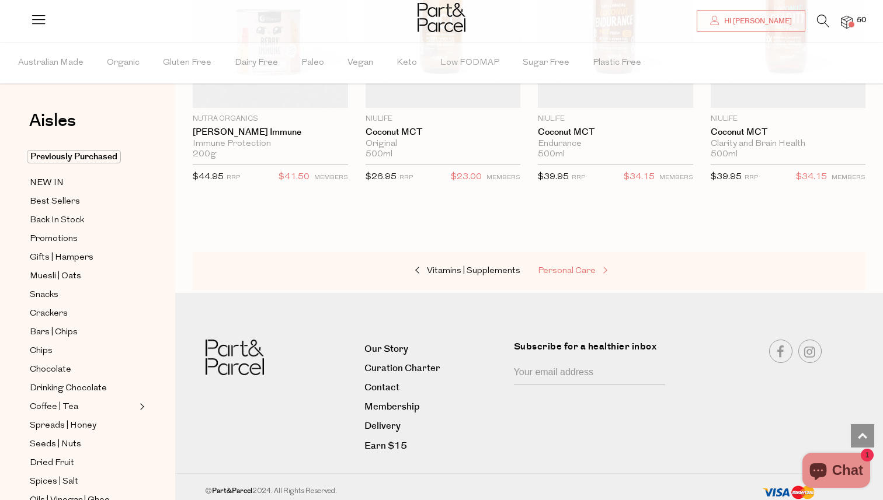
click at [589, 268] on span "Personal Care" at bounding box center [567, 271] width 58 height 9
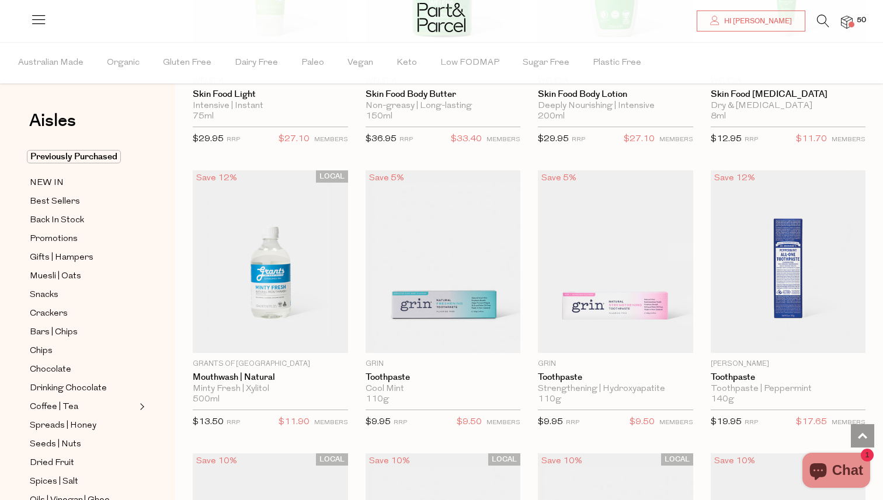
scroll to position [1683, 0]
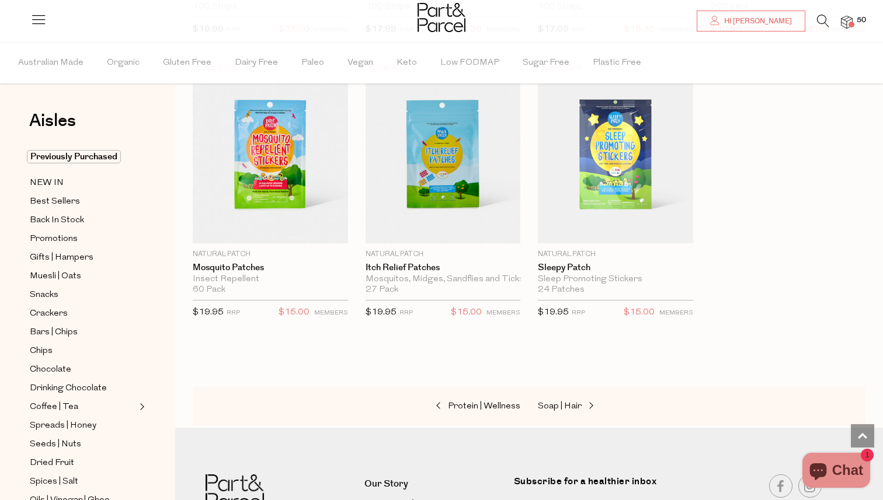
scroll to position [6339, 0]
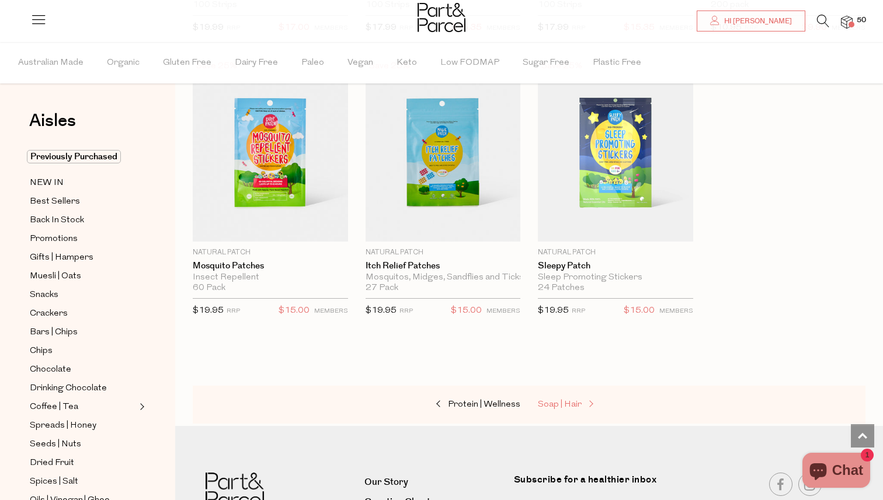
click at [564, 398] on link "Soap | Hair" at bounding box center [596, 405] width 117 height 15
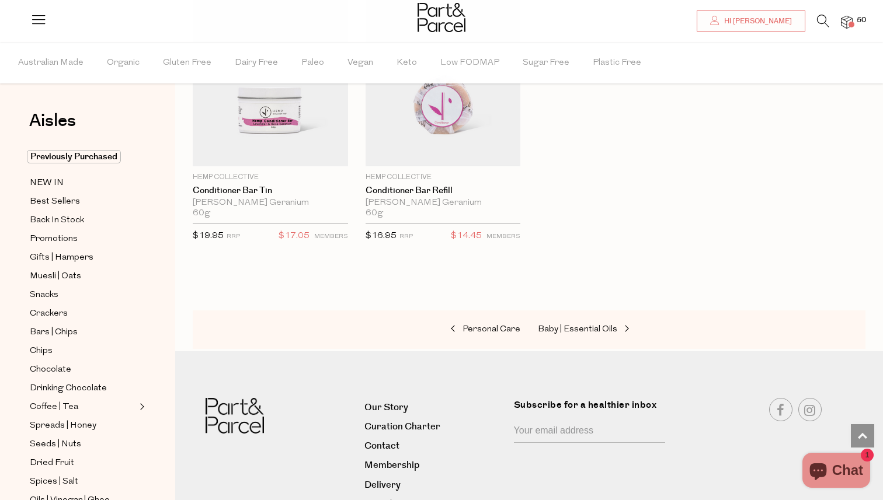
scroll to position [3285, 0]
click at [579, 326] on span "Baby | Essential Oils" at bounding box center [577, 330] width 79 height 9
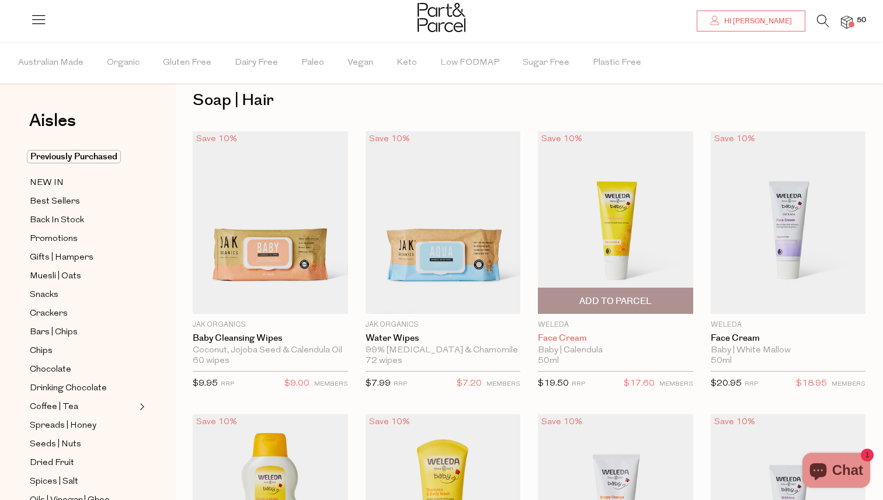
type input "5"
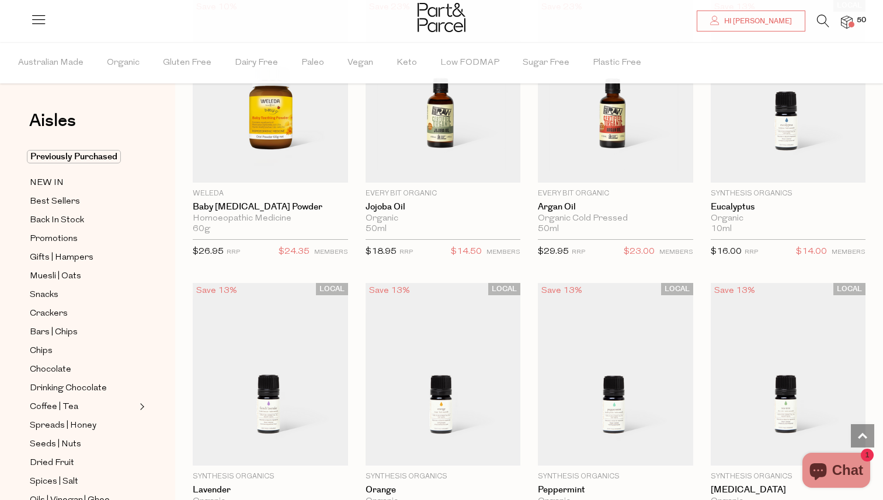
scroll to position [721, 0]
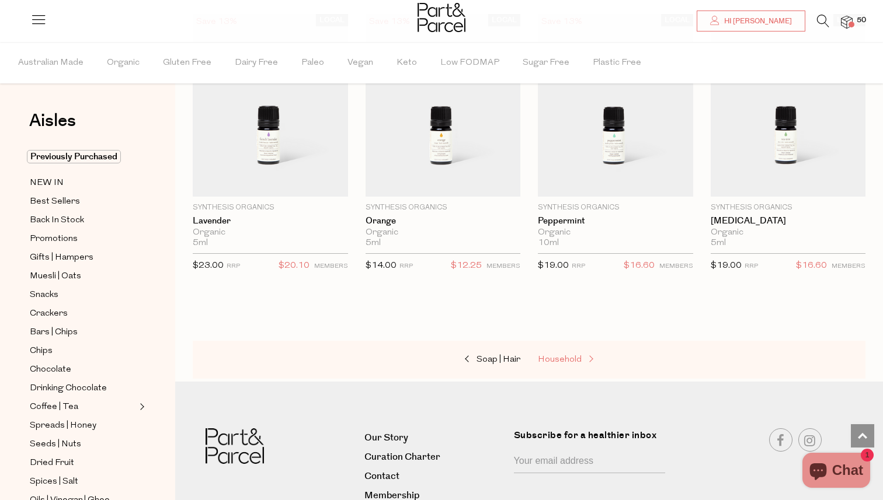
click at [585, 356] on span at bounding box center [590, 360] width 16 height 9
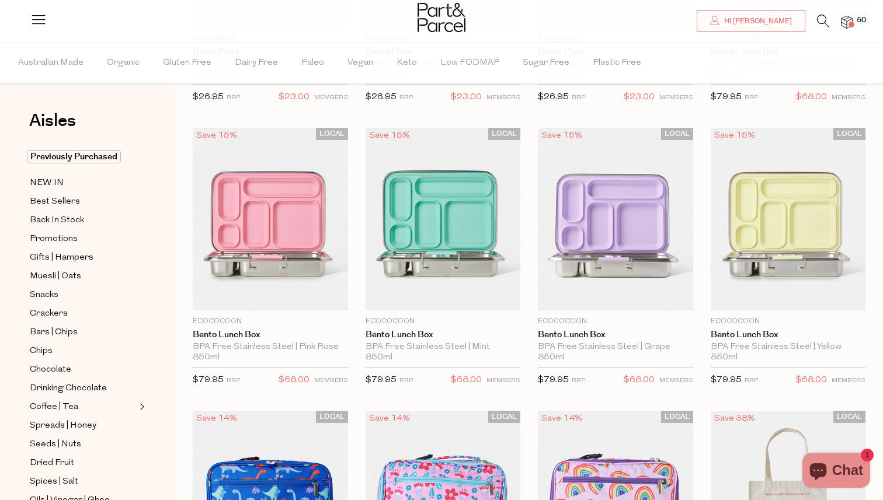
scroll to position [353, 0]
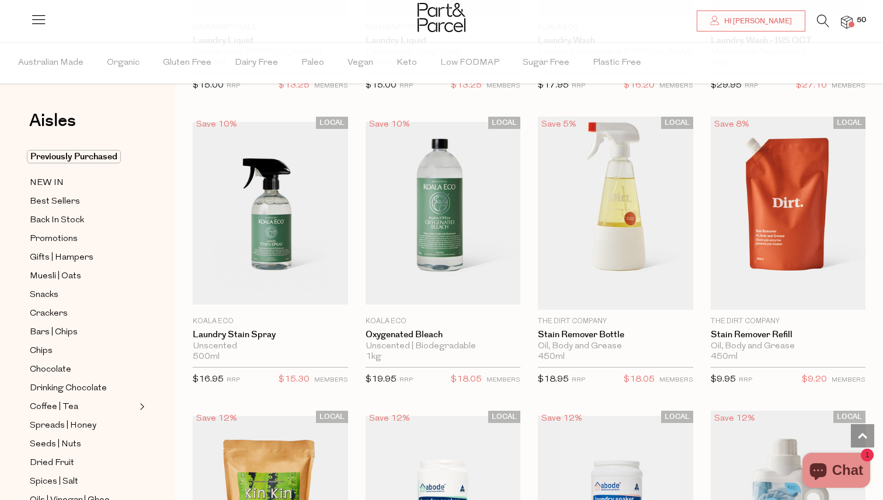
scroll to position [3147, 0]
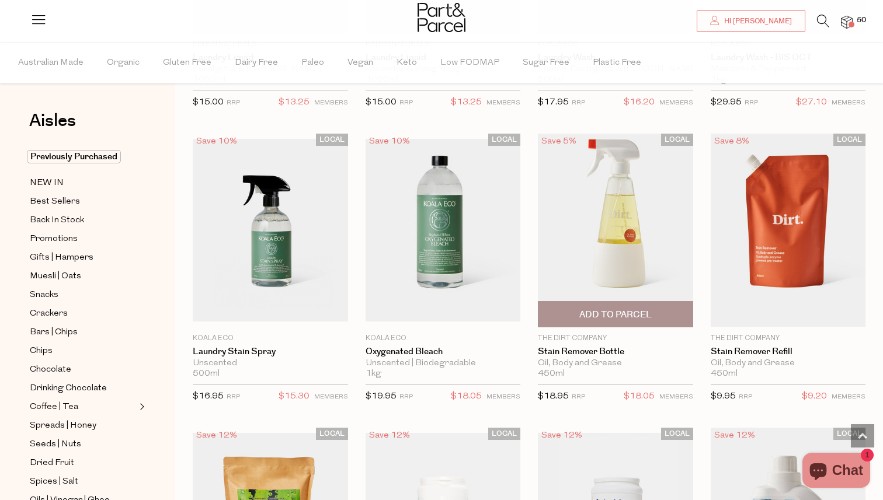
click at [619, 304] on span "Add To Parcel" at bounding box center [615, 314] width 148 height 25
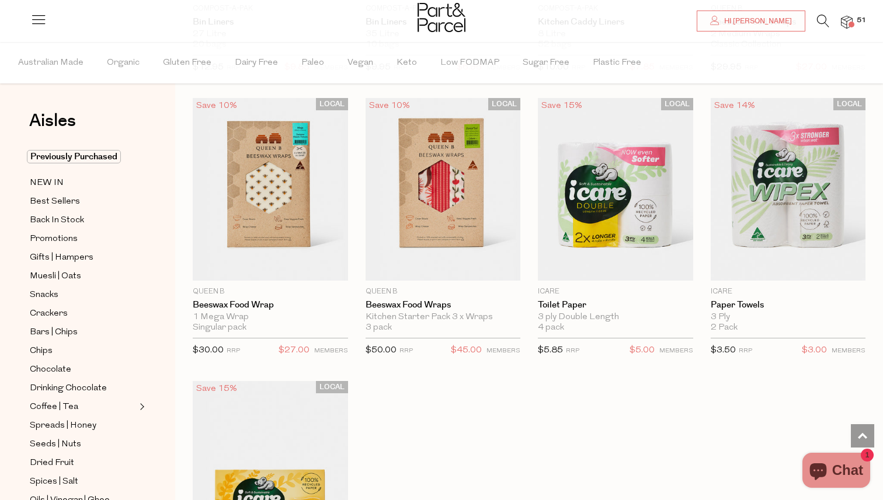
scroll to position [5505, 0]
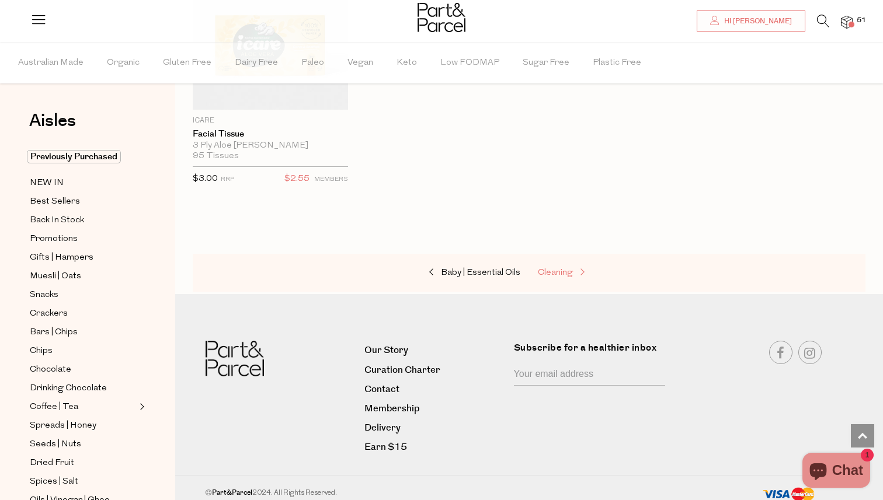
click at [563, 269] on span "Cleaning" at bounding box center [555, 273] width 35 height 9
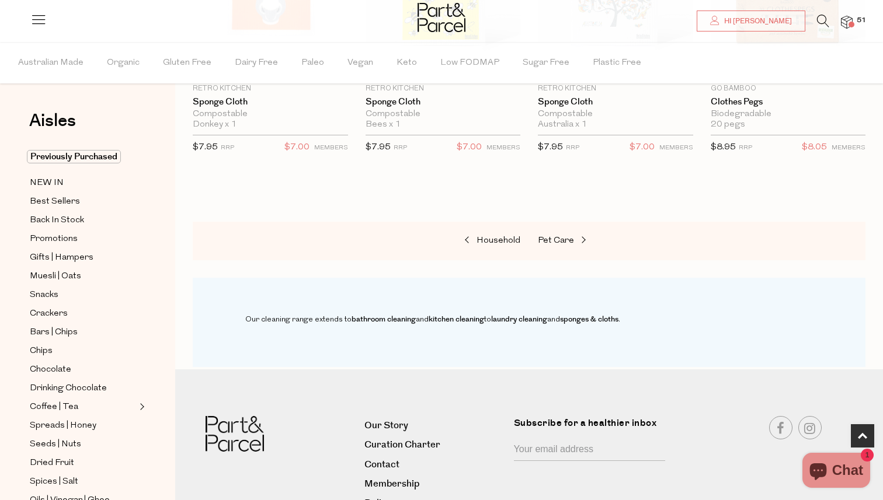
scroll to position [917, 0]
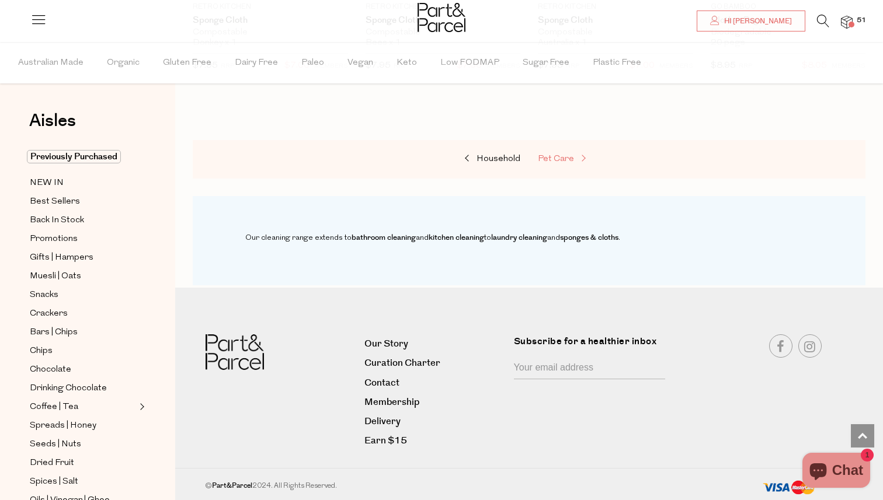
click at [548, 160] on span "Pet Care" at bounding box center [556, 159] width 36 height 9
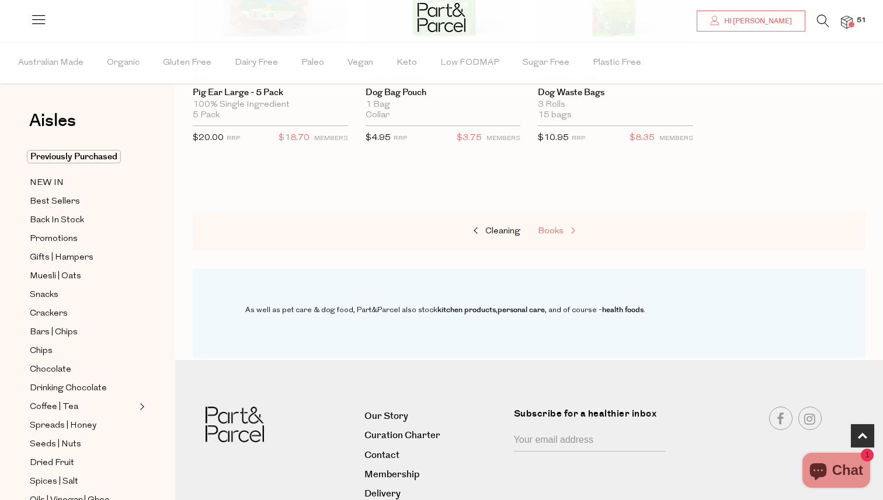
click at [562, 225] on link "Books" at bounding box center [596, 231] width 117 height 15
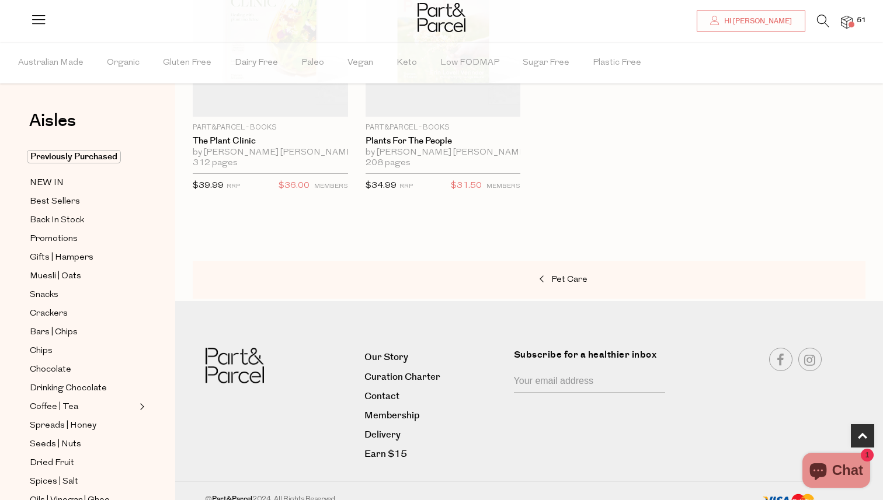
scroll to position [791, 0]
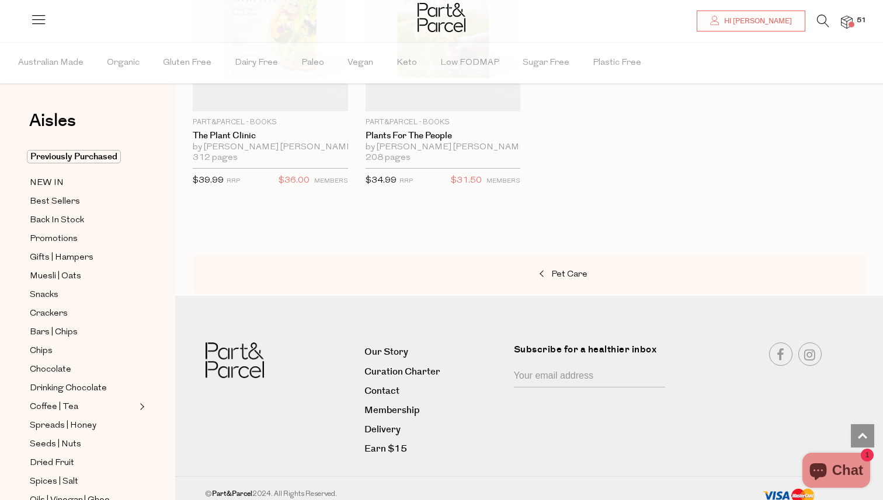
click at [846, 30] on div at bounding box center [441, 19] width 883 height 38
click at [844, 20] on img at bounding box center [847, 22] width 12 height 13
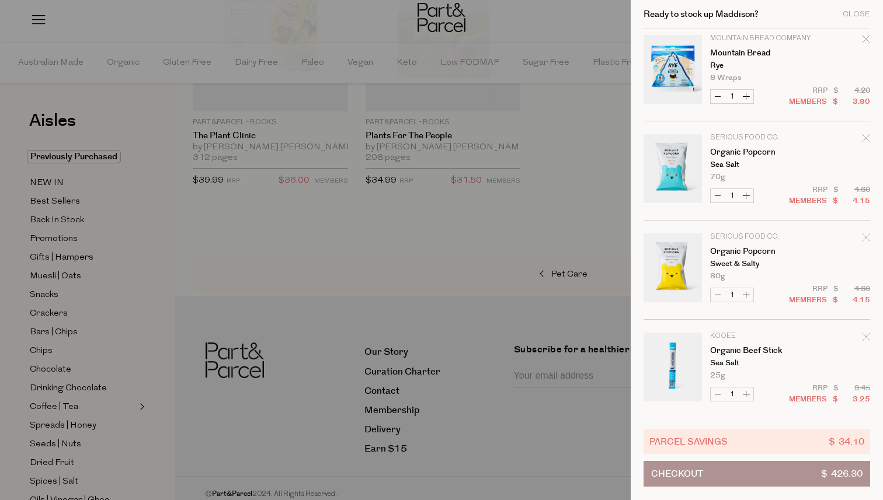
scroll to position [3981, 0]
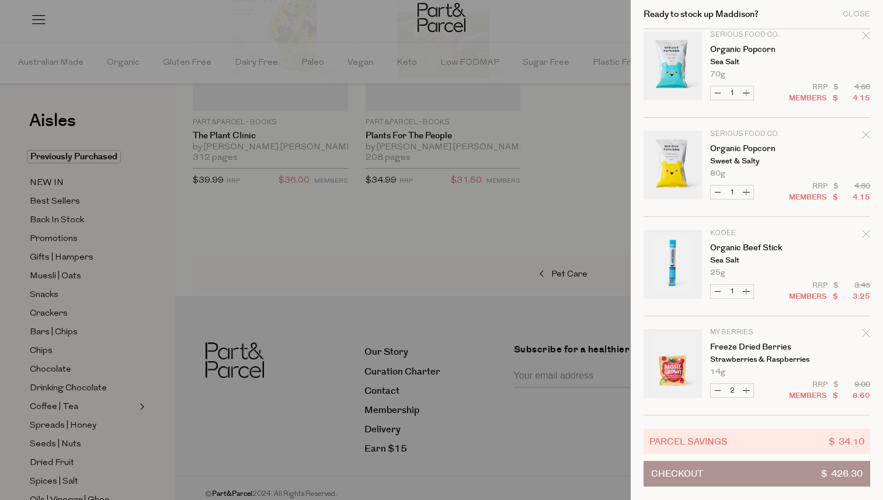
click at [718, 388] on button "Decrease Freeze Dried Berries" at bounding box center [718, 390] width 14 height 13
type input "1"
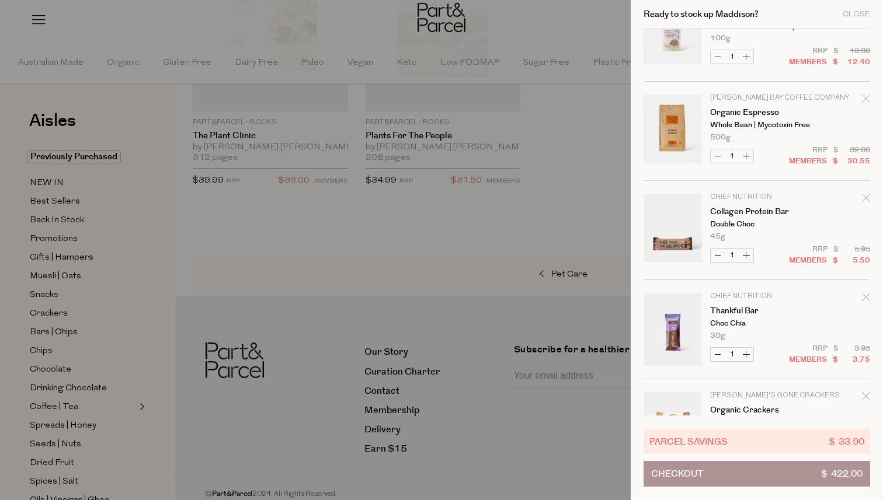
scroll to position [446, 0]
click at [868, 96] on icon "Remove Organic Espresso" at bounding box center [866, 96] width 8 height 8
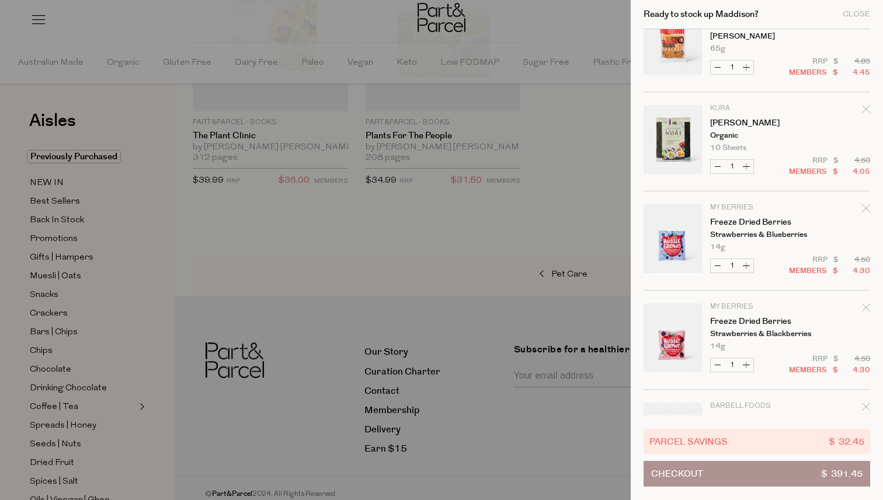
scroll to position [832, 0]
click at [866, 108] on icon "Remove Sushi Nori" at bounding box center [866, 107] width 8 height 8
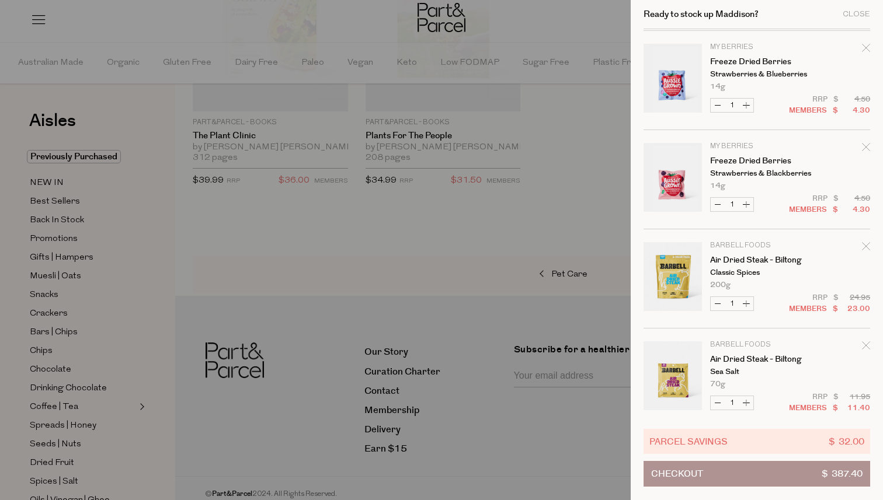
scroll to position [921, 0]
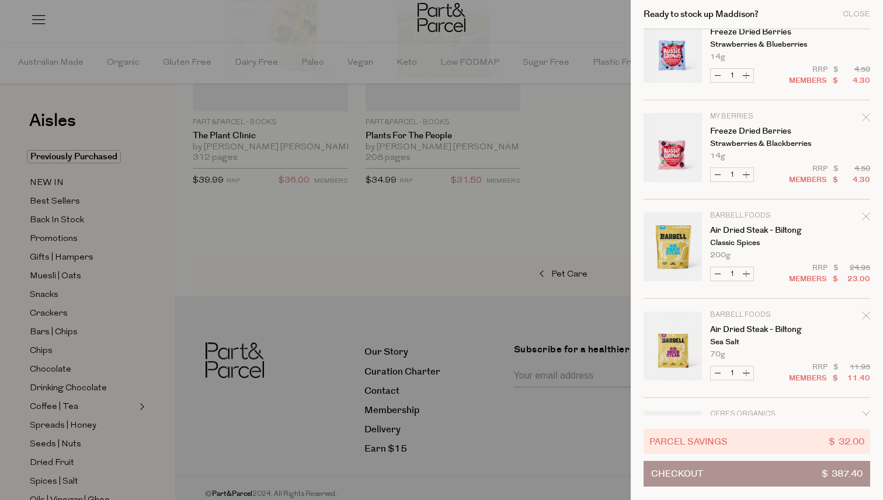
click at [866, 215] on icon "Remove Air Dried Steak - Biltong" at bounding box center [866, 217] width 8 height 8
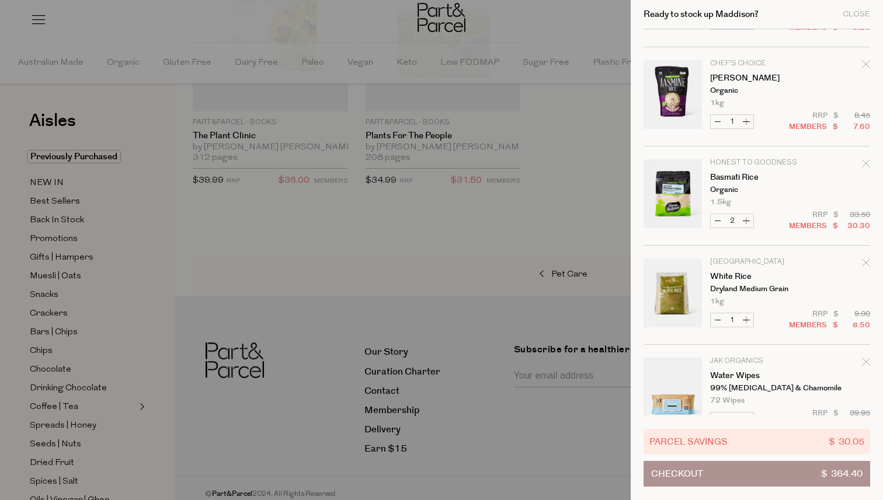
scroll to position [1885, 0]
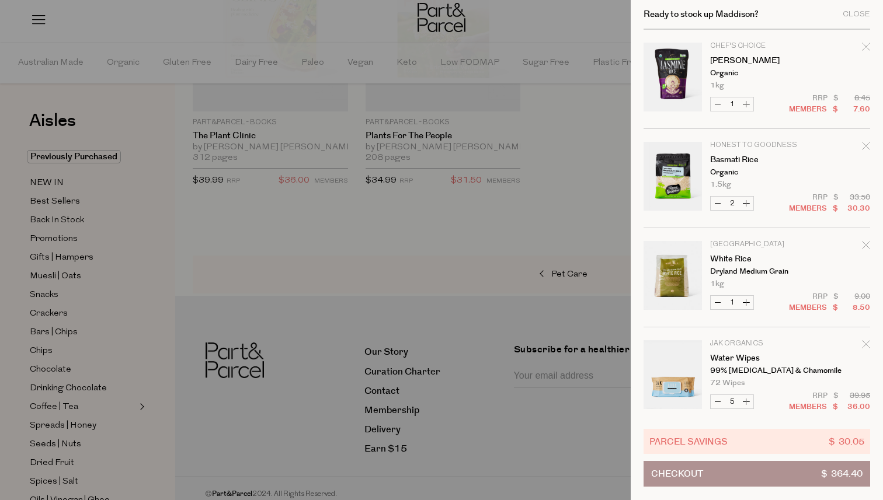
click at [862, 242] on icon "Remove White Rice" at bounding box center [866, 245] width 8 height 8
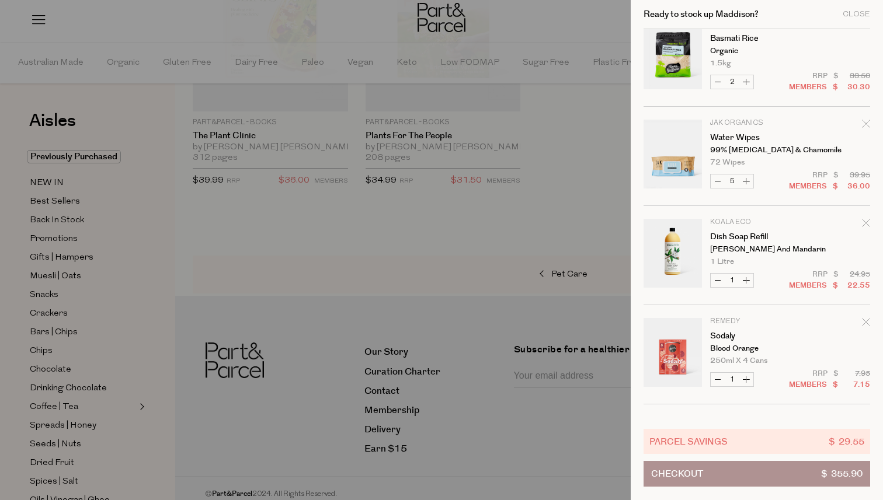
scroll to position [2010, 0]
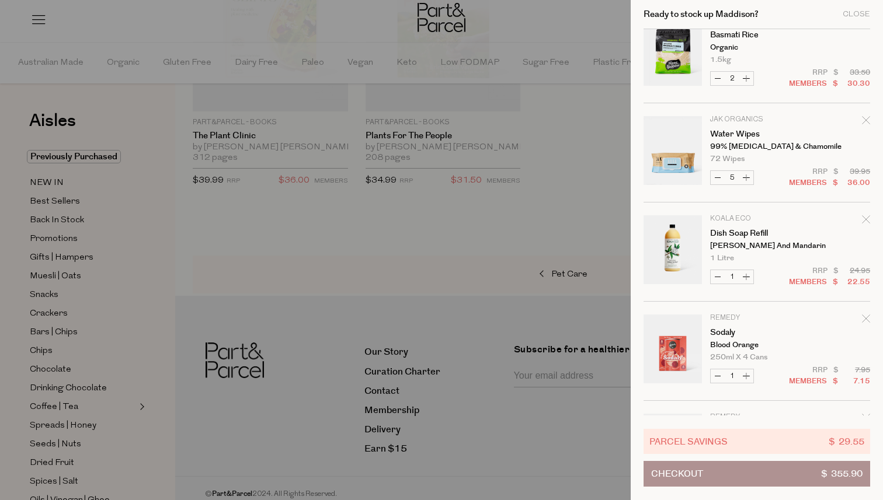
click at [865, 214] on div "Remove Dish Soap Refill" at bounding box center [866, 222] width 8 height 16
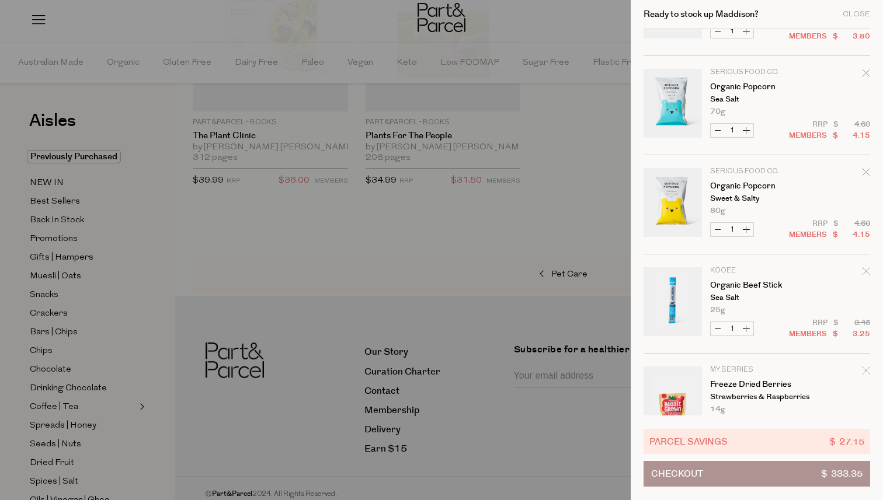
scroll to position [3485, 0]
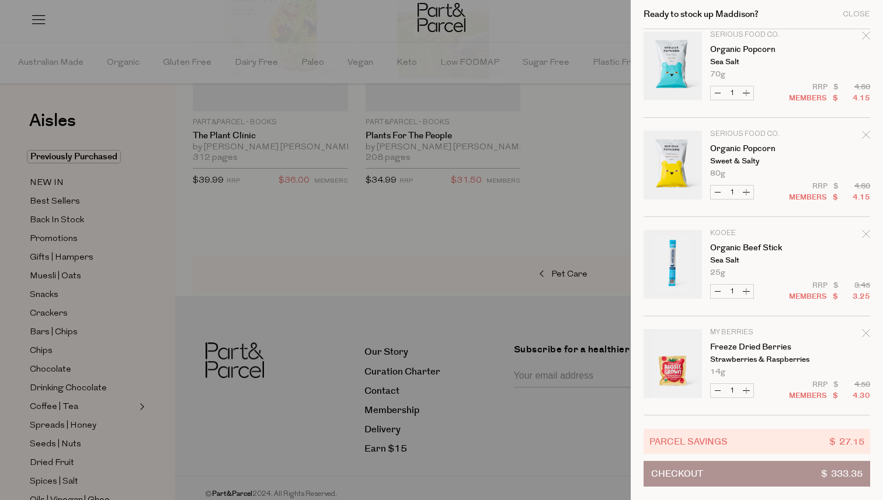
click at [706, 475] on button "Checkout $ 333.35" at bounding box center [756, 474] width 227 height 26
